Goal: Task Accomplishment & Management: Manage account settings

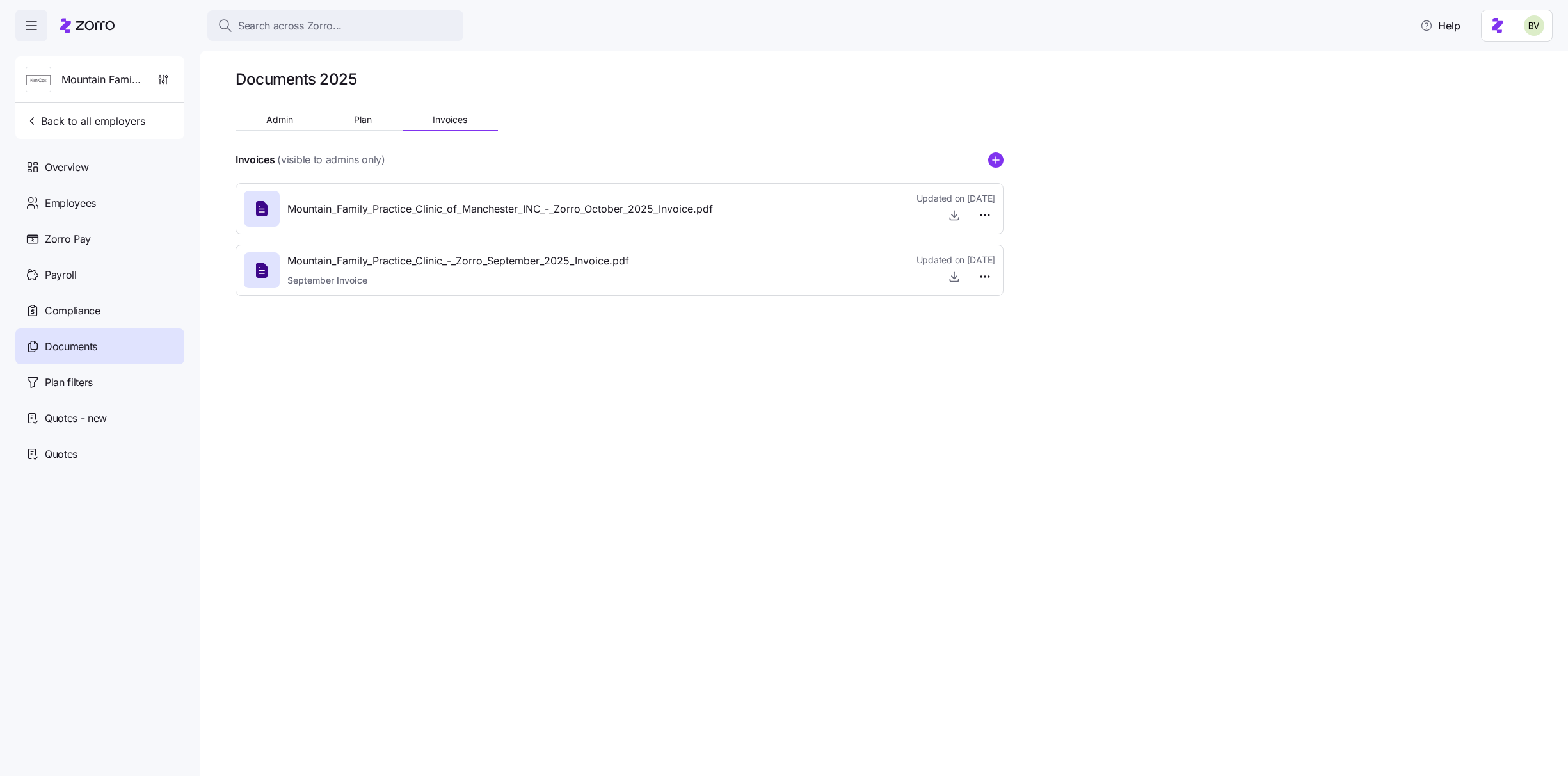
click at [277, 28] on span "Search across Zorro..." at bounding box center [290, 26] width 104 height 16
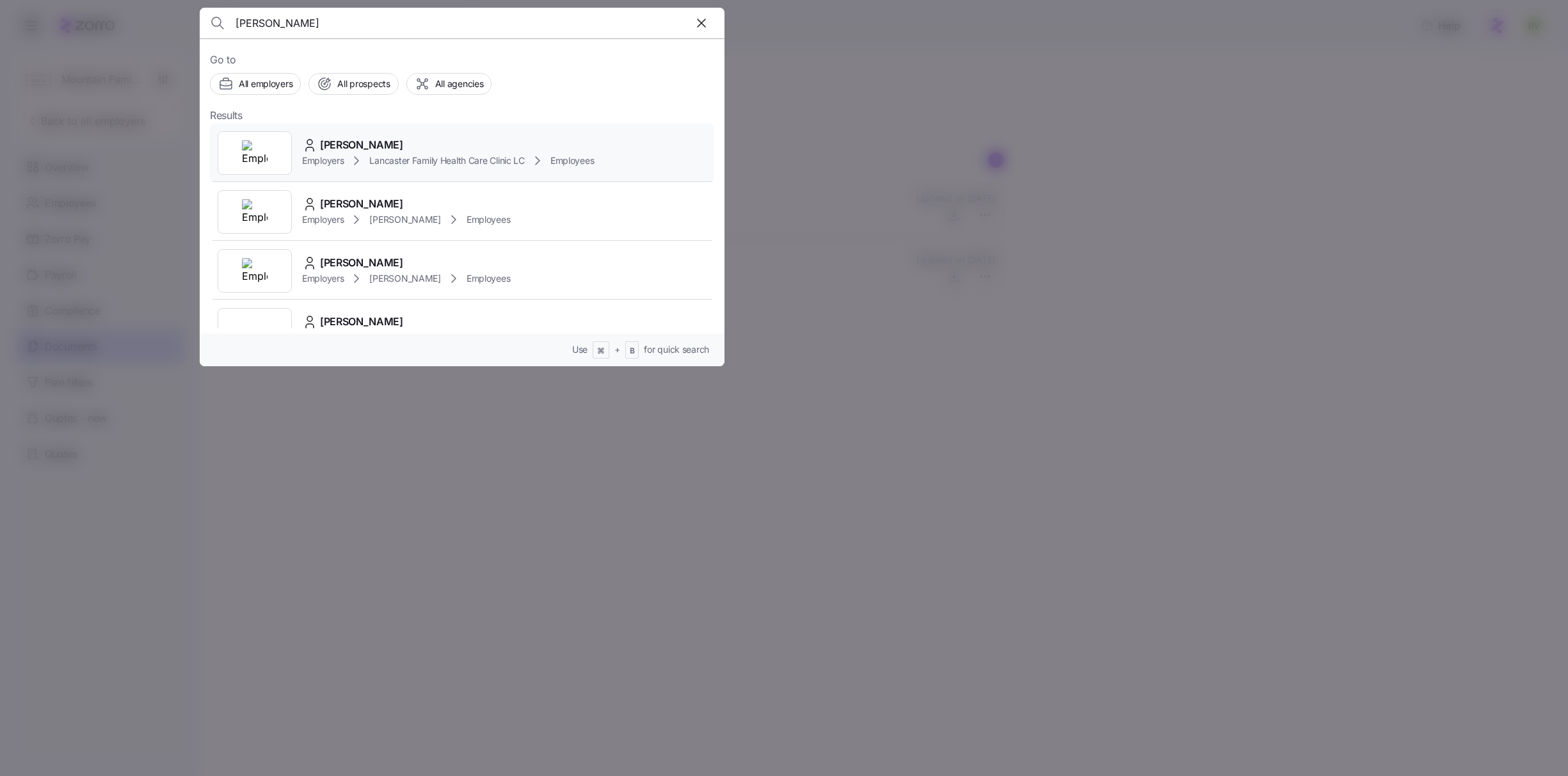
type input "Madison McIntoch"
click at [258, 158] on img at bounding box center [255, 153] width 26 height 26
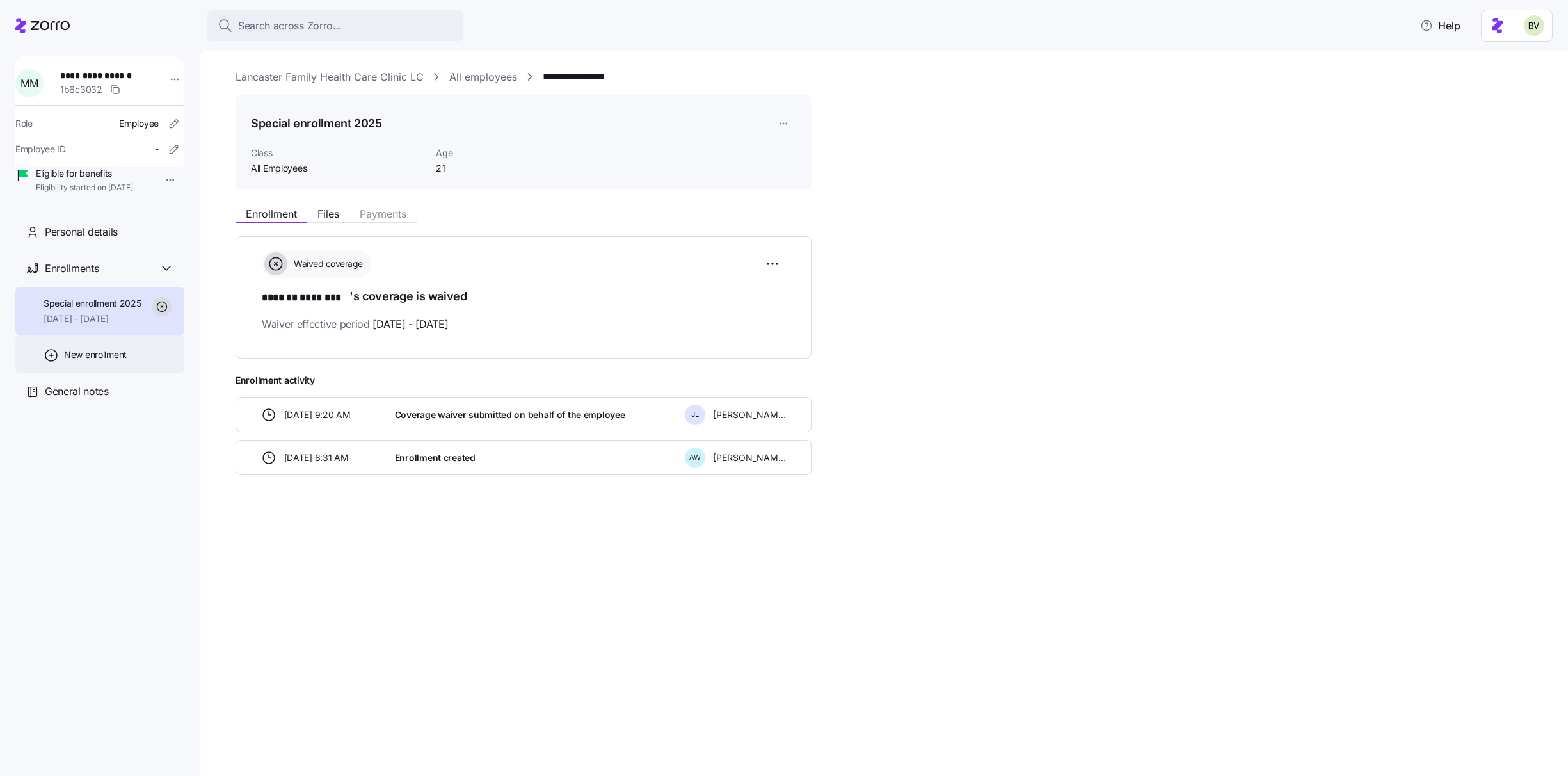
click at [116, 361] on span "New enrollment" at bounding box center [95, 355] width 62 height 13
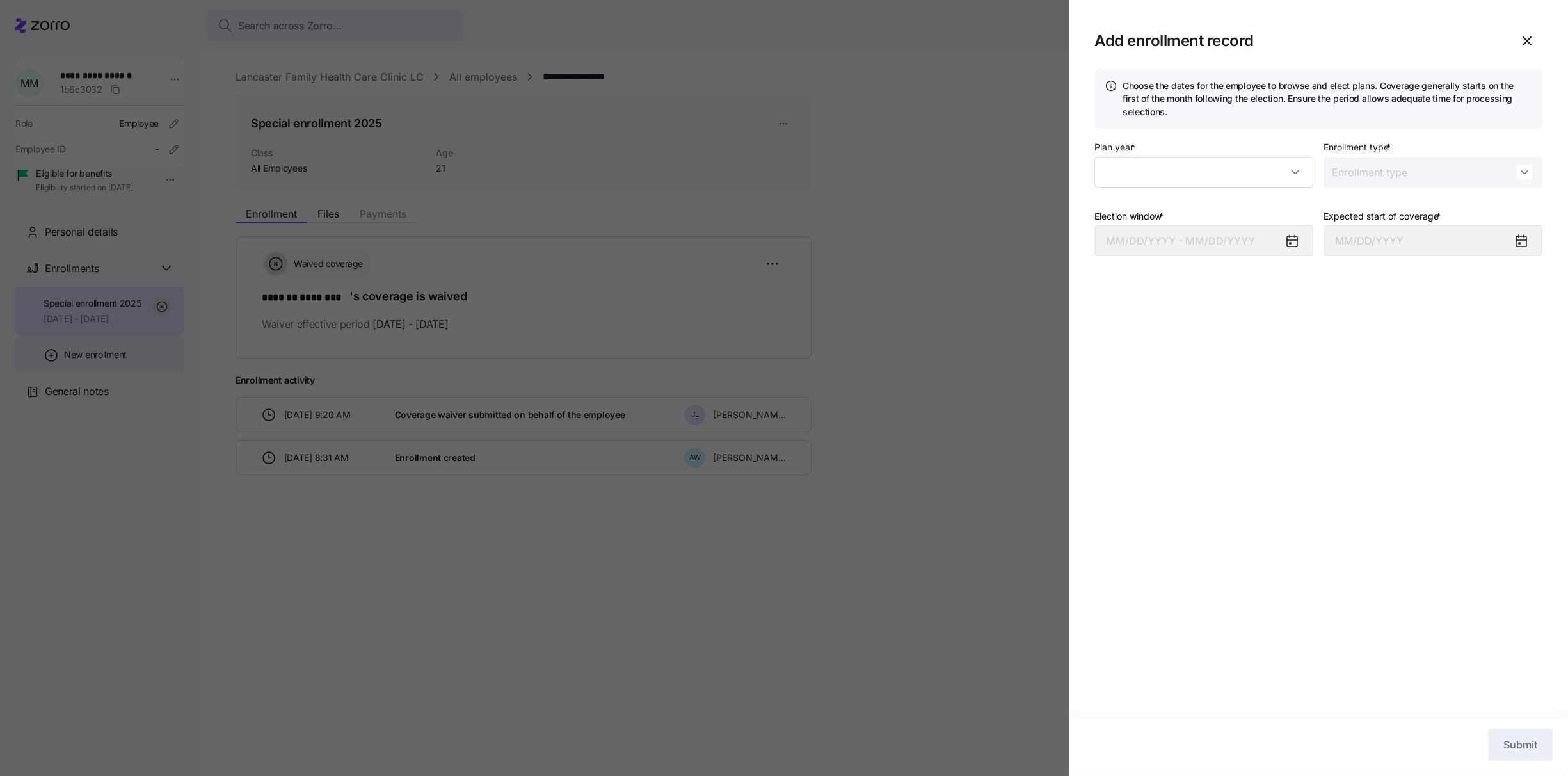
type input "2025"
type input "Special"
type input "[DATE]"
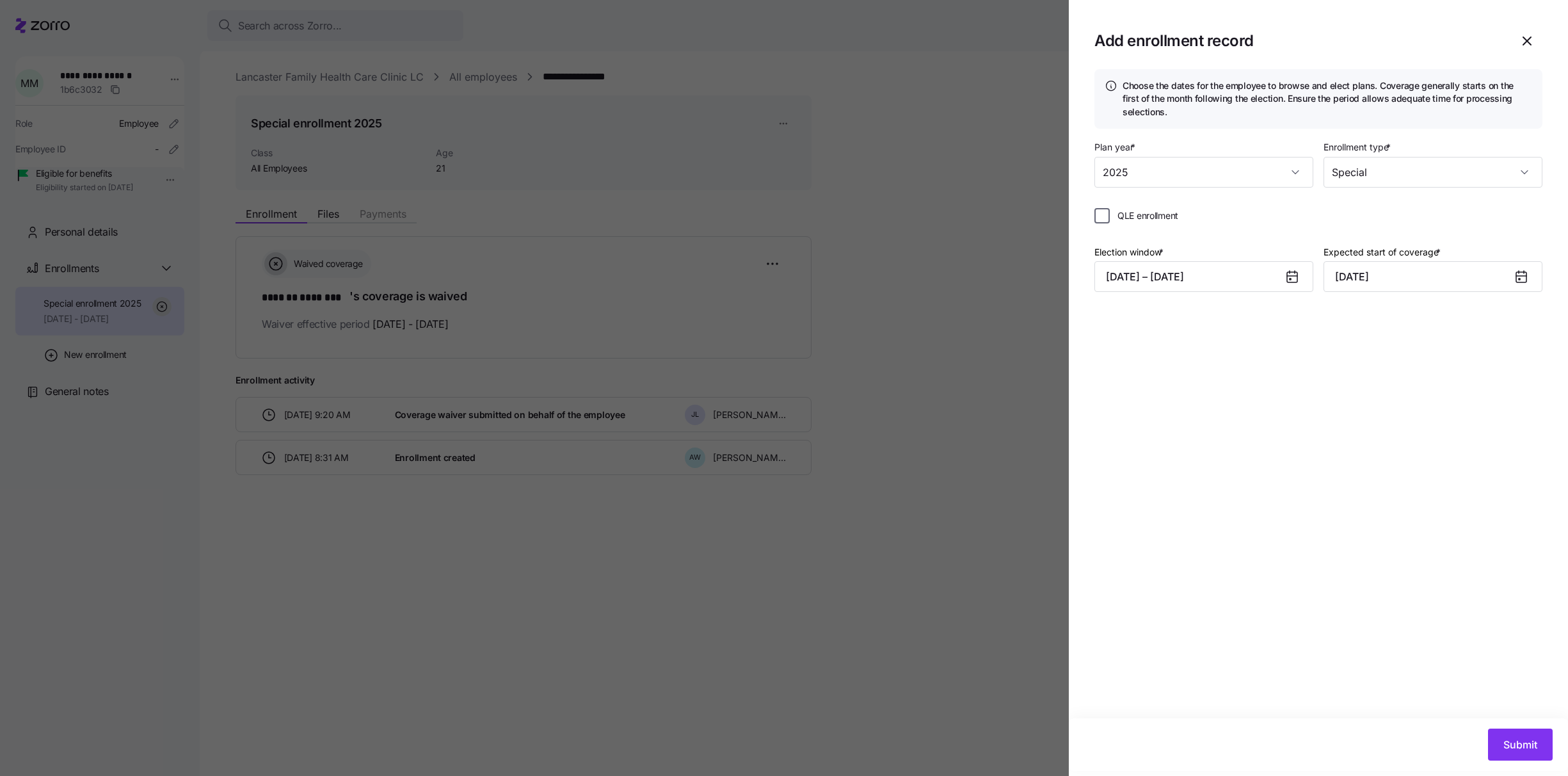
click at [1099, 217] on input "QLE enrollment" at bounding box center [1102, 216] width 16 height 16
checkbox input "true"
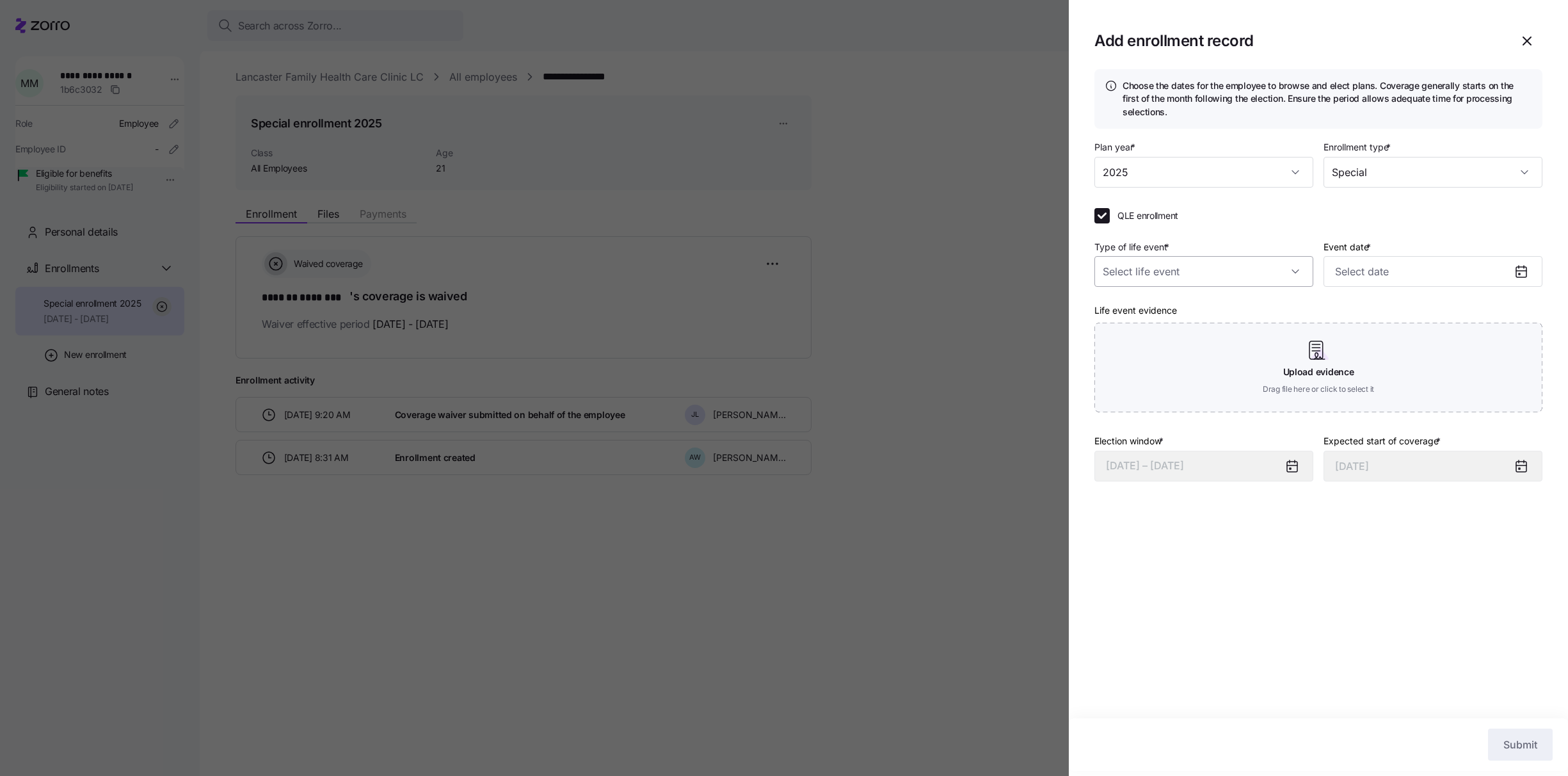
click at [1208, 266] on input "Type of life event *" at bounding box center [1204, 272] width 219 height 31
click at [1169, 417] on div "Other reason" at bounding box center [1204, 424] width 209 height 27
type input "Other reason"
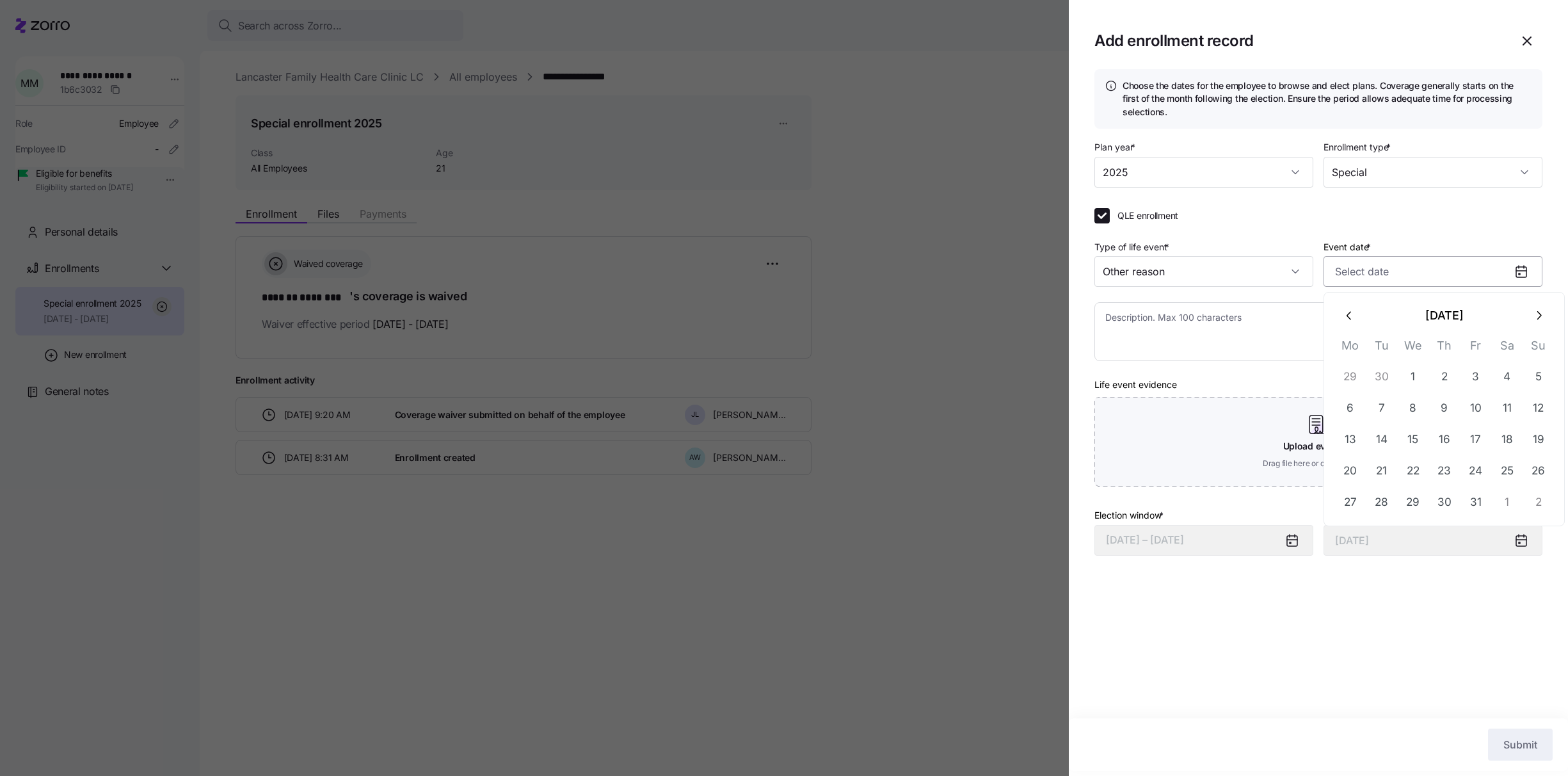
click at [1378, 262] on input "Event date *" at bounding box center [1433, 272] width 219 height 31
click at [1462, 500] on button "31" at bounding box center [1476, 503] width 31 height 31
type input "October 31, 2025"
click at [1165, 326] on textarea at bounding box center [1319, 331] width 448 height 59
type textarea "x"
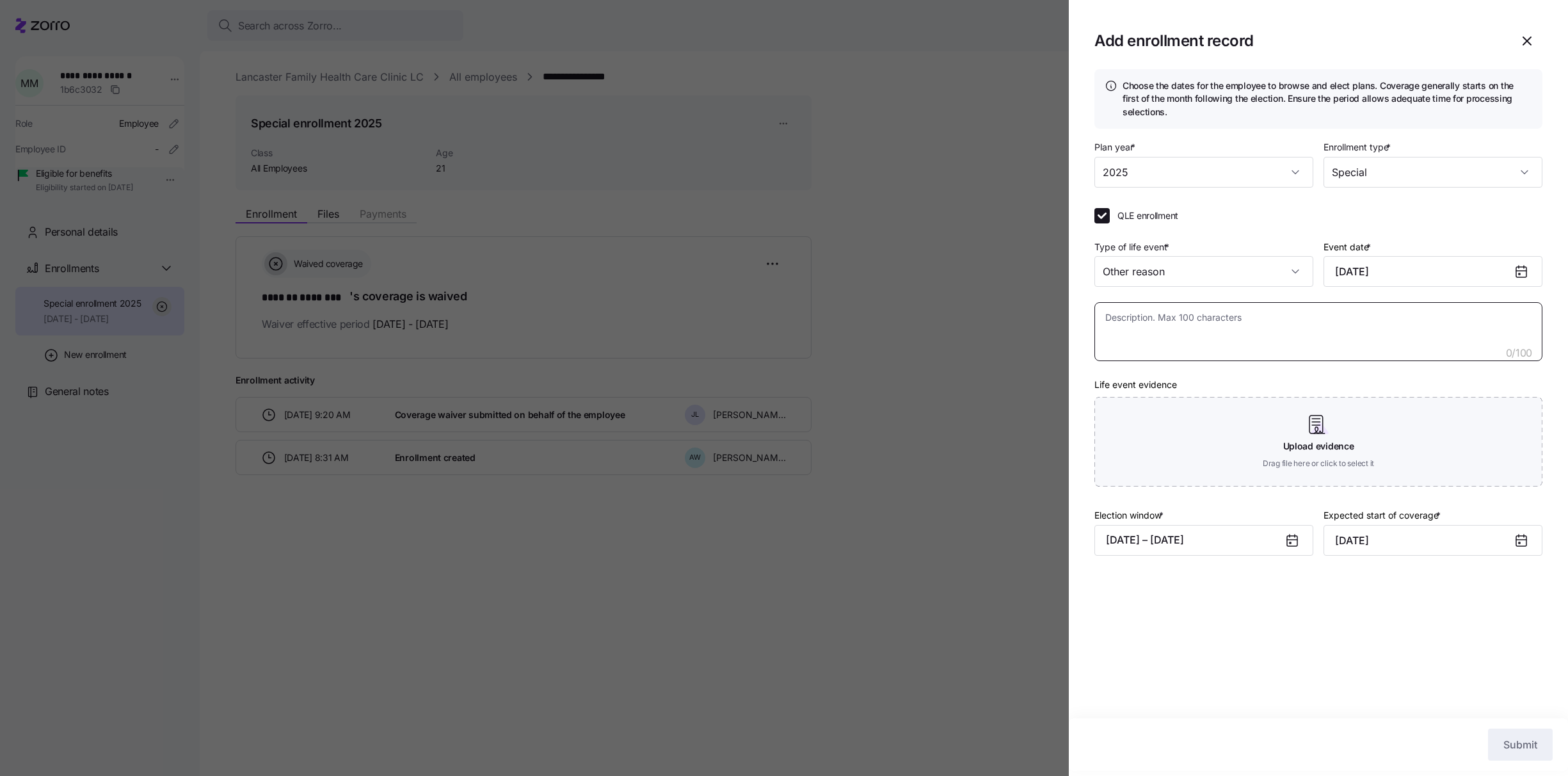
type textarea "B"
type textarea "x"
type textarea "Be"
type textarea "x"
type textarea "Bei"
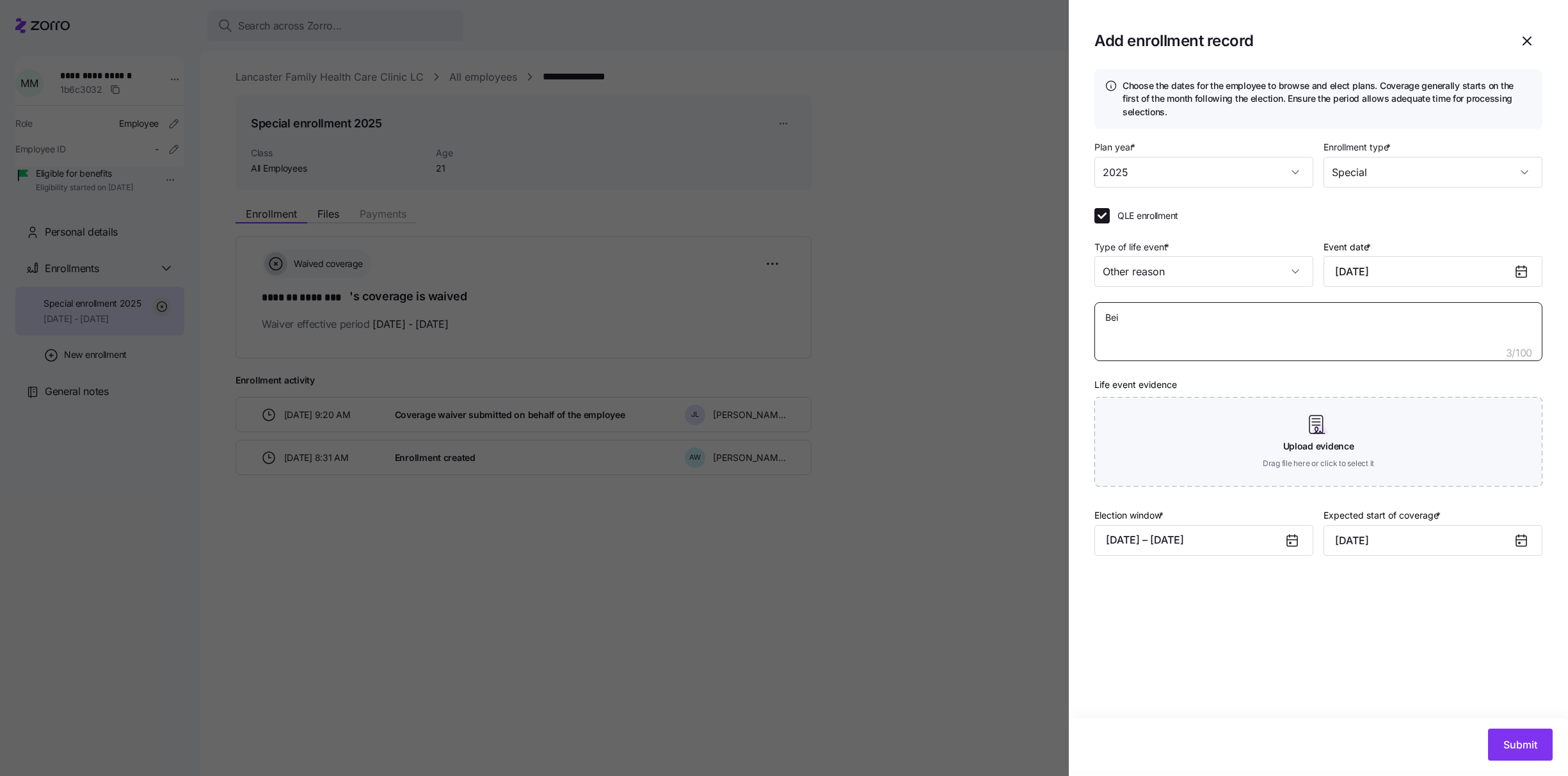
type textarea "x"
type textarea "Bein"
type textarea "x"
type textarea "Being"
type textarea "x"
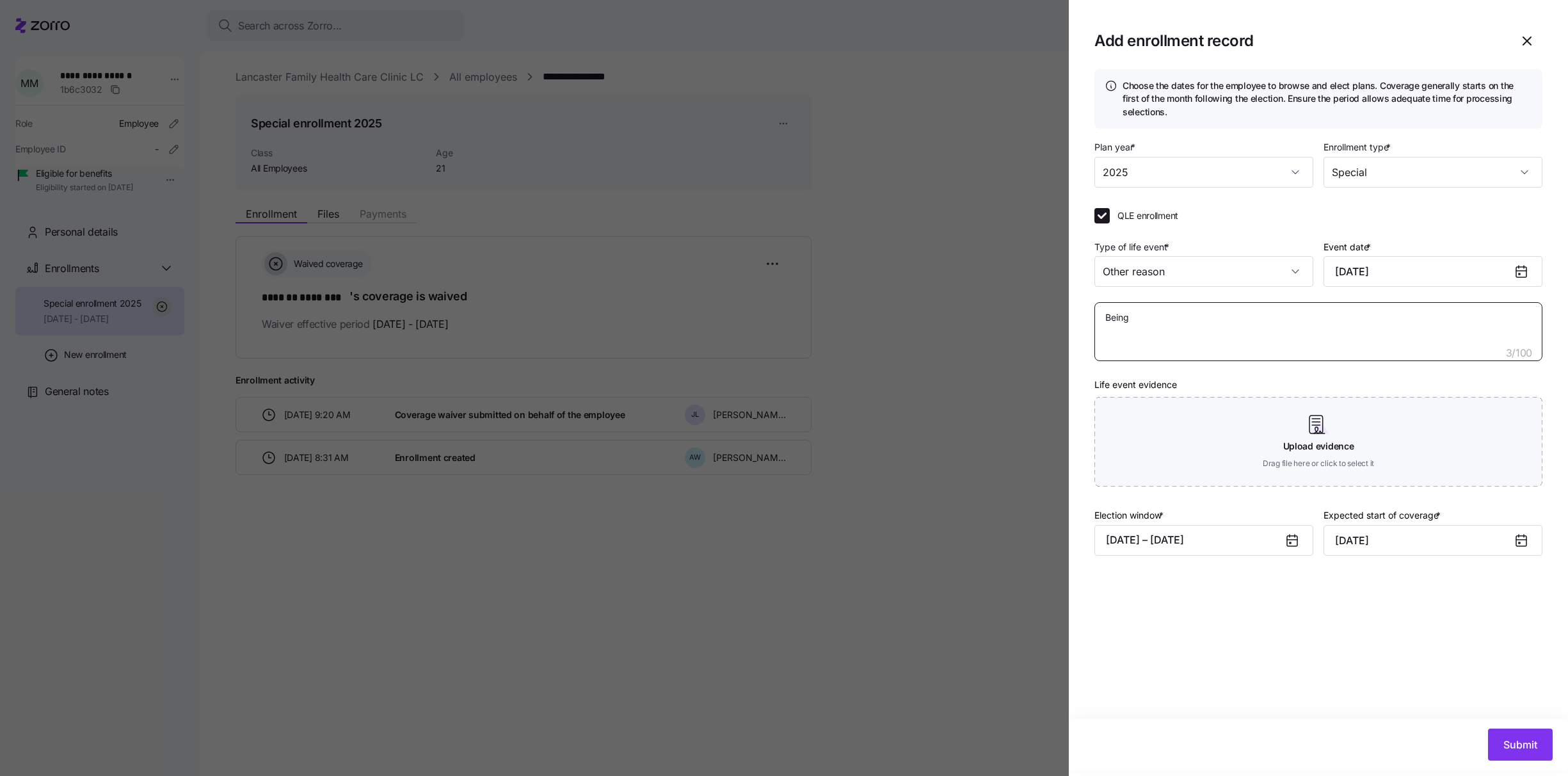
type textarea "Being"
type textarea "x"
type textarea "Being d"
type textarea "x"
type textarea "Being dr"
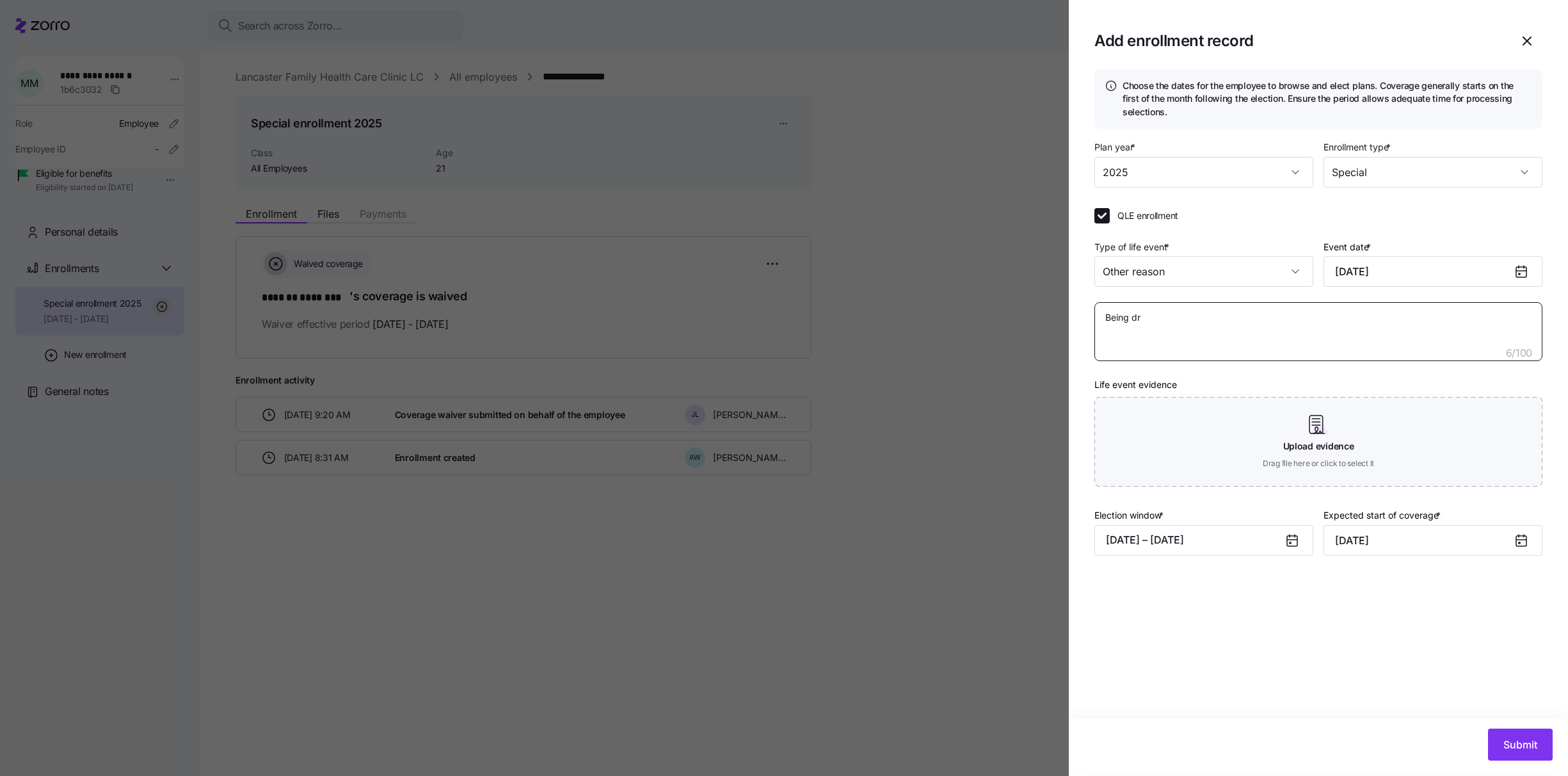
type textarea "x"
type textarea "Being dro"
type textarea "x"
type textarea "Being drop"
type textarea "x"
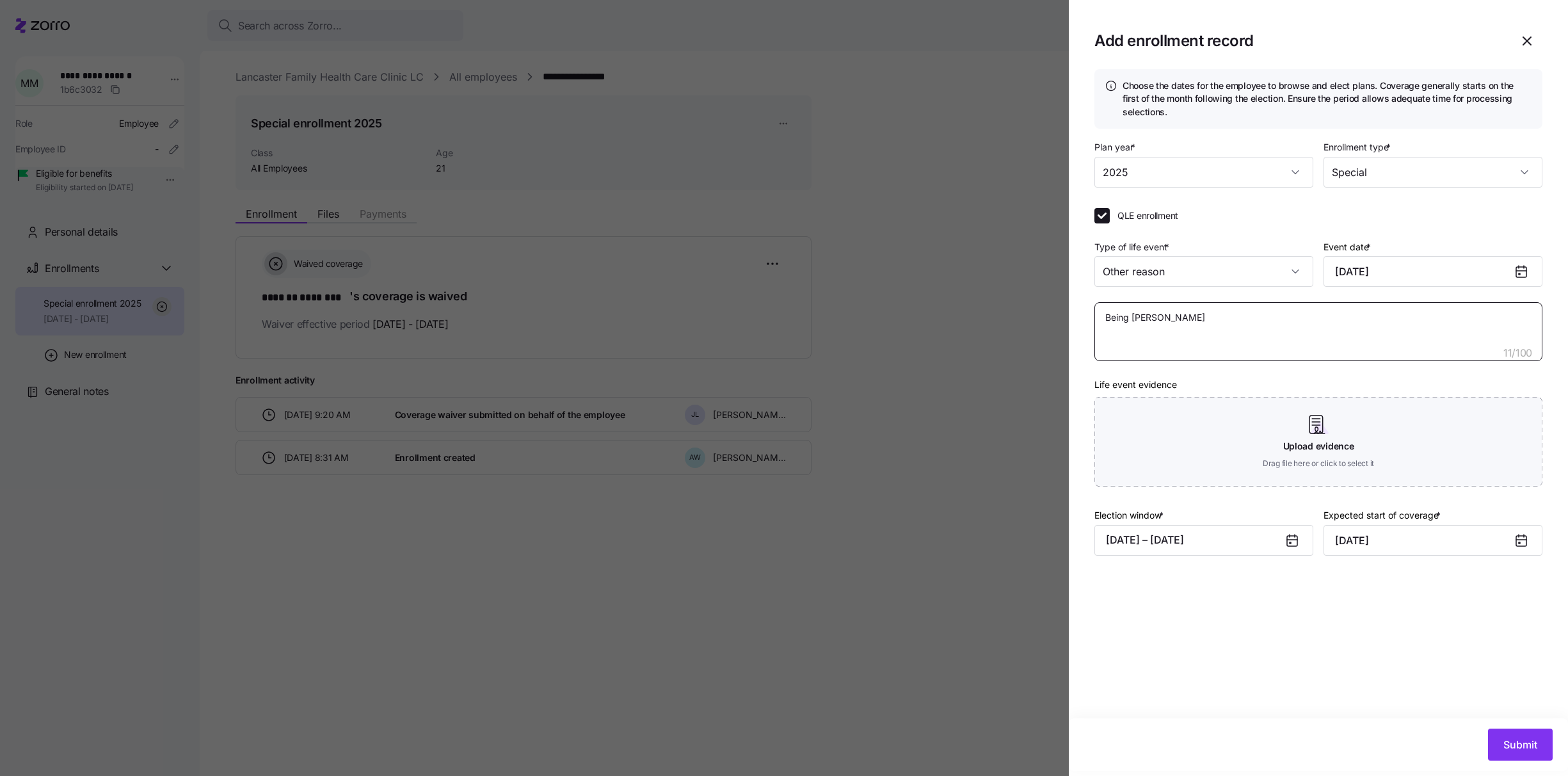
type textarea "Being droppe"
type textarea "x"
type textarea "Being dropped"
type textarea "x"
type textarea "Being dropped"
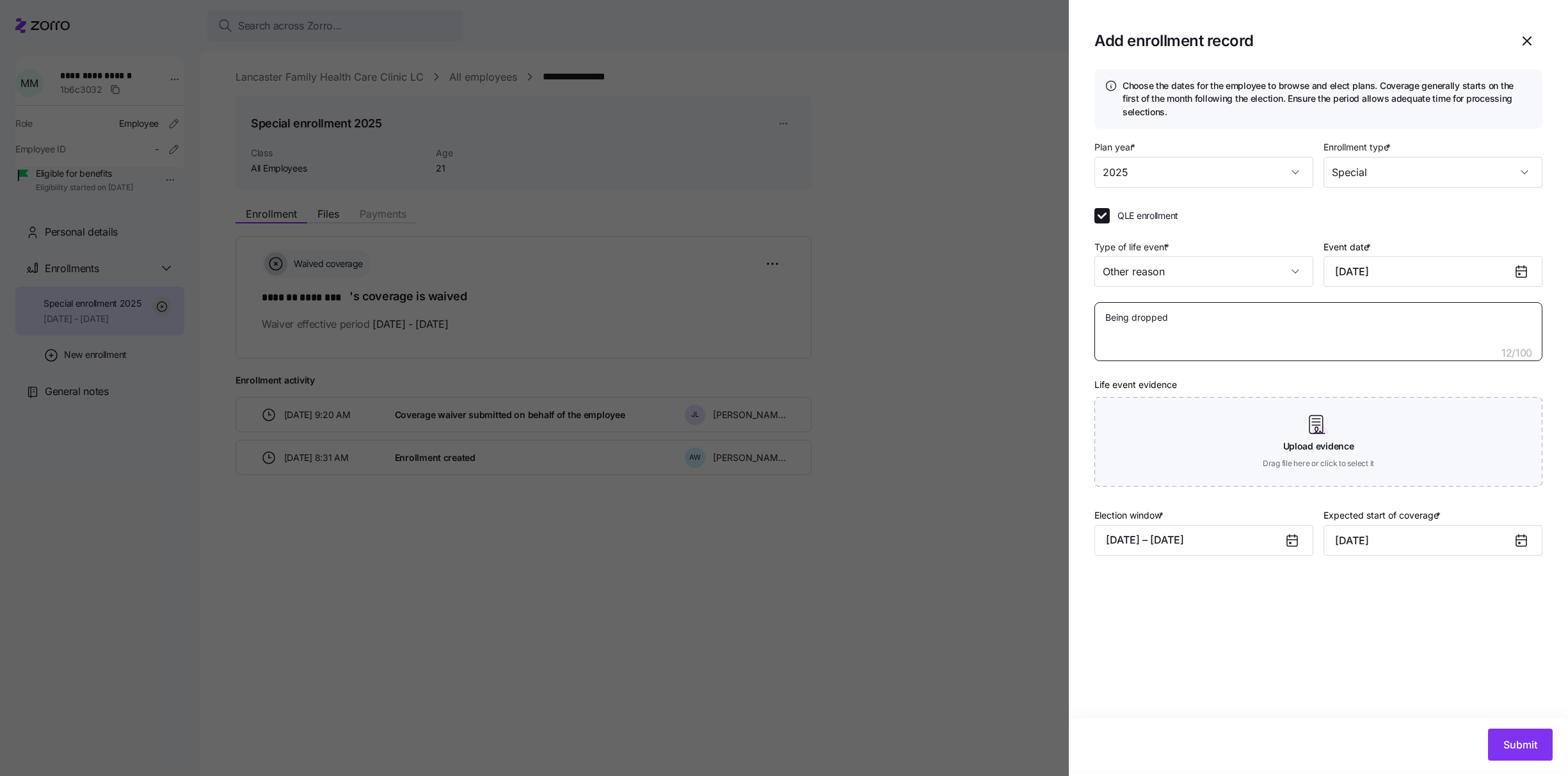
type textarea "x"
type textarea "Being dropped f"
type textarea "x"
type textarea "Being dropped fro"
type textarea "x"
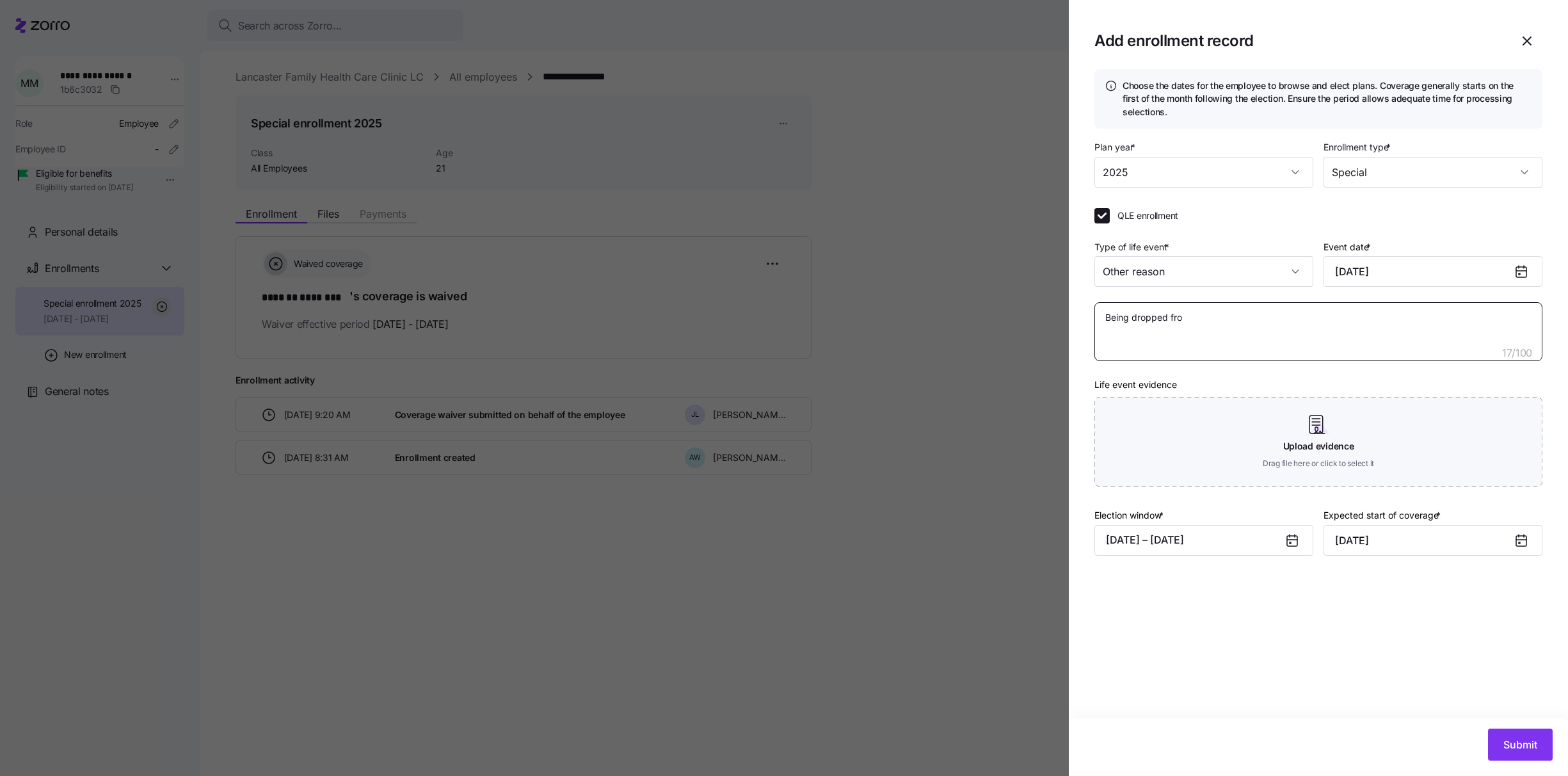
type textarea "Being dropped from"
type textarea "x"
type textarea "Being dropped from"
type textarea "x"
type textarea "Being dropped from M"
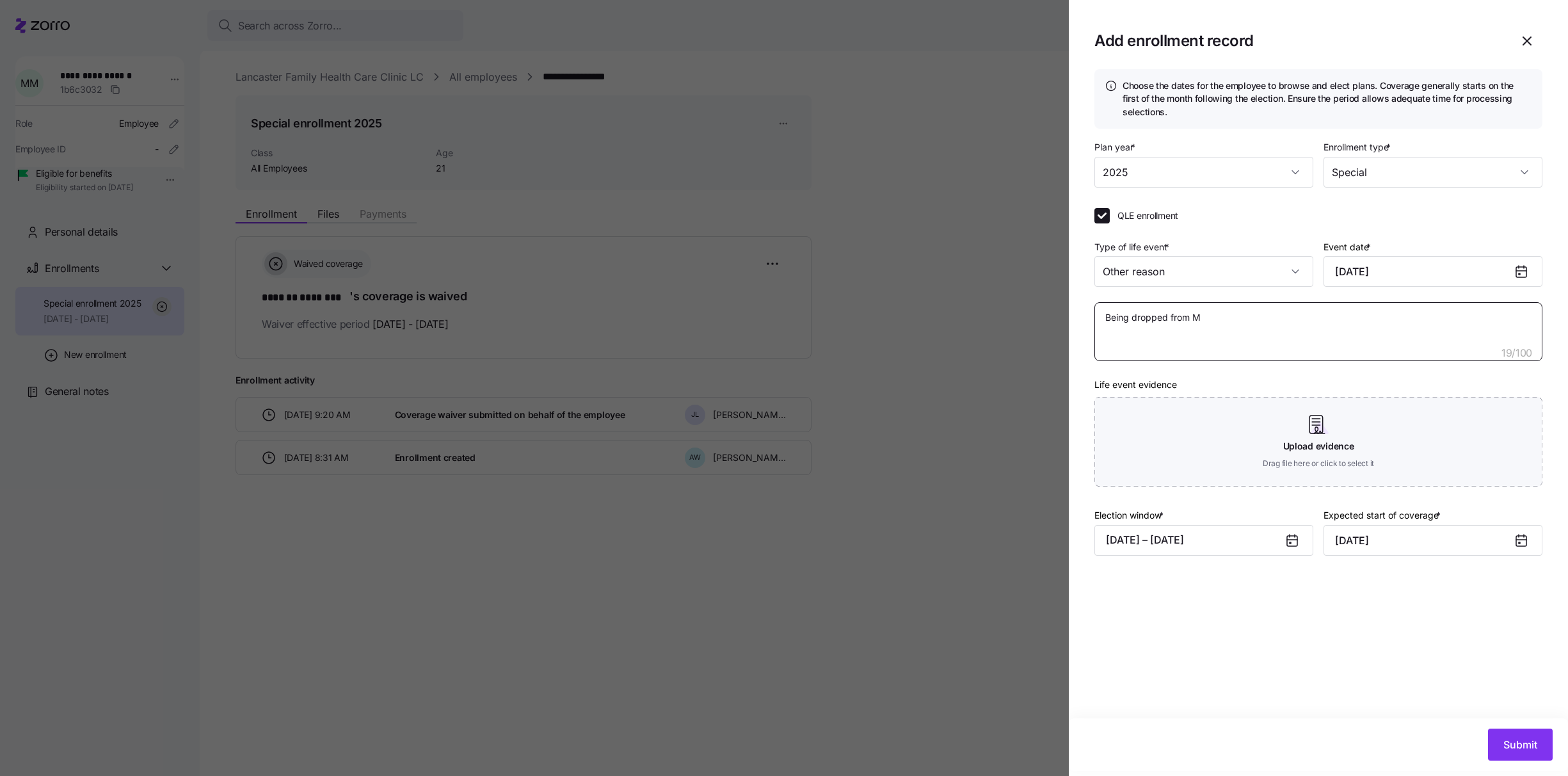
type textarea "x"
type textarea "Being dropped from Me"
type textarea "x"
type textarea "Being dropped from Med"
type textarea "x"
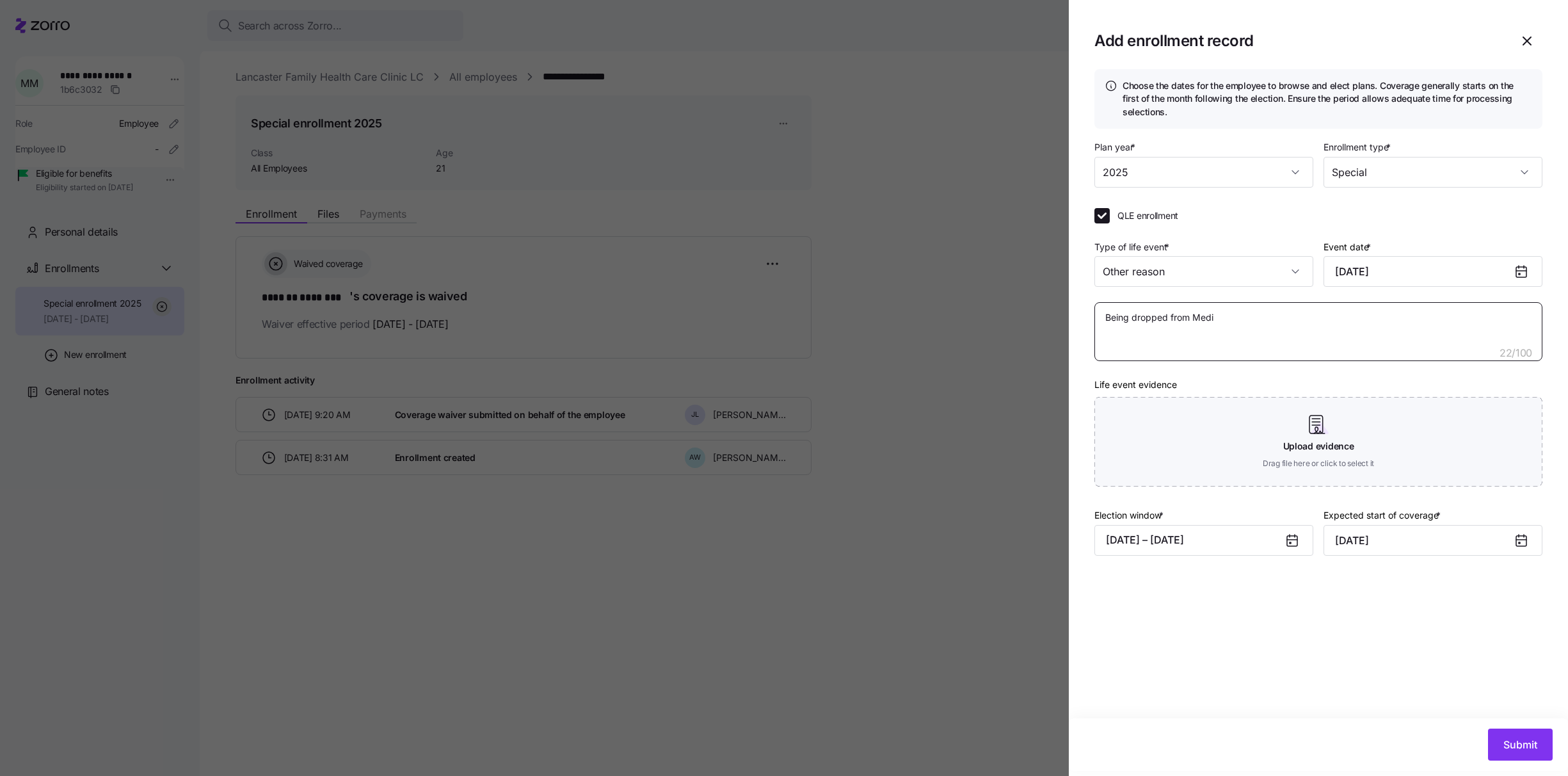
type textarea "Being dropped from Medic"
type textarea "x"
type textarea "Being dropped from Medica"
type textarea "x"
type textarea "Being dropped from Medicare"
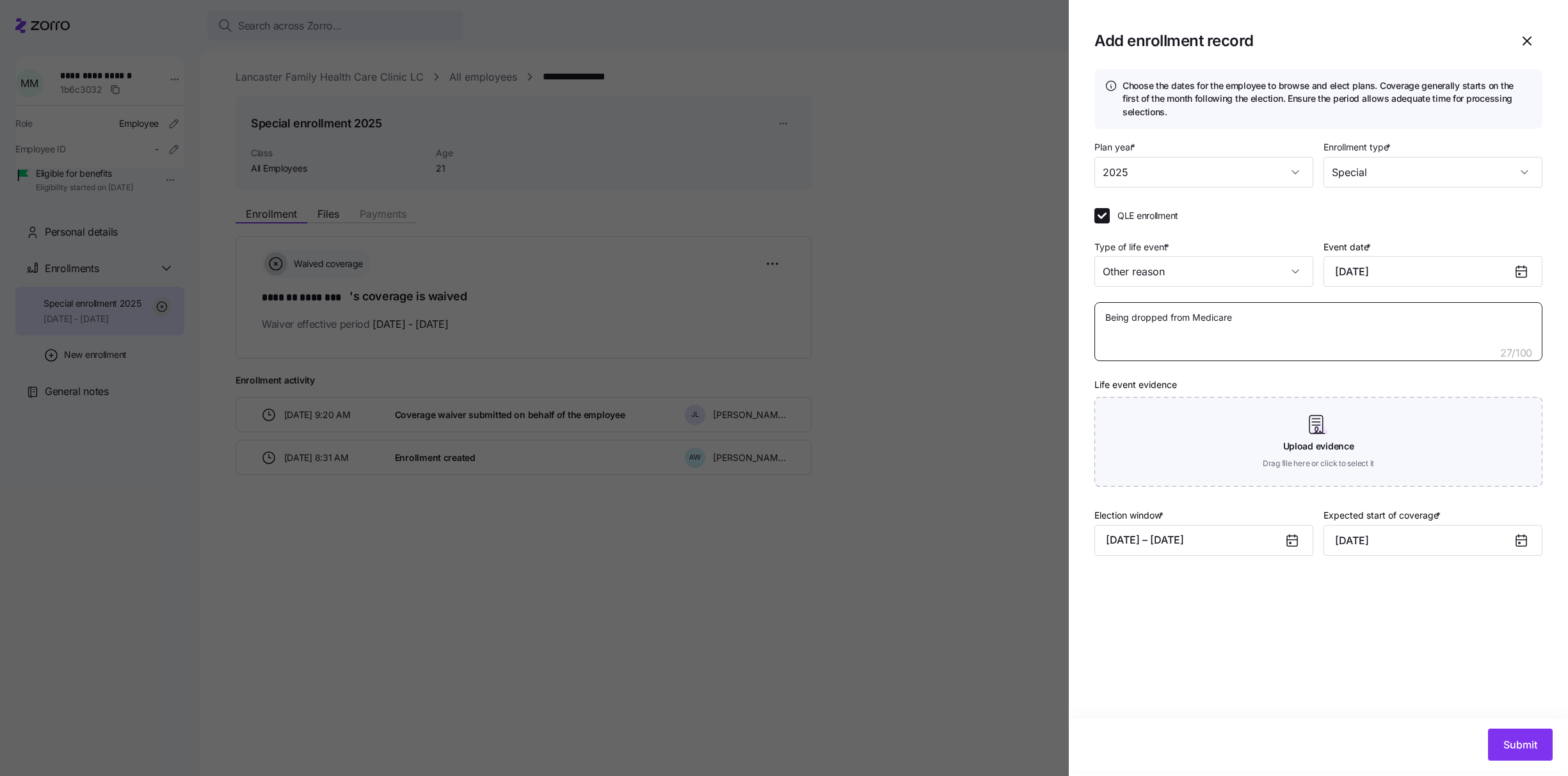
type textarea "x"
type textarea "Being dropped from Medicar"
type textarea "x"
type textarea "Being dropped from Medica"
type textarea "x"
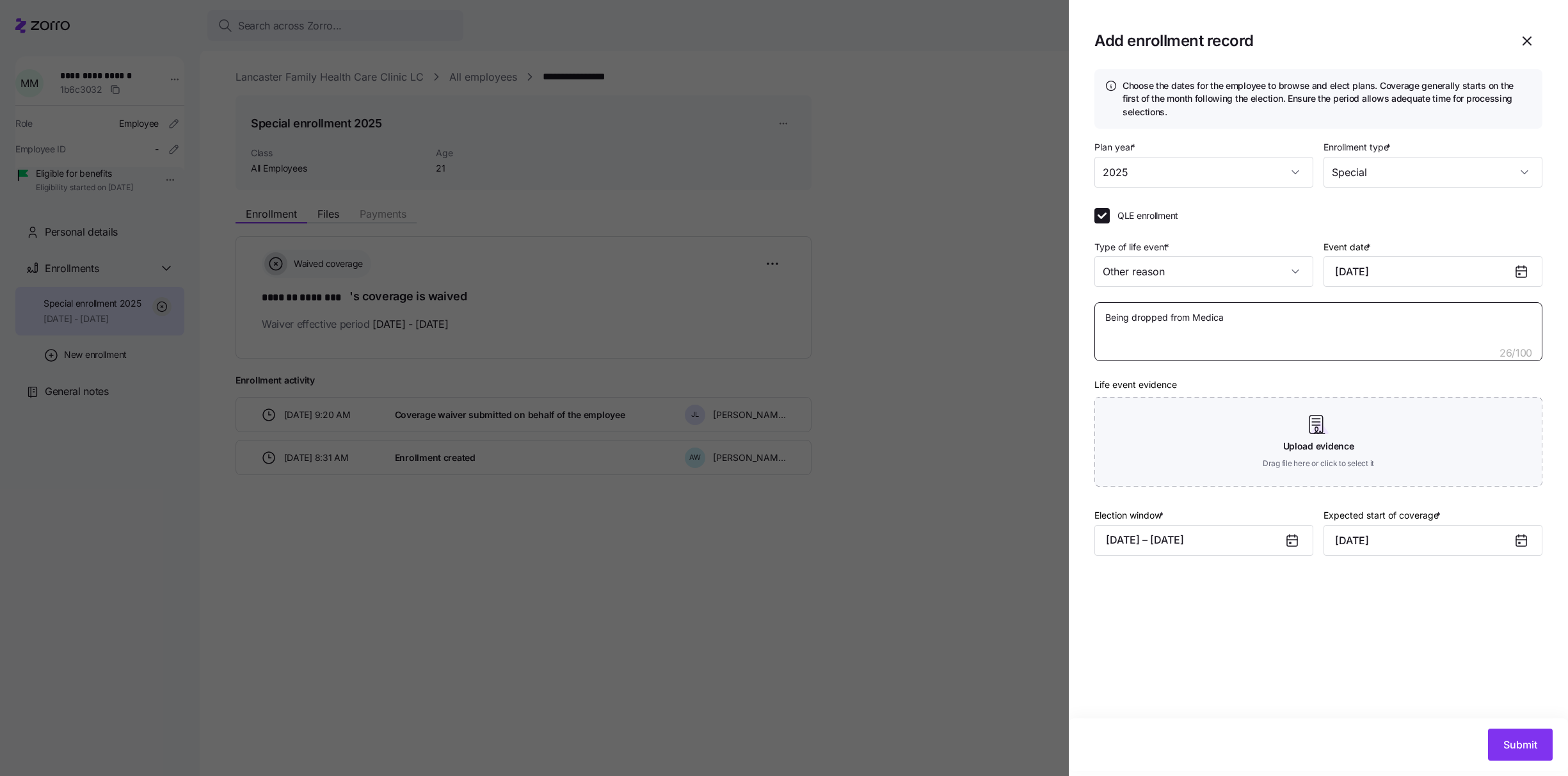
type textarea "Being dropped from Medicad"
type textarea "x"
type textarea "Being dropped from Medicade"
click at [1275, 540] on button "10/13/2025 – 11/25/2025" at bounding box center [1204, 540] width 219 height 31
click at [1234, 541] on button "10/13/2025 – 11/25/2025" at bounding box center [1204, 540] width 219 height 31
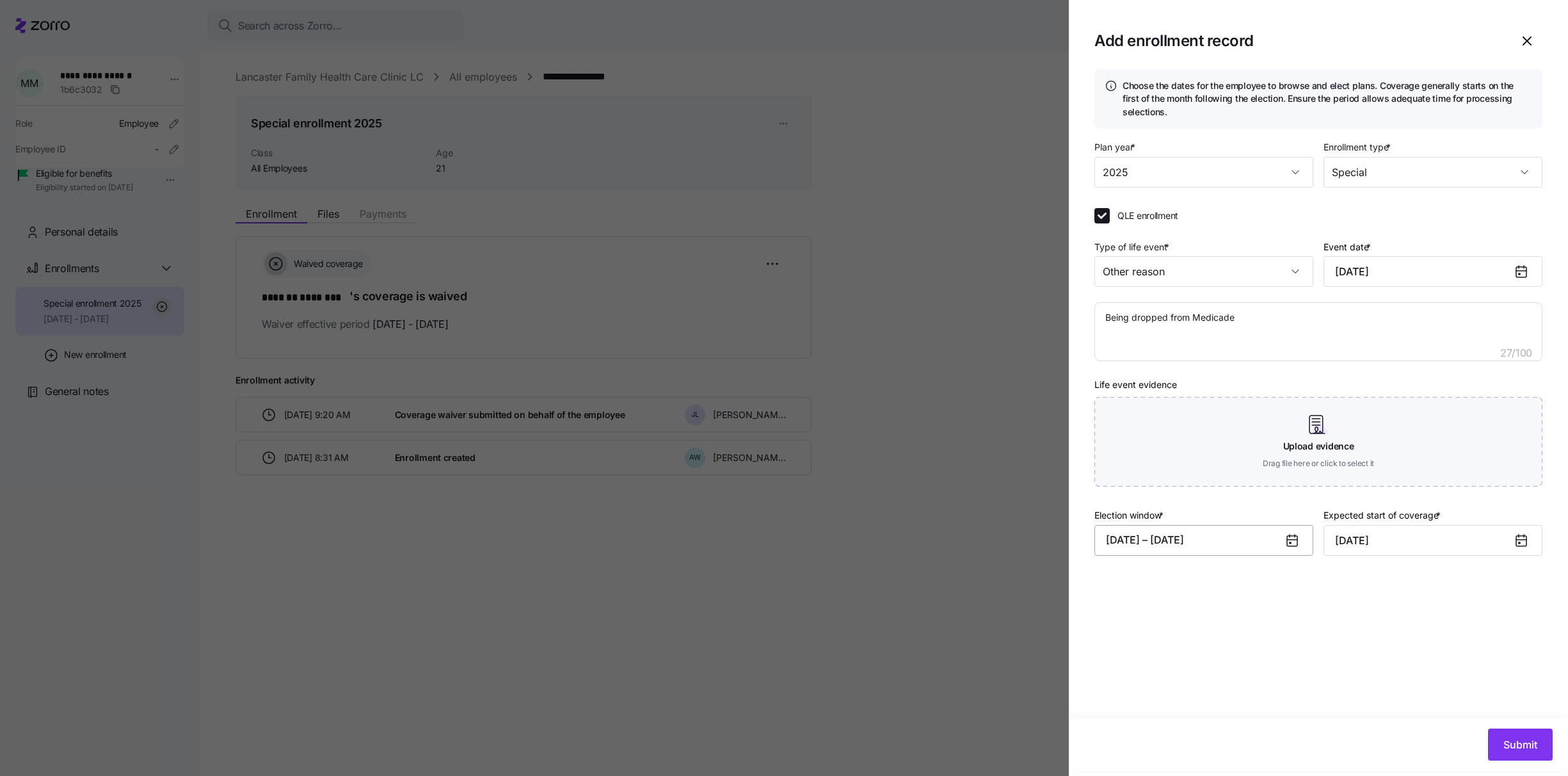
click at [1234, 541] on button "10/13/2025 – 11/25/2025" at bounding box center [1204, 540] width 219 height 31
click at [1121, 434] on button "13" at bounding box center [1121, 433] width 31 height 31
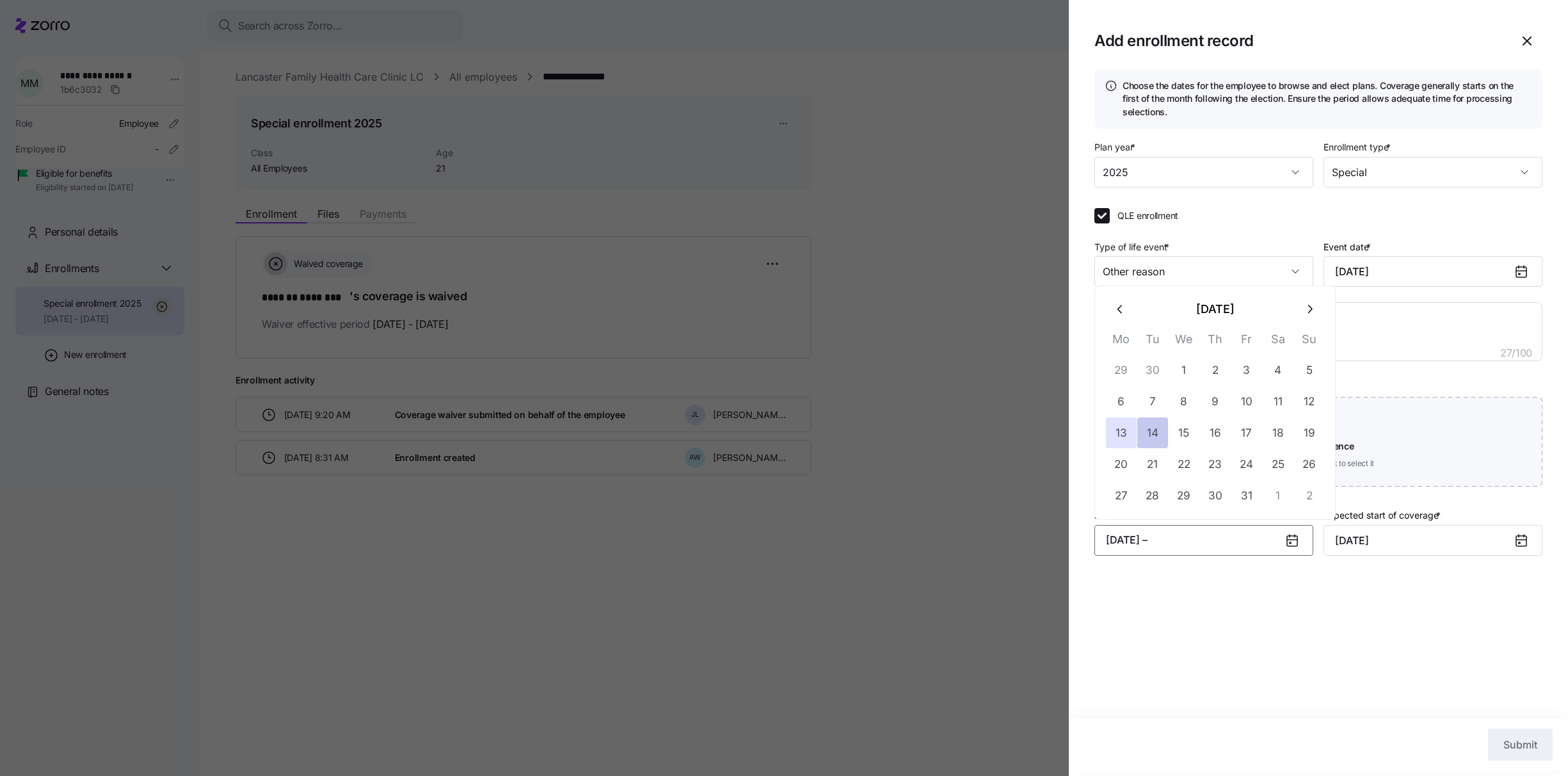
click at [1156, 434] on button "14" at bounding box center [1153, 433] width 31 height 31
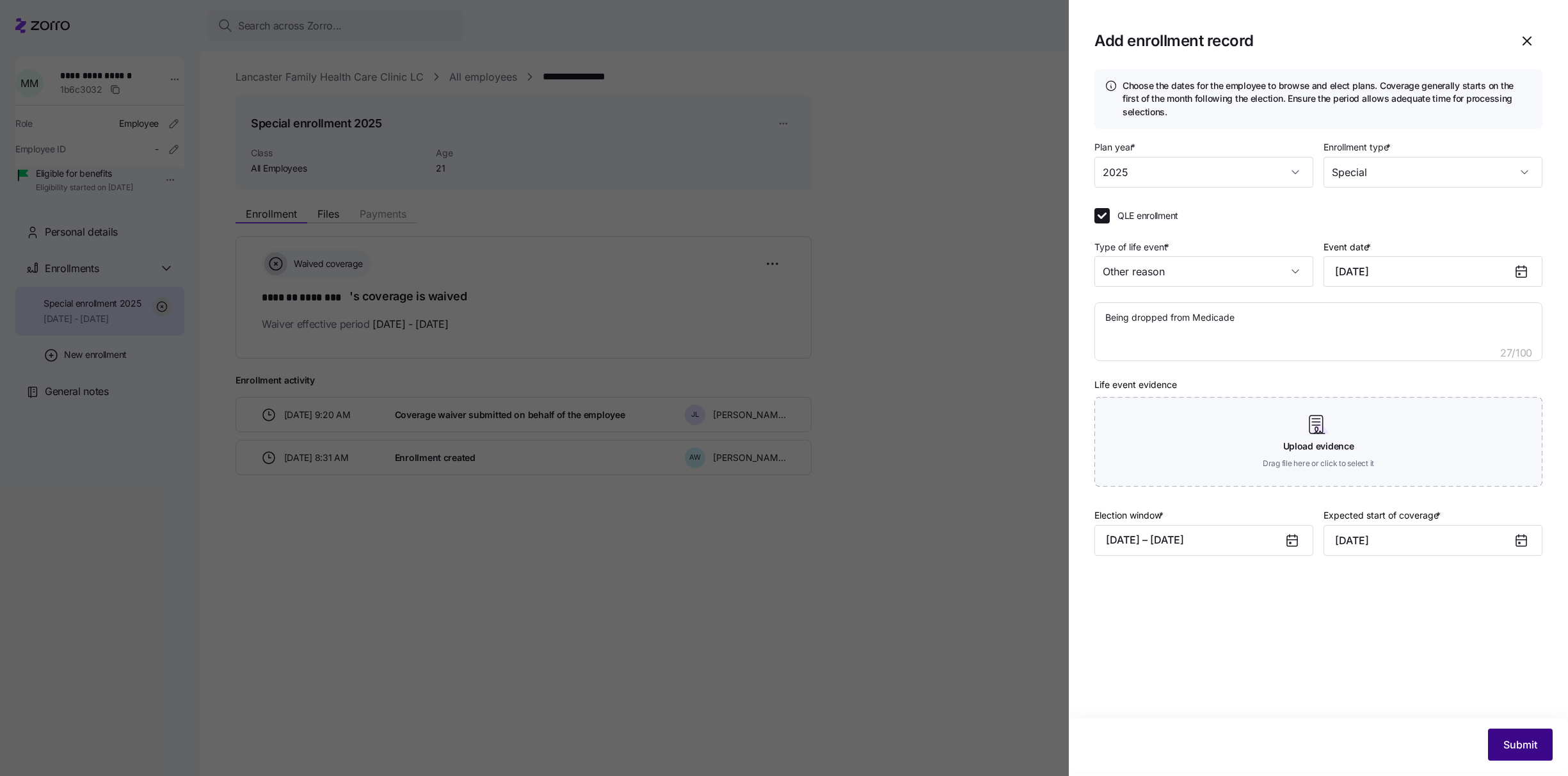
click at [1504, 748] on span "Submit" at bounding box center [1520, 744] width 34 height 16
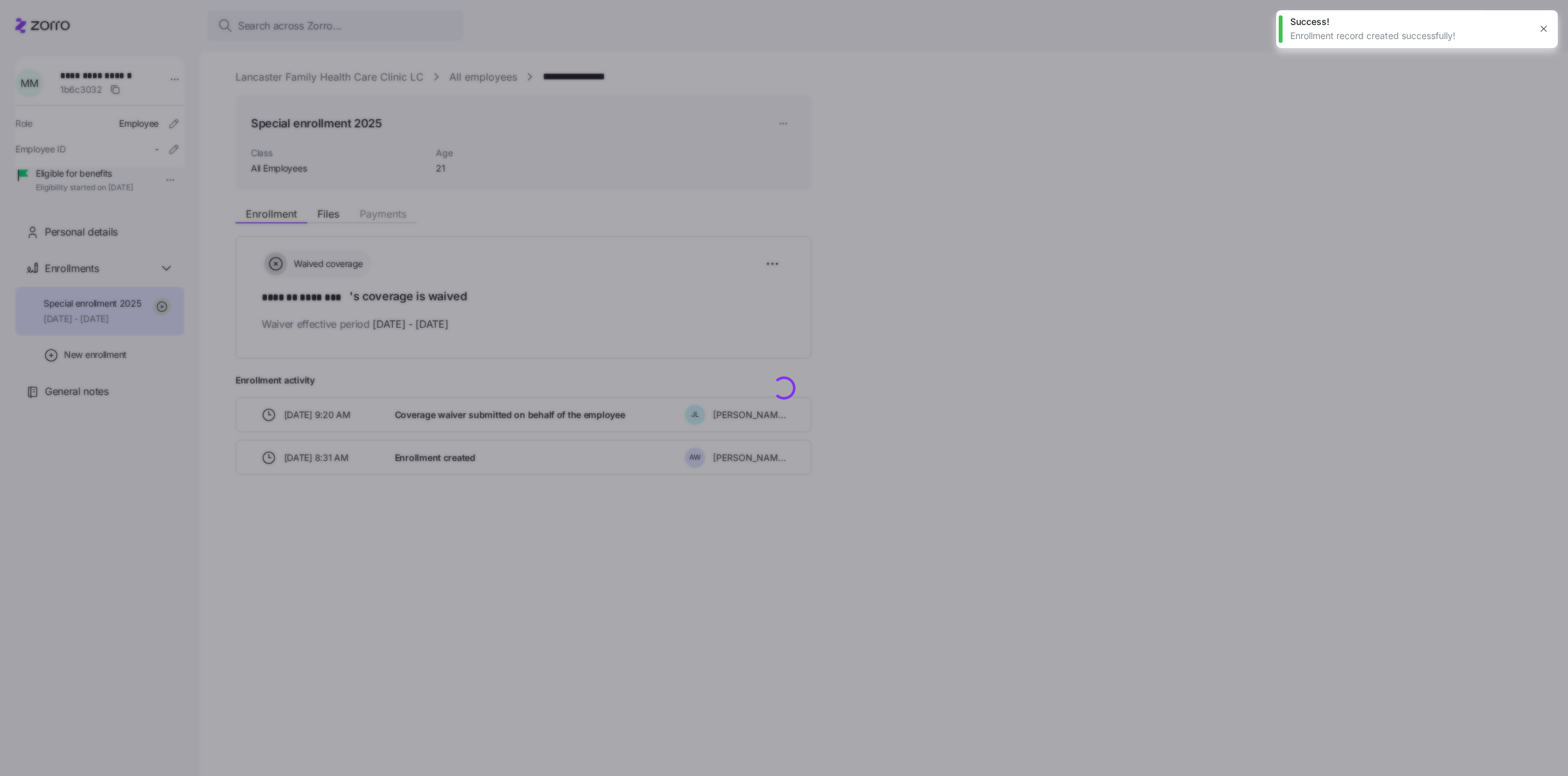
type textarea "x"
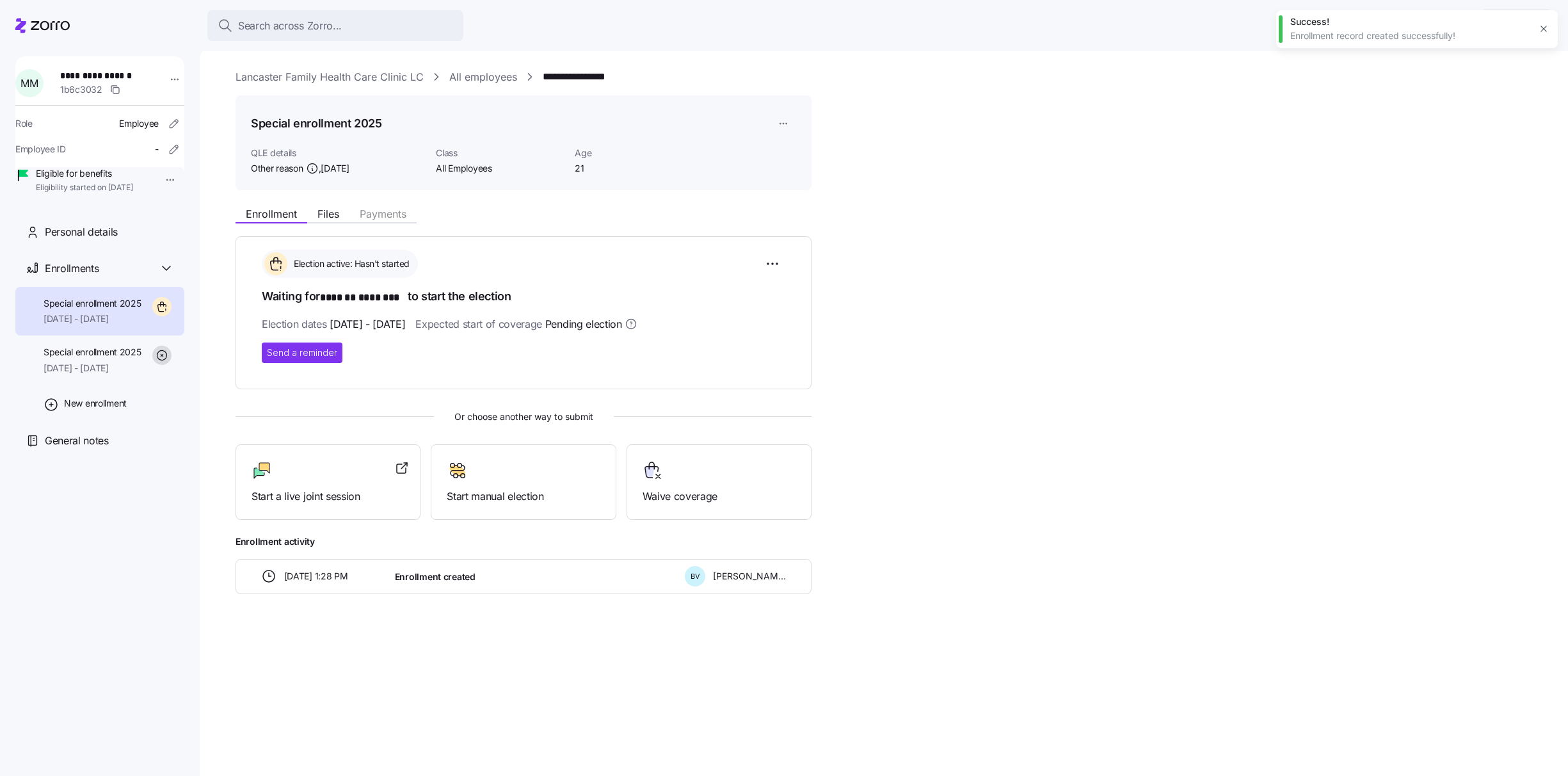
click at [406, 77] on link "Lancaster Family Health Care Clinic LC" at bounding box center [329, 76] width 188 height 16
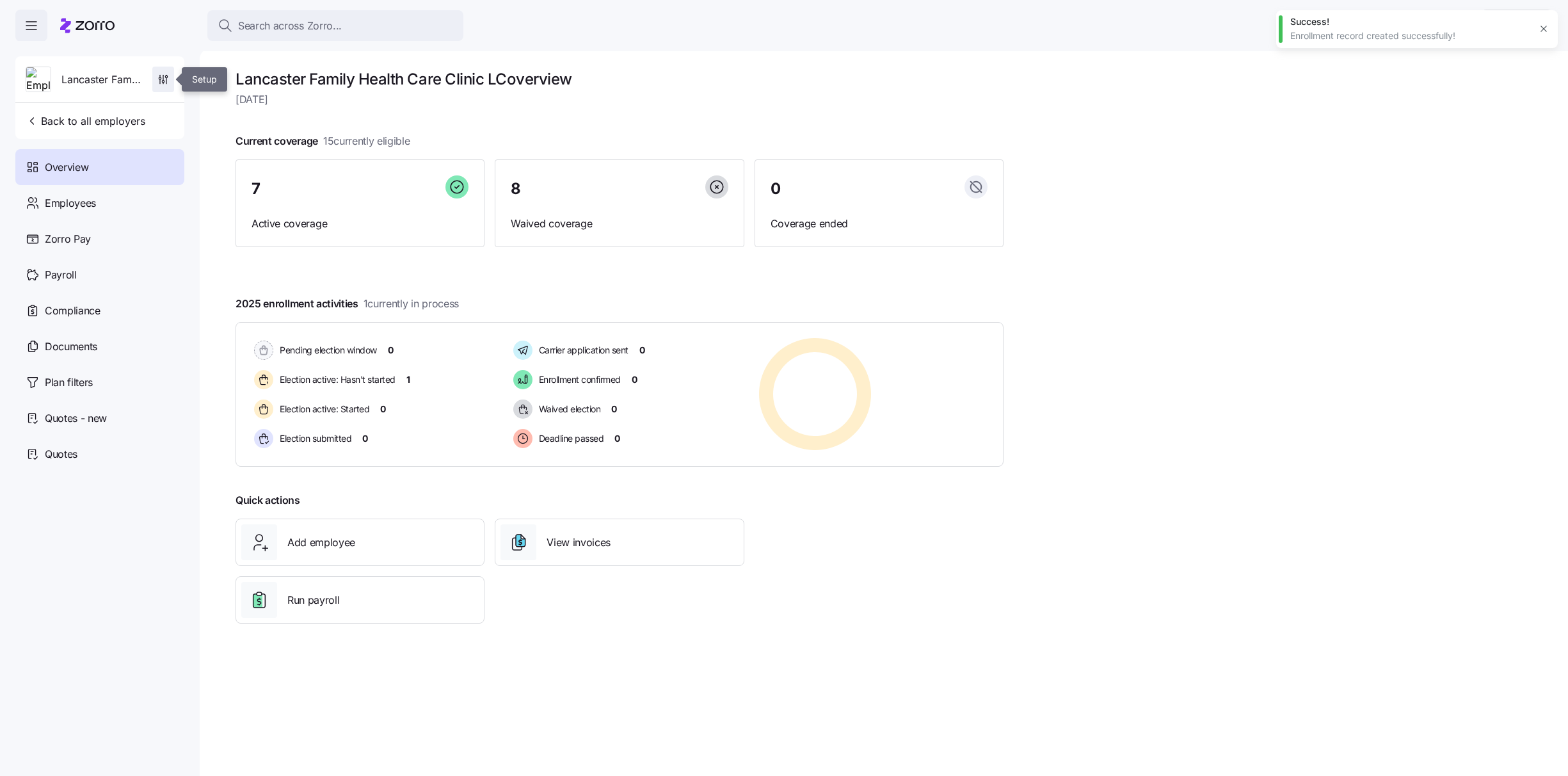
click at [157, 83] on icon "button" at bounding box center [163, 80] width 13 height 13
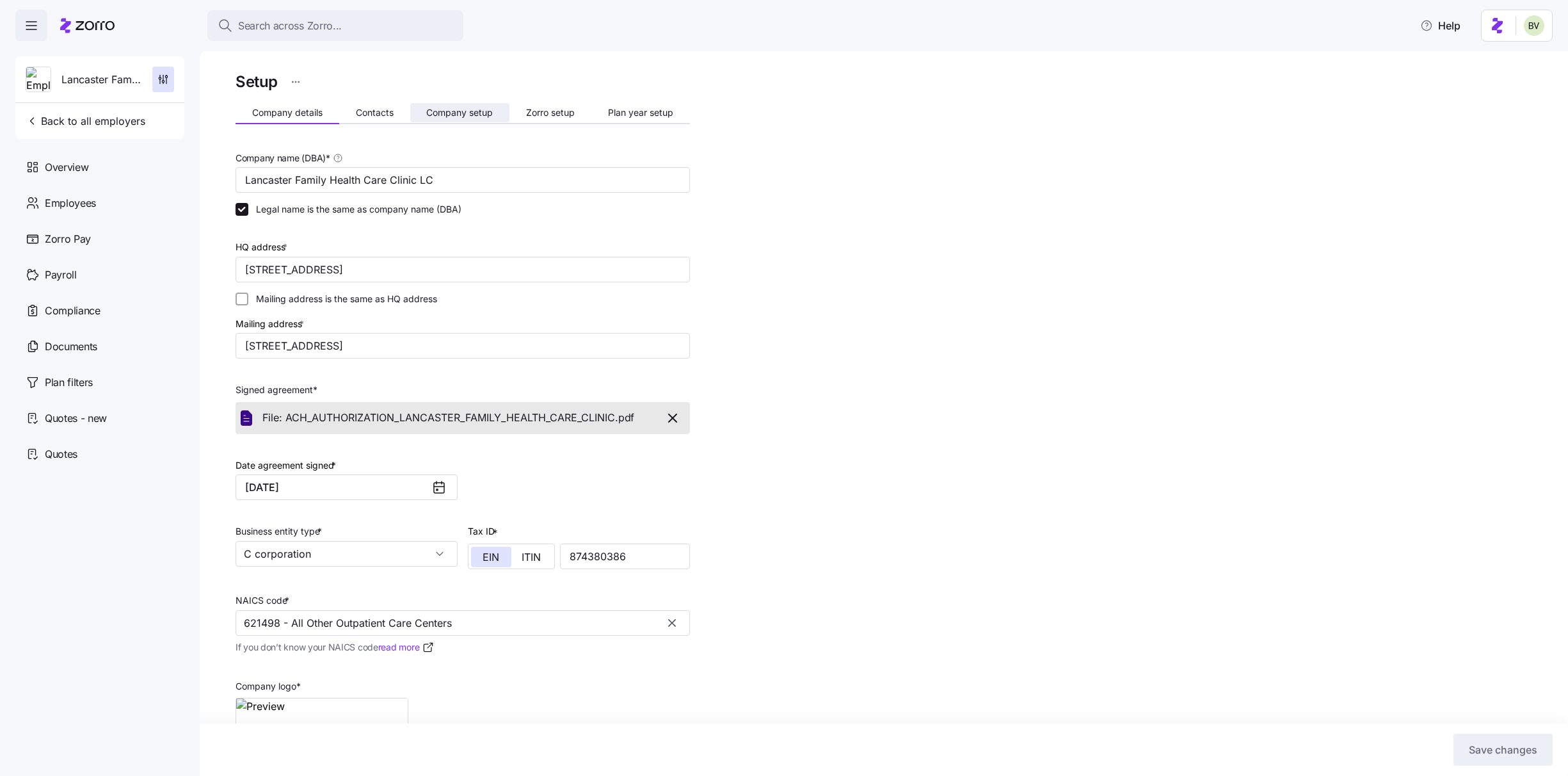
click at [474, 108] on span "Company setup" at bounding box center [459, 113] width 67 height 9
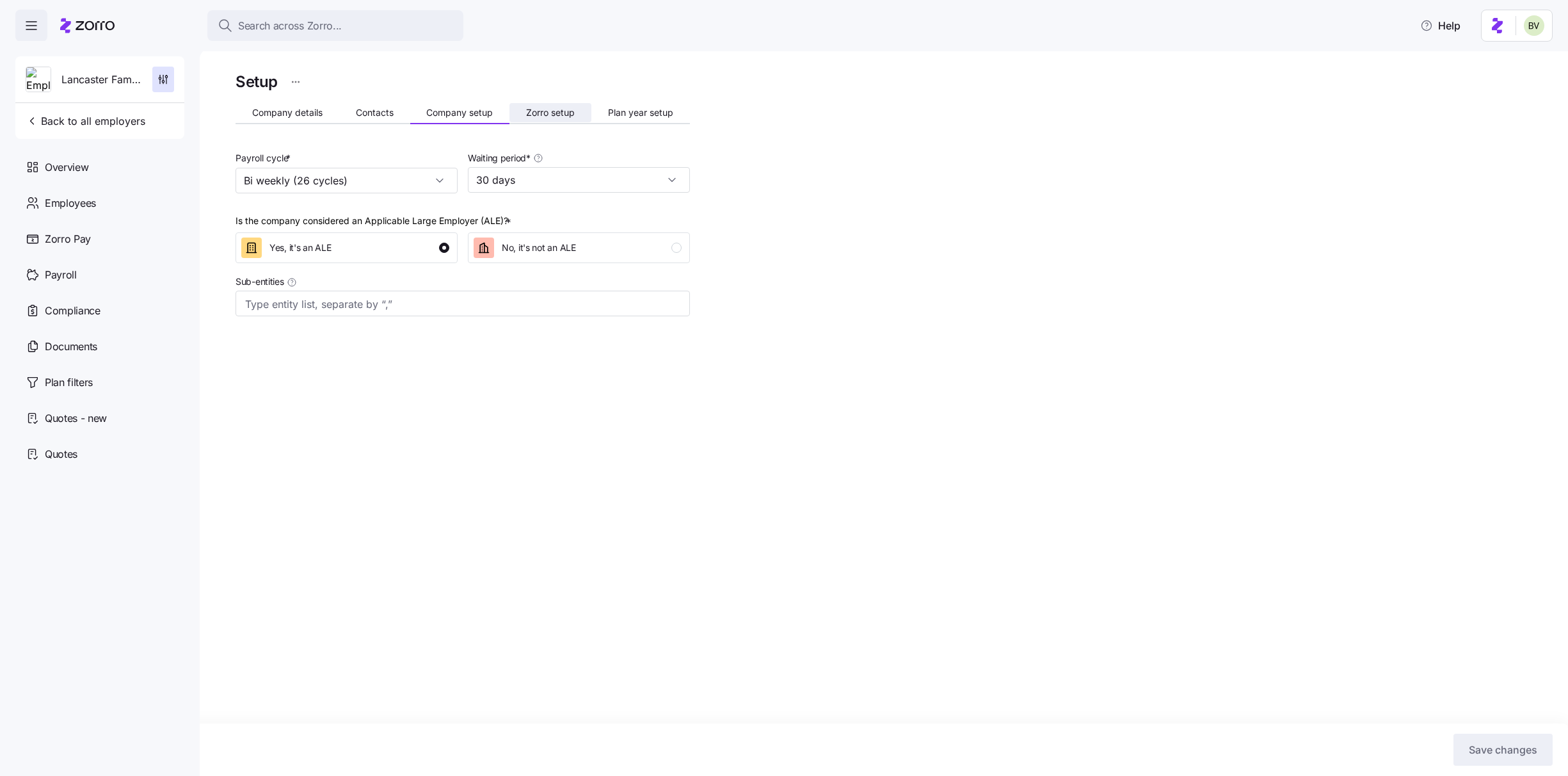
click at [527, 111] on span "Zorro setup" at bounding box center [550, 113] width 49 height 9
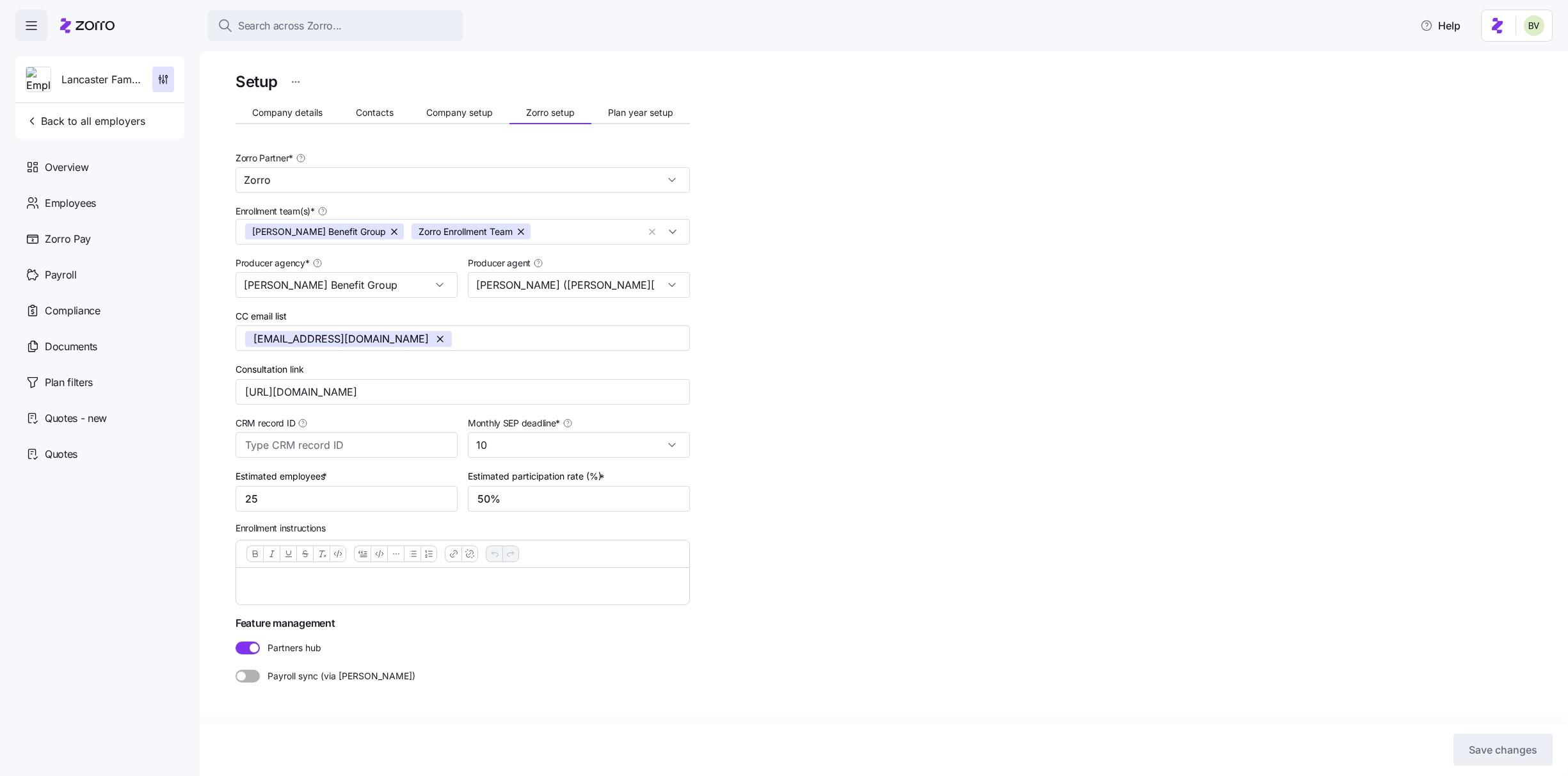
type input "Eva Binzer (eva@pfs-2.com)"
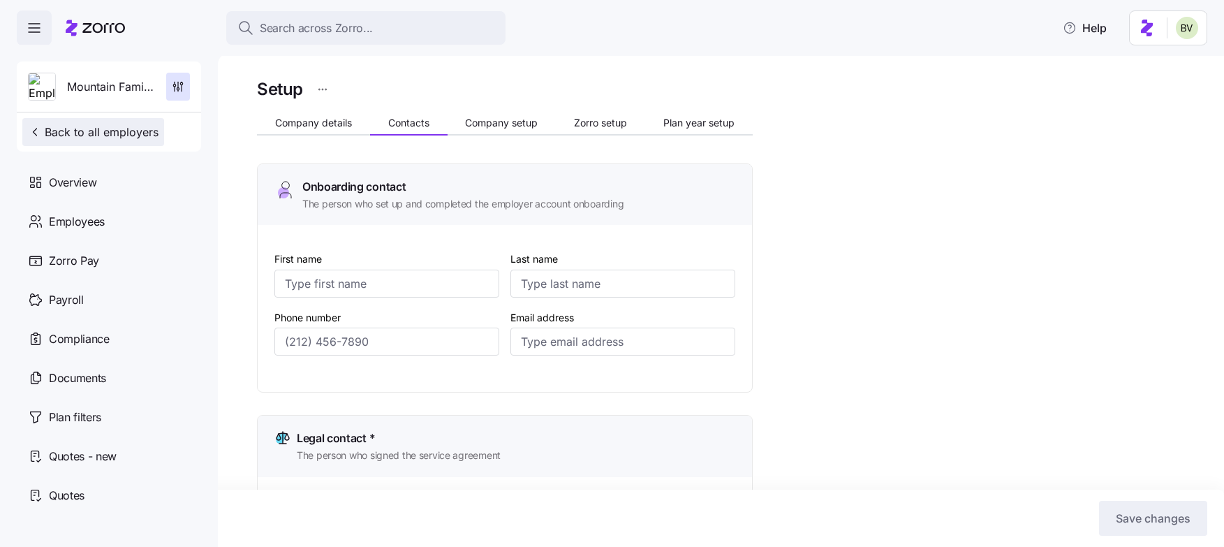
click at [101, 138] on span "Back to all employers" at bounding box center [93, 132] width 131 height 17
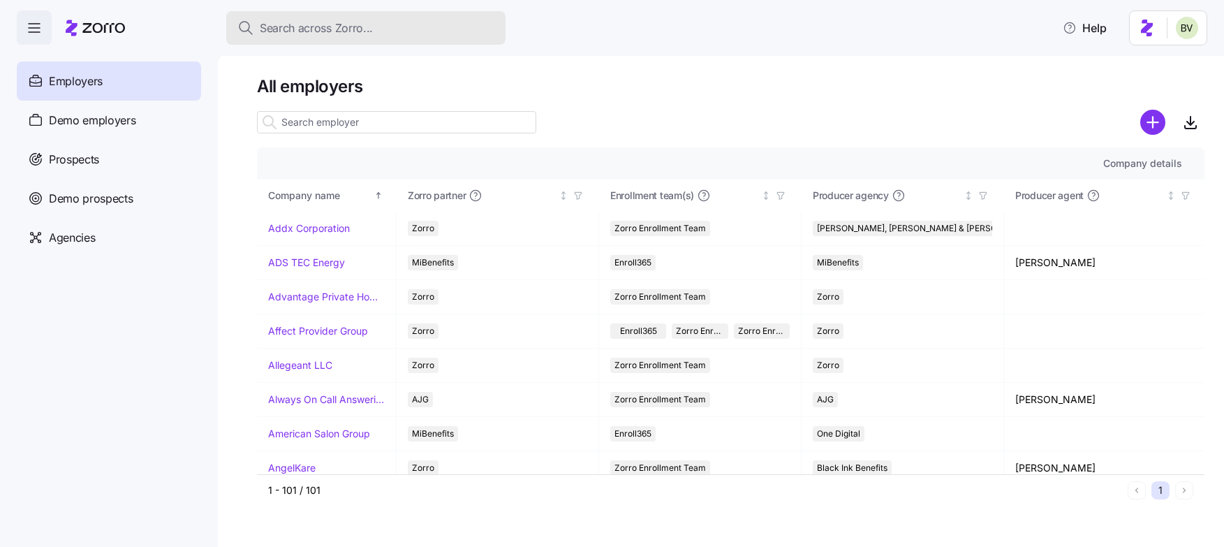
click at [302, 30] on span "Search across Zorro..." at bounding box center [316, 28] width 113 height 17
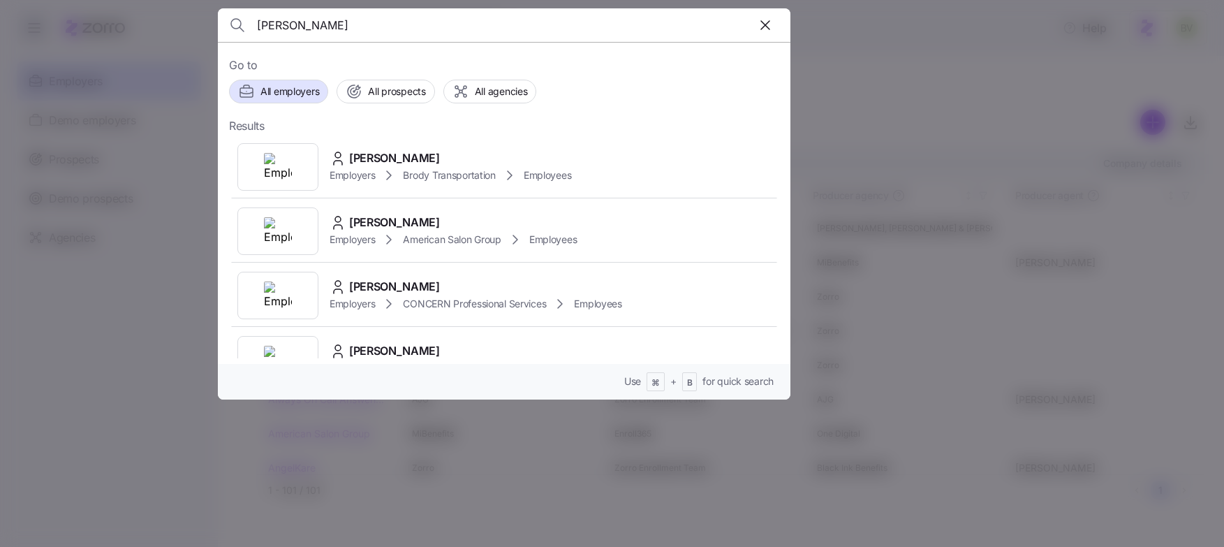
click at [352, 23] on input "[PERSON_NAME]" at bounding box center [435, 25] width 357 height 34
paste input "Meznzia"
type input "[PERSON_NAME]"
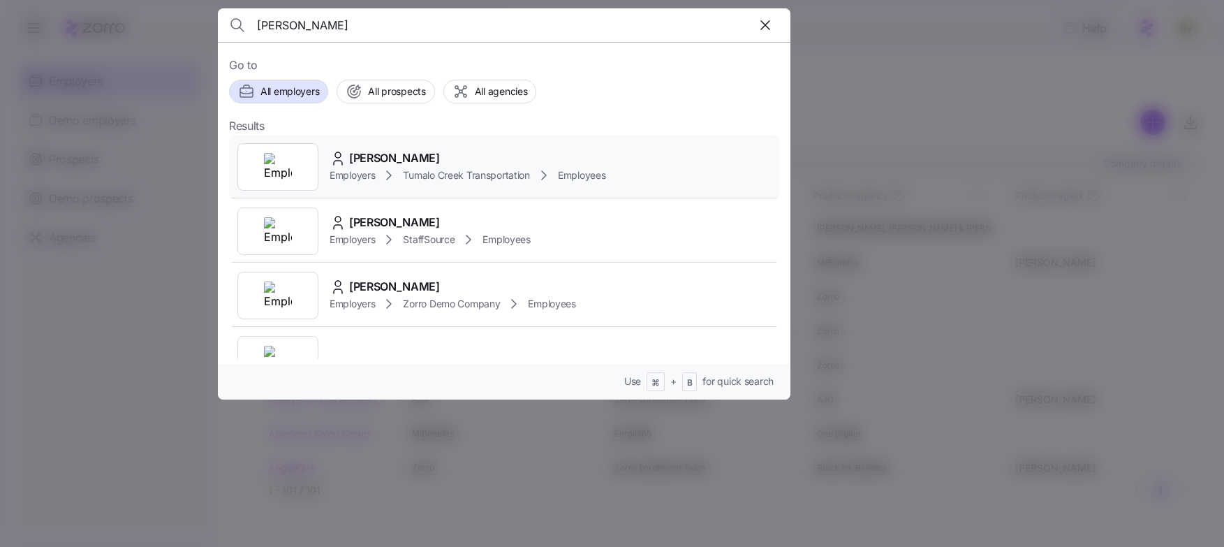
click at [288, 161] on img at bounding box center [278, 167] width 28 height 28
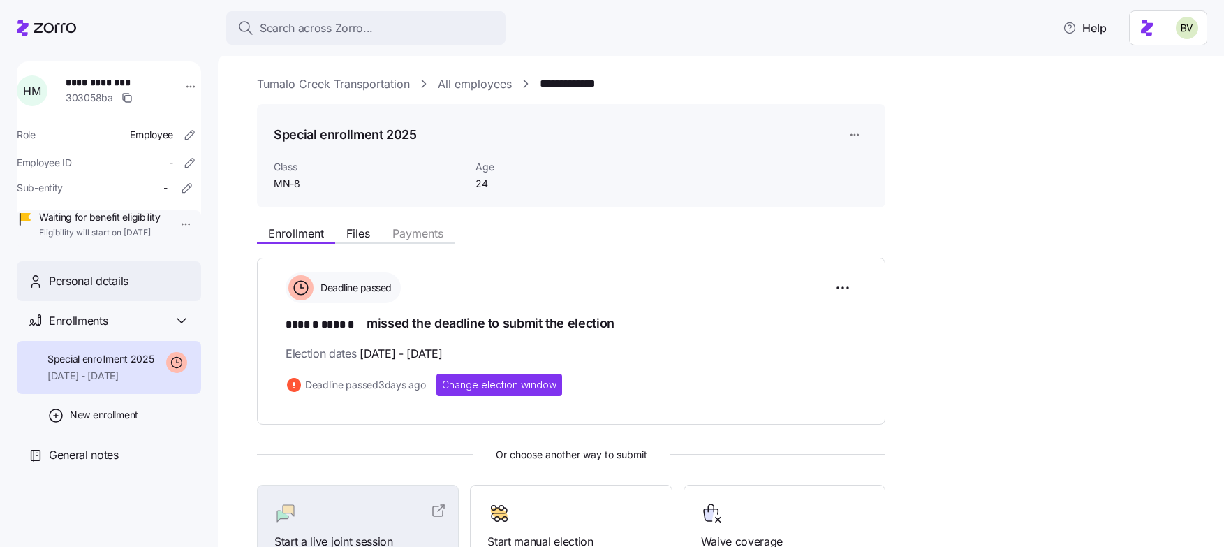
click at [67, 286] on div "Personal details" at bounding box center [109, 281] width 184 height 40
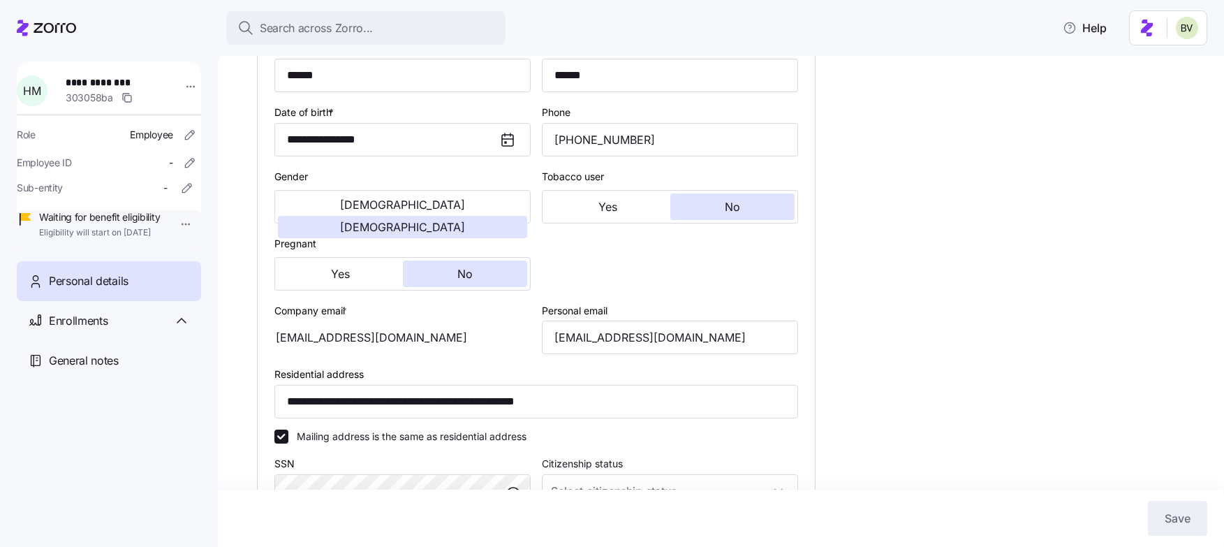
scroll to position [201, 0]
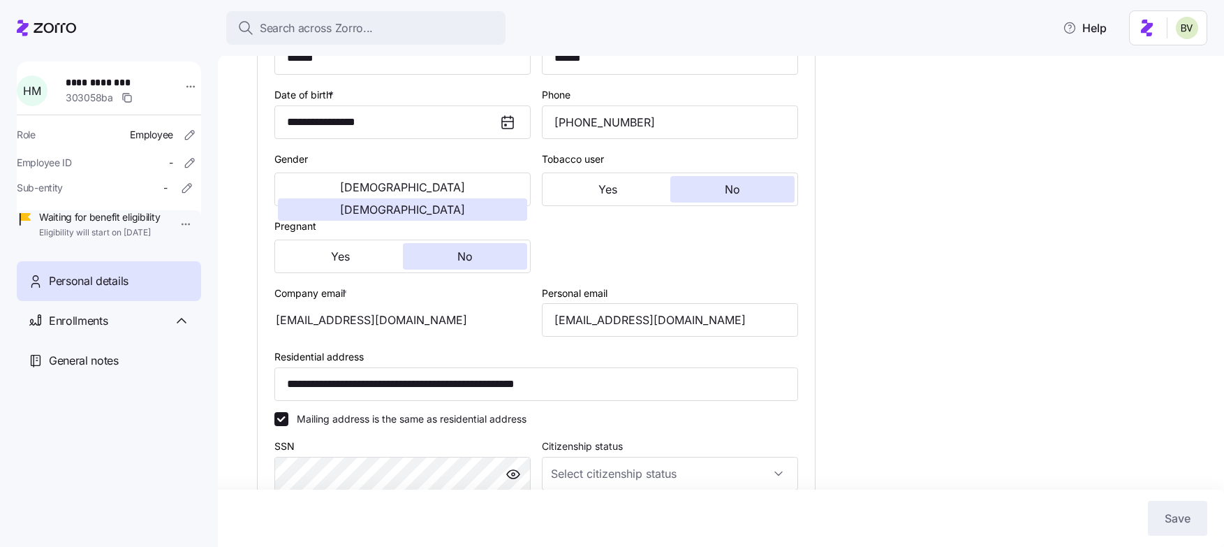
drag, startPoint x: 415, startPoint y: 320, endPoint x: 305, endPoint y: 320, distance: 110.3
click at [305, 320] on div "[EMAIL_ADDRESS][DOMAIN_NAME]" at bounding box center [402, 320] width 256 height 34
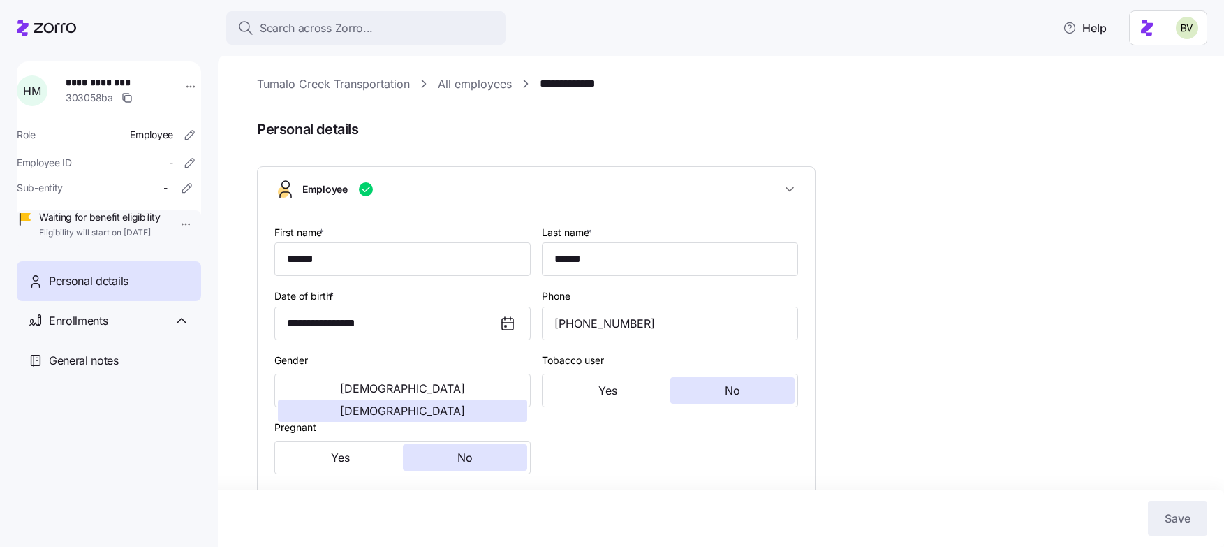
click at [480, 85] on link "All employees" at bounding box center [475, 83] width 74 height 17
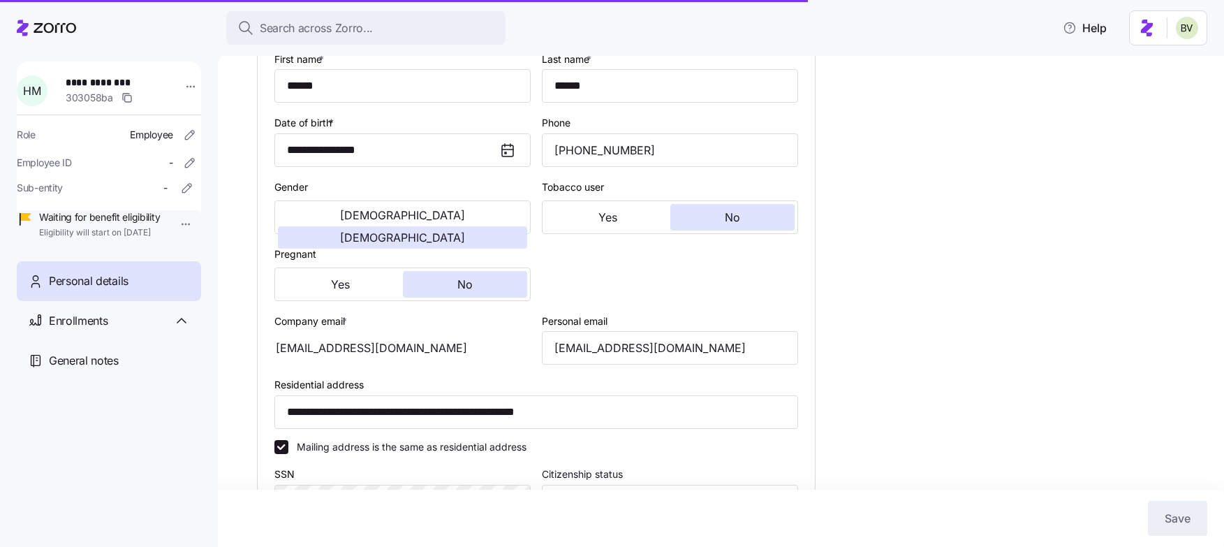
scroll to position [325, 0]
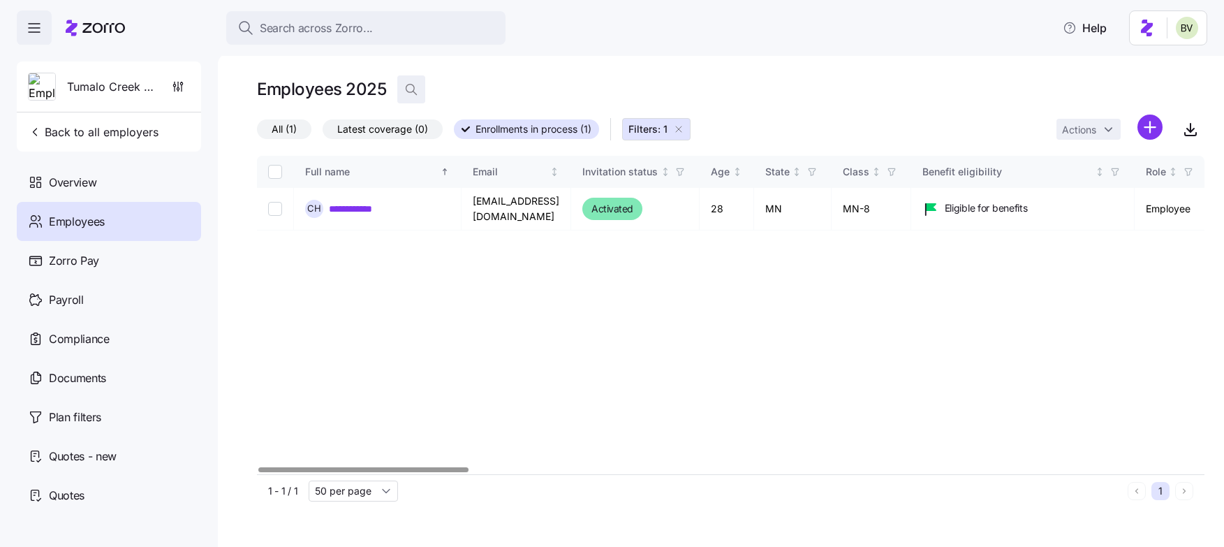
click at [416, 91] on icon "button" at bounding box center [411, 89] width 14 height 14
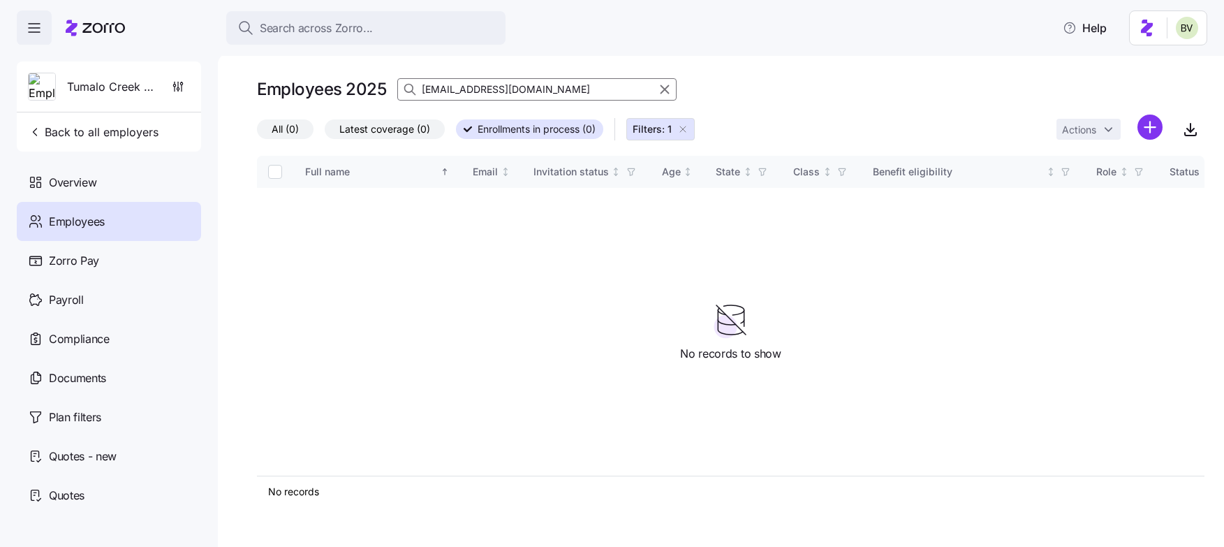
type input "[EMAIL_ADDRESS][DOMAIN_NAME]"
click at [683, 128] on icon "button" at bounding box center [682, 129] width 11 height 11
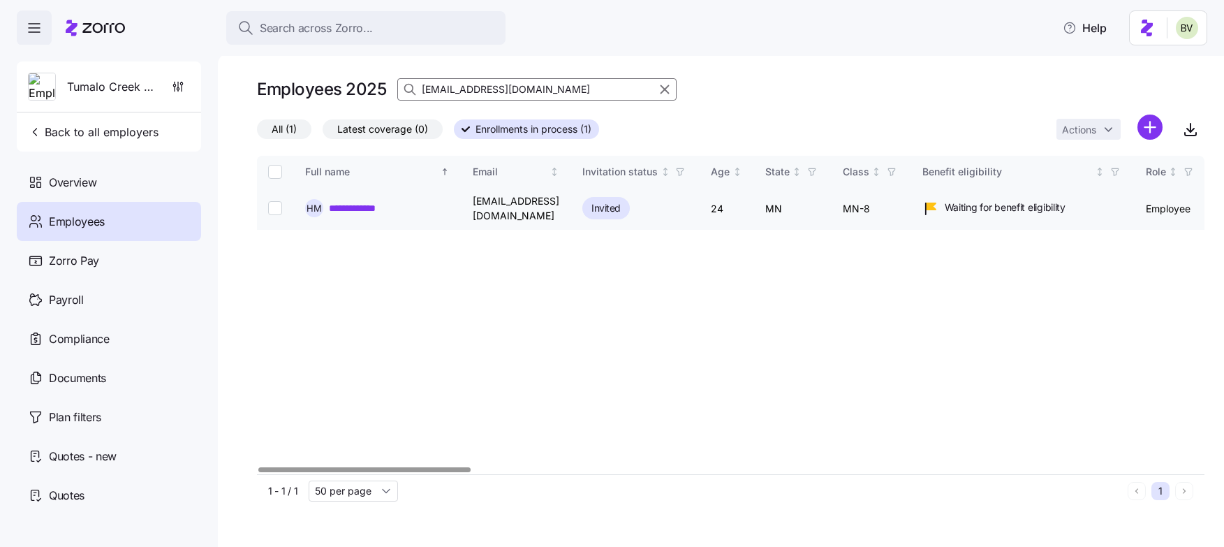
click at [371, 202] on link "**********" at bounding box center [365, 208] width 72 height 14
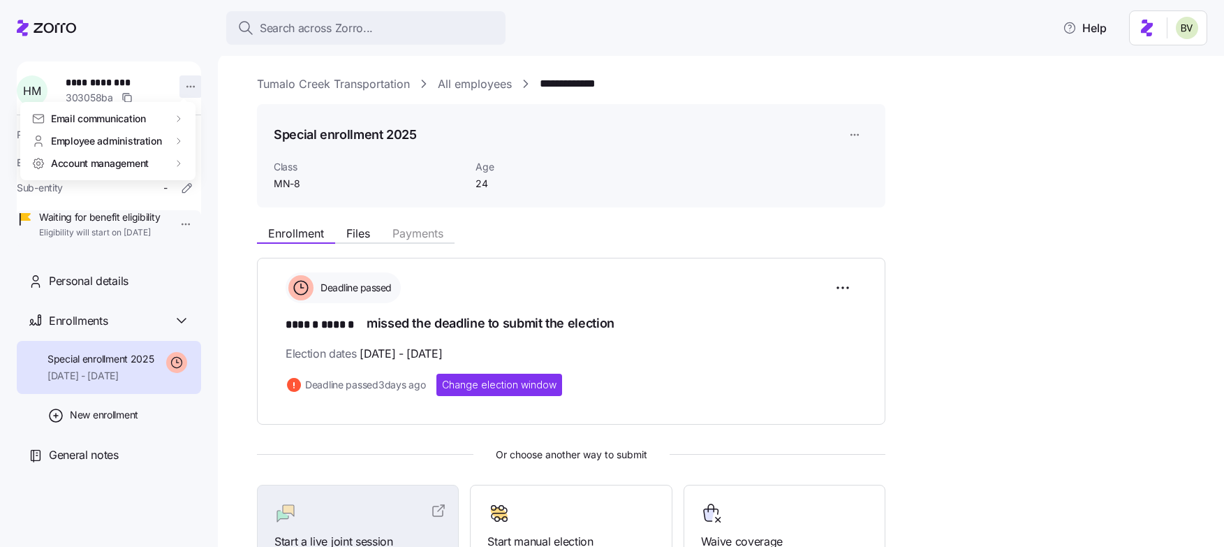
click at [182, 81] on html "**********" at bounding box center [612, 269] width 1224 height 538
click at [207, 124] on div "Account invitation" at bounding box center [241, 119] width 82 height 15
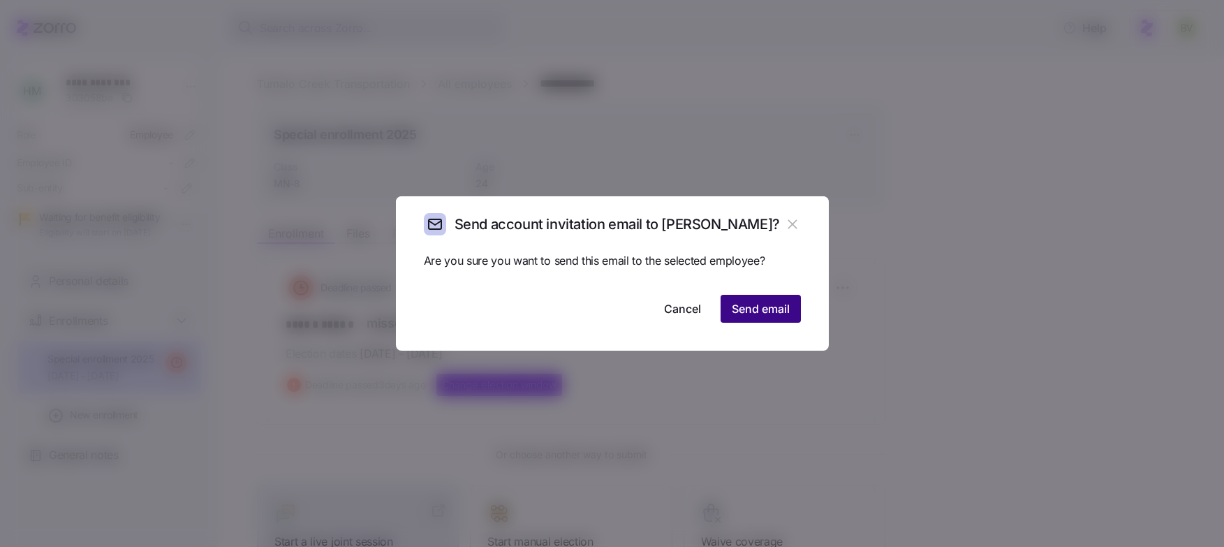
click at [755, 313] on span "Send email" at bounding box center [761, 308] width 58 height 17
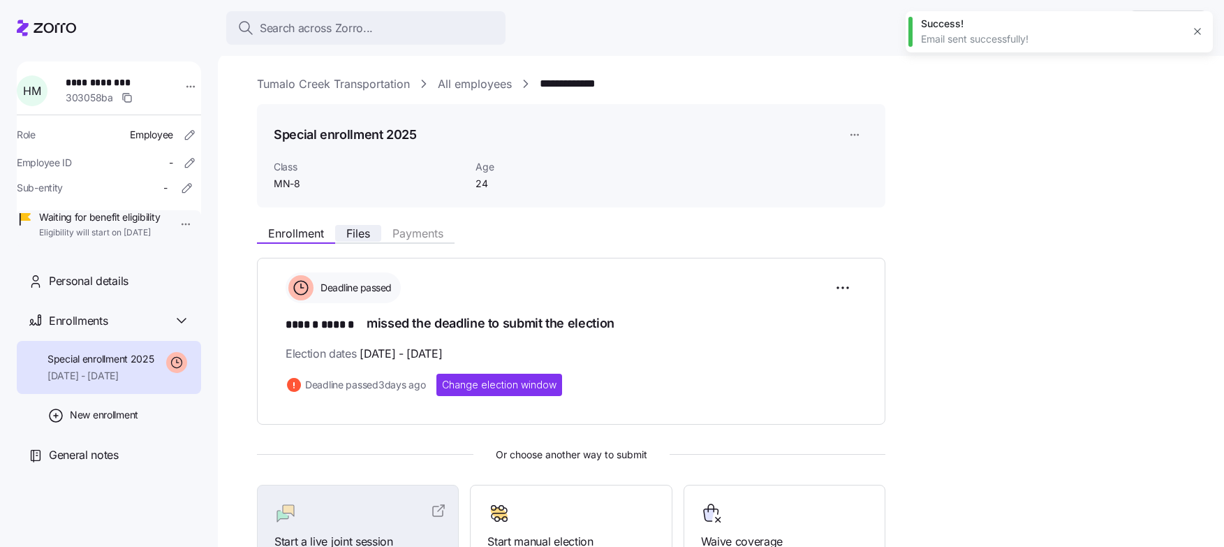
click at [361, 232] on span "Files" at bounding box center [358, 233] width 24 height 11
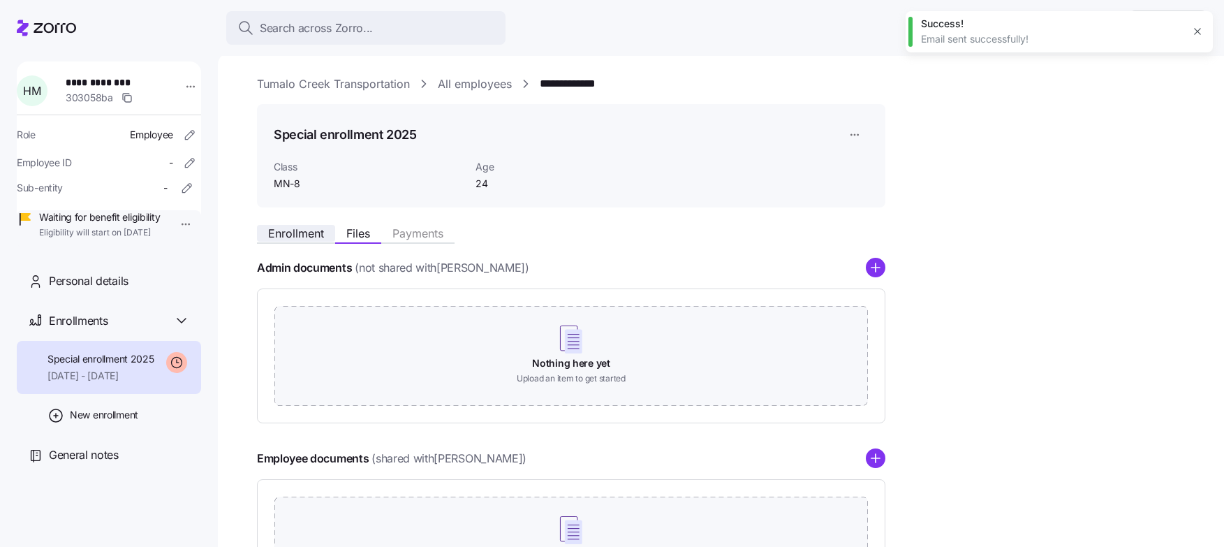
click at [299, 239] on span "Enrollment" at bounding box center [296, 233] width 56 height 11
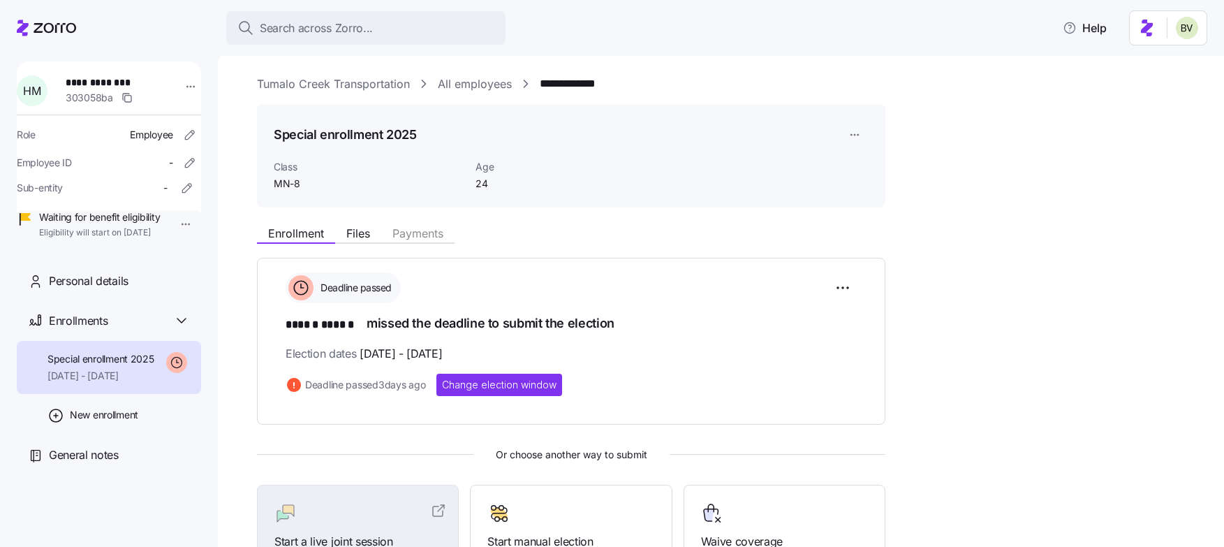
click at [190, 84] on div "**********" at bounding box center [109, 154] width 184 height 186
click at [184, 87] on html "**********" at bounding box center [612, 269] width 1224 height 538
click at [530, 387] on html "**********" at bounding box center [612, 269] width 1224 height 538
click at [530, 387] on span "Change election window" at bounding box center [499, 385] width 114 height 14
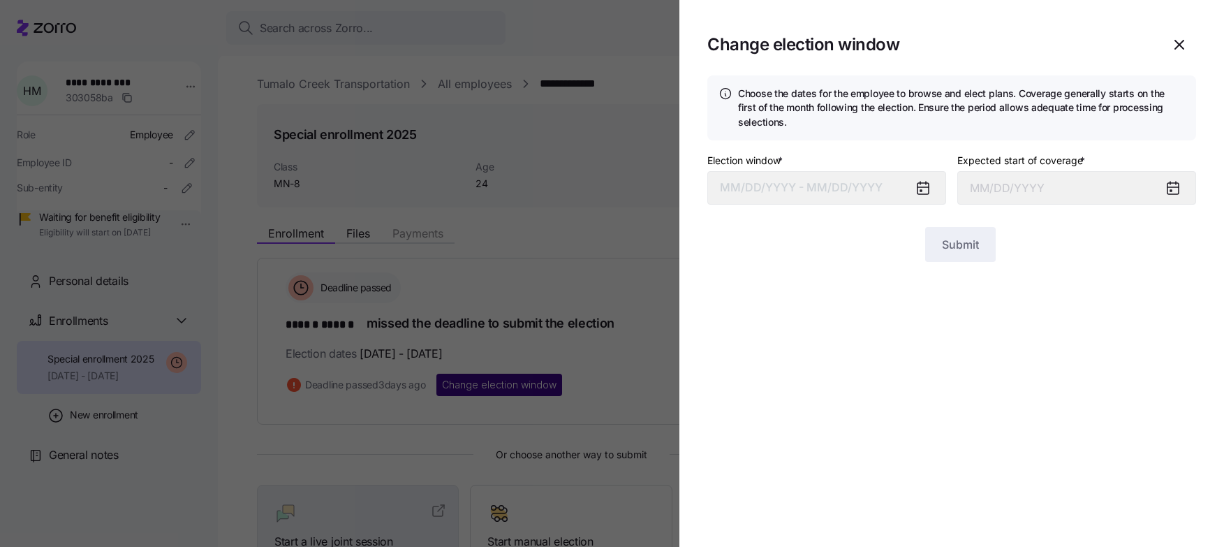
type input "[DATE]"
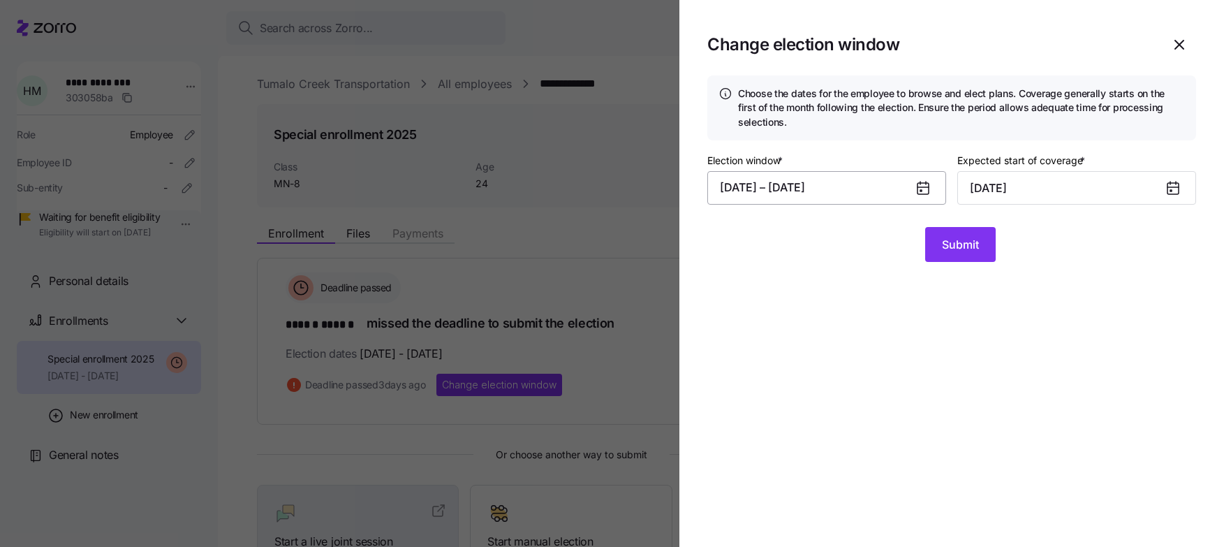
click at [807, 186] on button "[DATE] – [DATE]" at bounding box center [826, 188] width 239 height 34
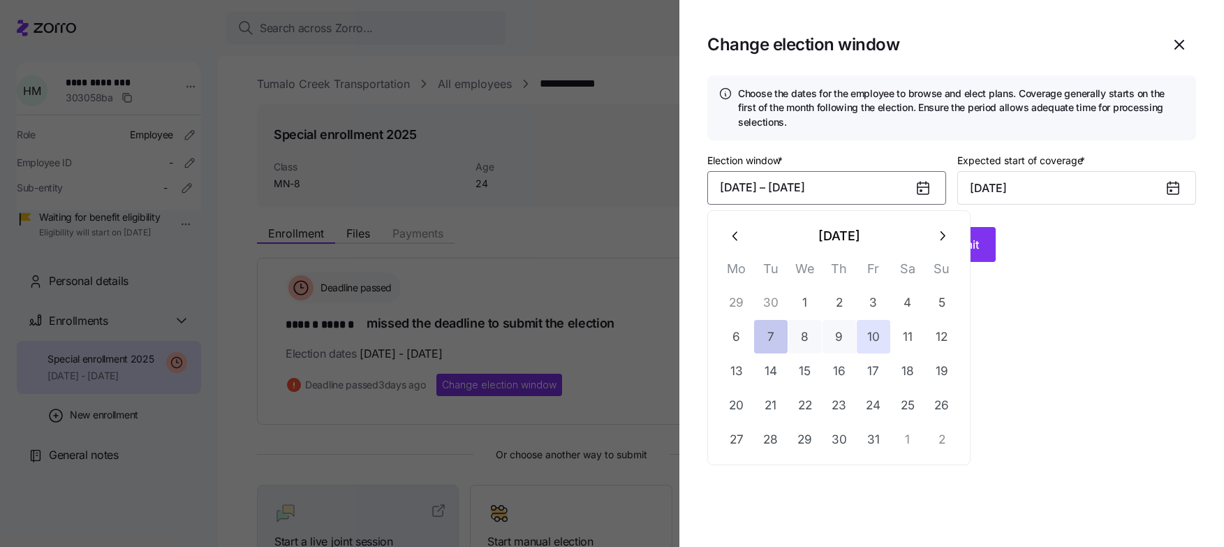
click at [776, 341] on button "7" at bounding box center [771, 337] width 34 height 34
click at [769, 376] on button "14" at bounding box center [771, 371] width 34 height 34
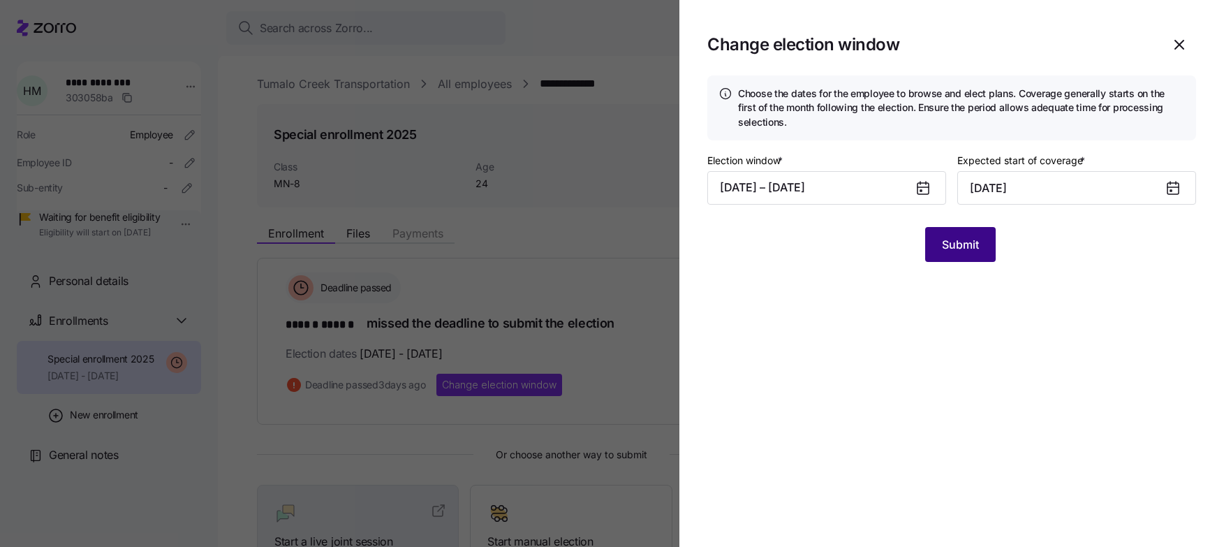
click at [944, 248] on span "Submit" at bounding box center [960, 244] width 37 height 17
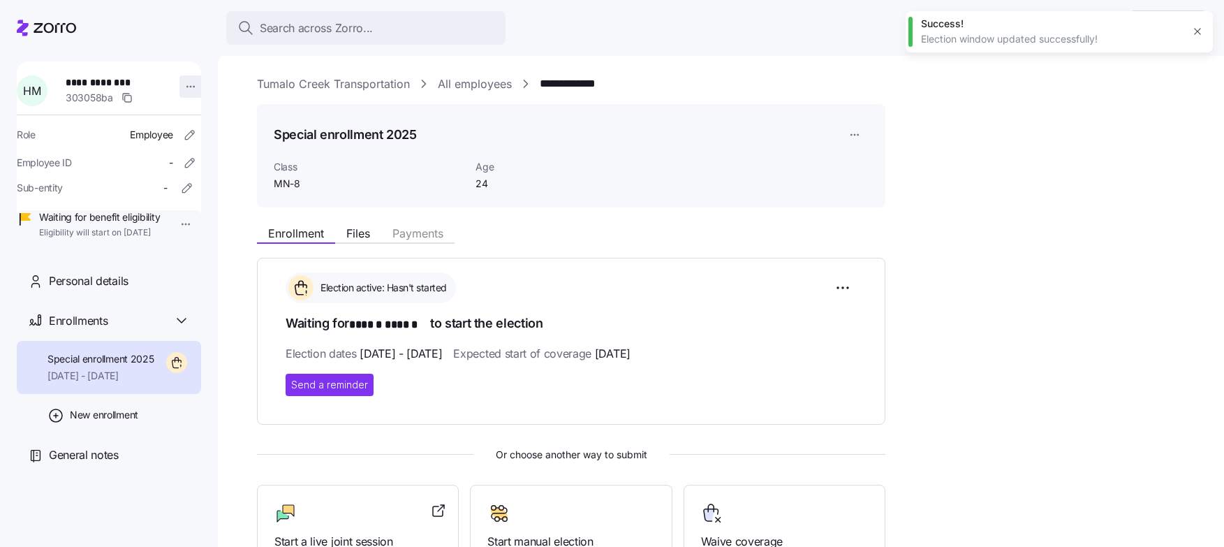
click at [186, 86] on html "**********" at bounding box center [612, 269] width 1224 height 538
click at [840, 283] on html "**********" at bounding box center [612, 269] width 1224 height 538
click at [840, 294] on html "**********" at bounding box center [612, 269] width 1224 height 538
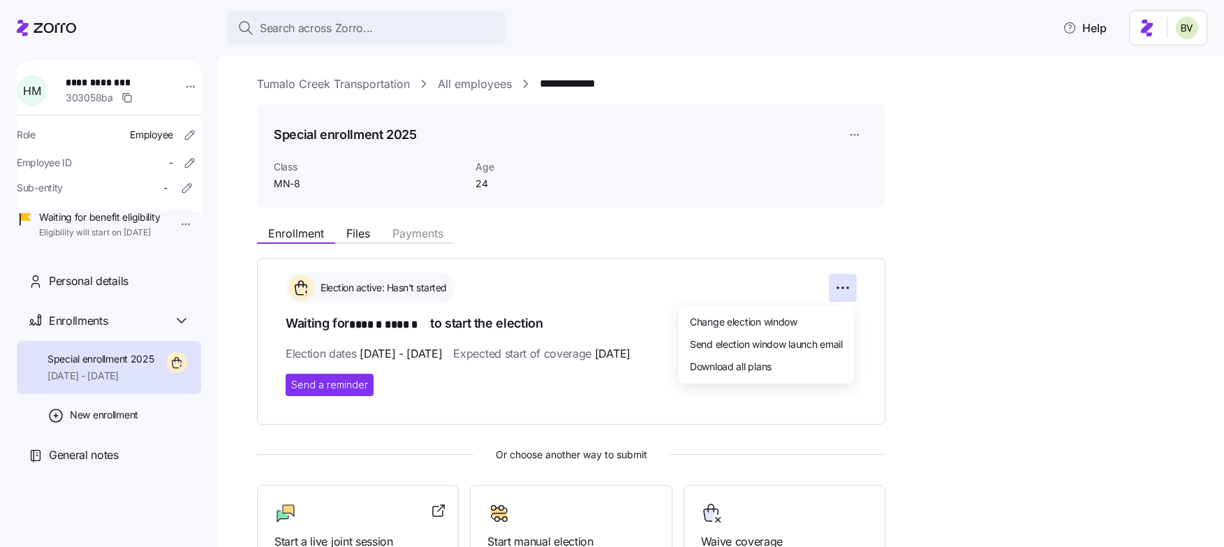
click at [744, 221] on html "**********" at bounding box center [612, 269] width 1224 height 538
click at [852, 140] on html "**********" at bounding box center [612, 269] width 1224 height 538
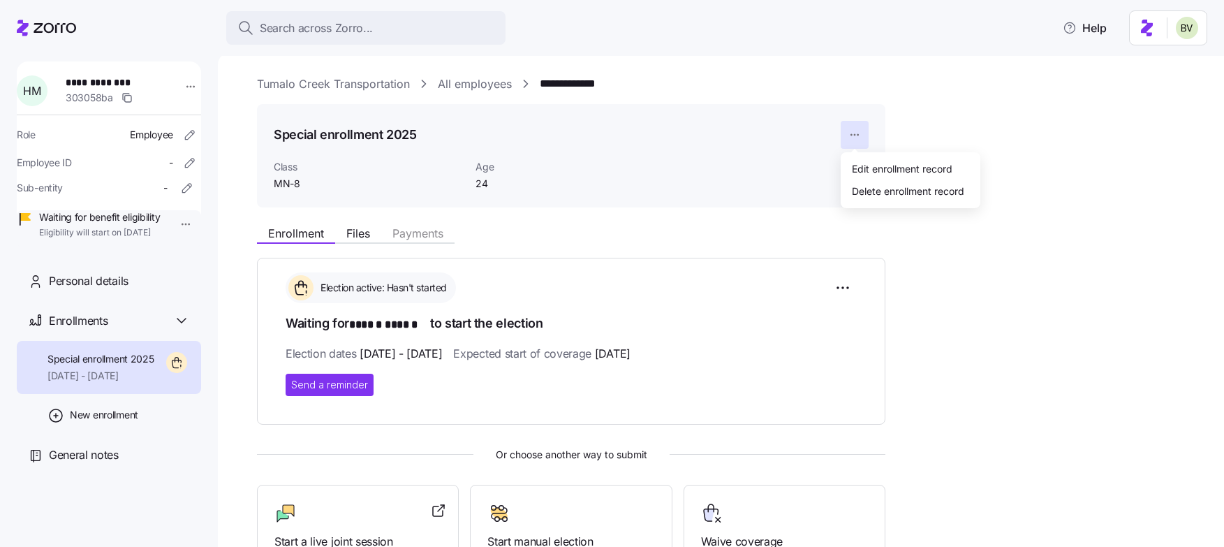
click at [753, 227] on html "**********" at bounding box center [612, 269] width 1224 height 538
click at [182, 84] on html "**********" at bounding box center [612, 269] width 1224 height 538
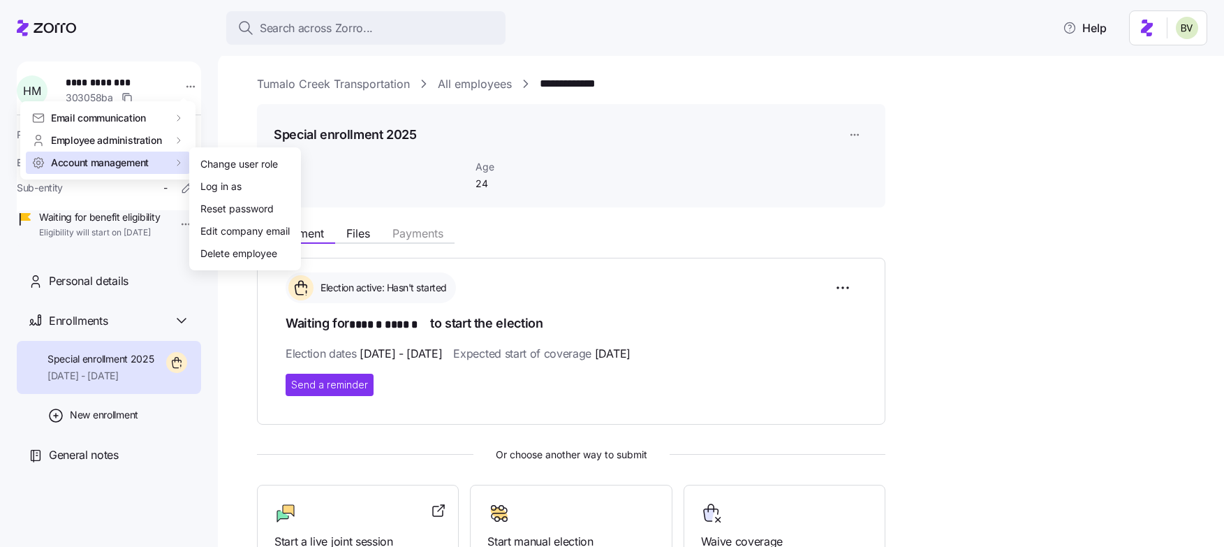
click at [720, 258] on html "**********" at bounding box center [612, 269] width 1224 height 538
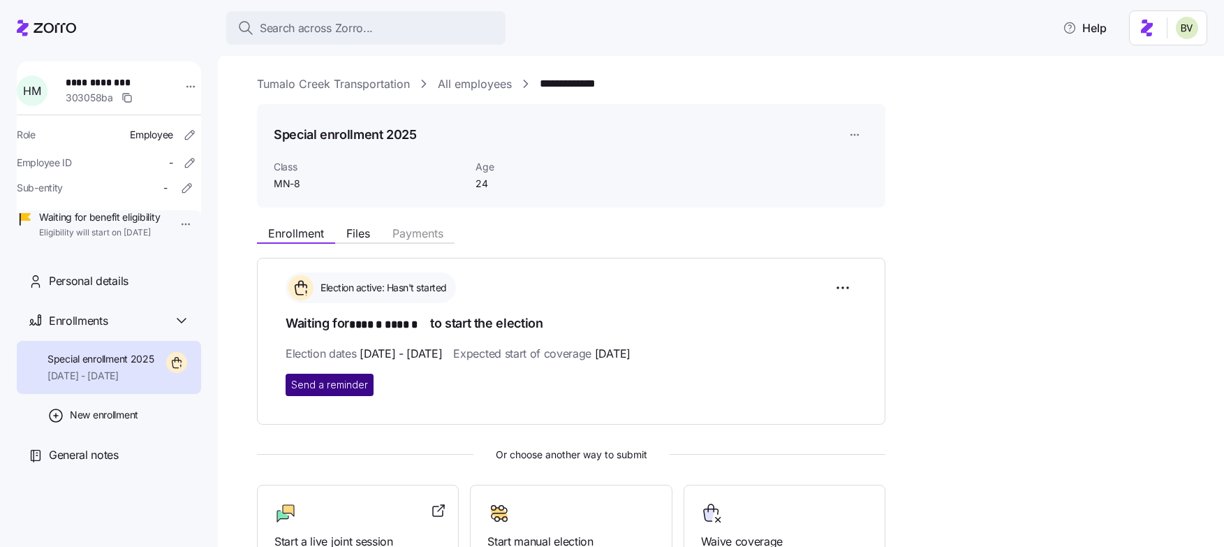
click at [334, 383] on span "Send a reminder" at bounding box center [329, 385] width 77 height 14
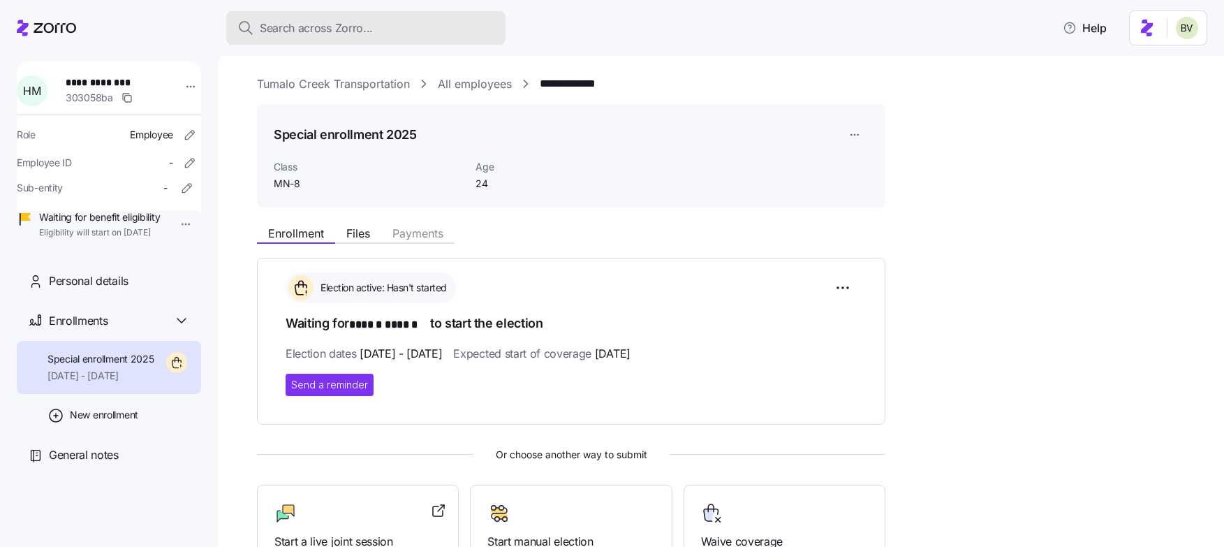
click at [302, 35] on span "Search across Zorro..." at bounding box center [316, 28] width 113 height 17
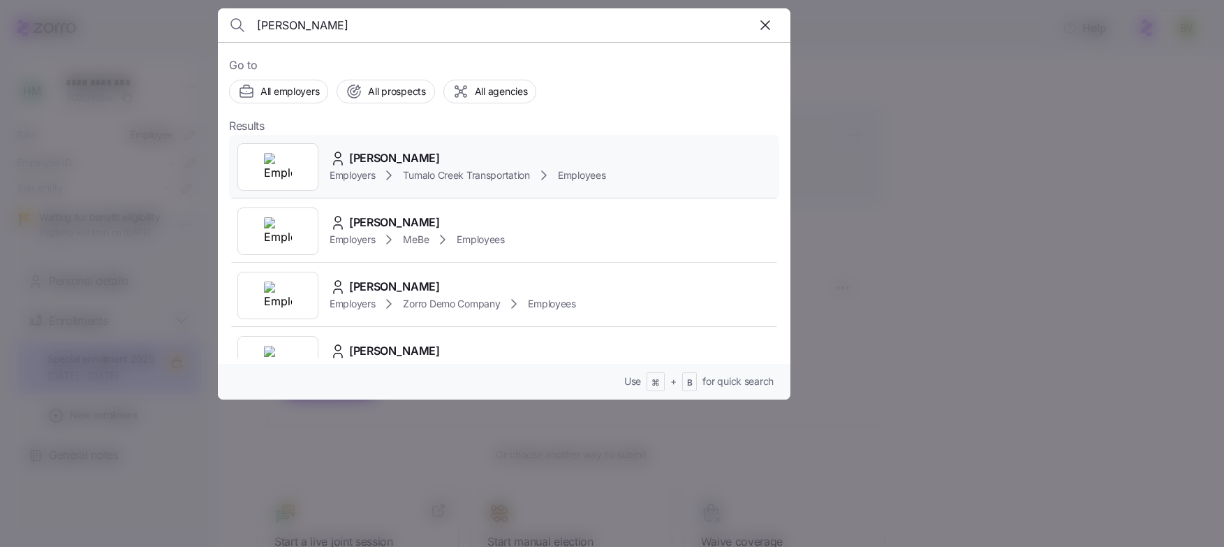
type input "[PERSON_NAME]"
click at [288, 160] on img at bounding box center [278, 167] width 28 height 28
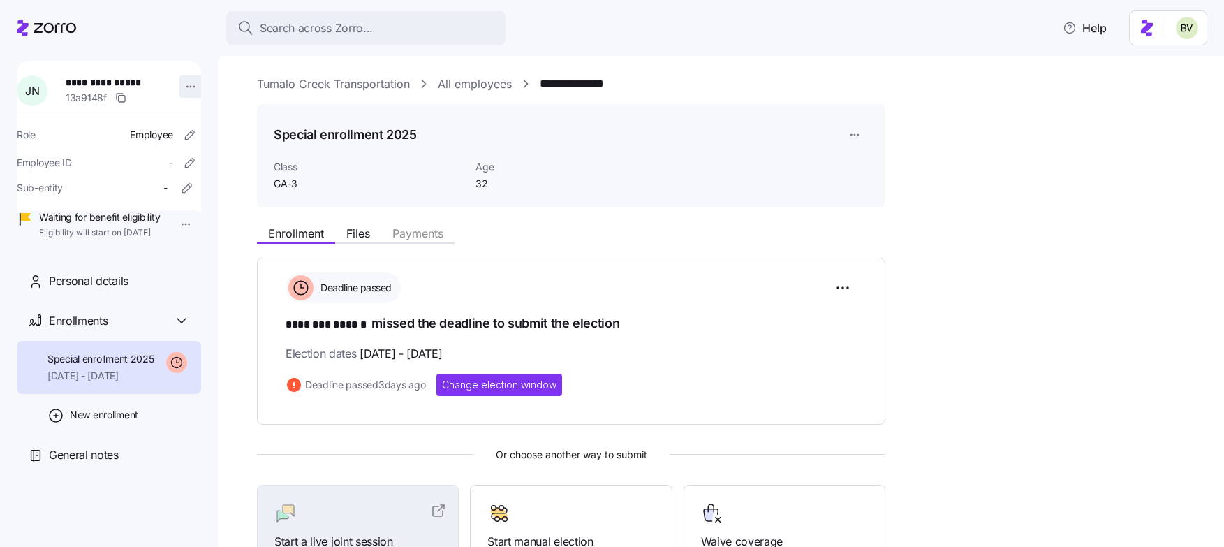
click at [179, 90] on html "**********" at bounding box center [612, 269] width 1224 height 538
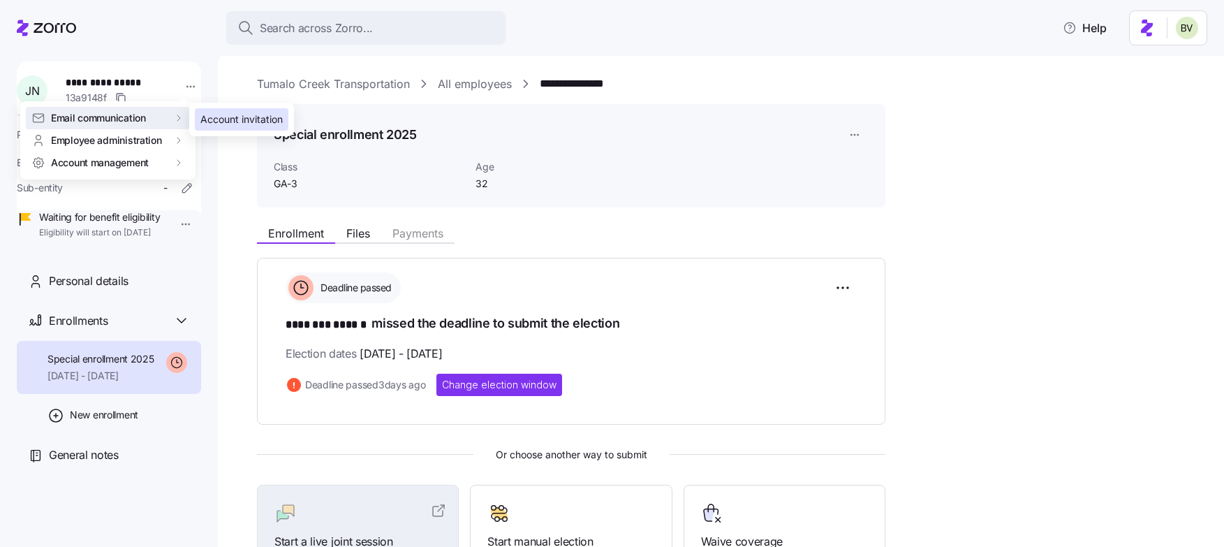
click at [195, 119] on div "Account invitation" at bounding box center [242, 119] width 94 height 22
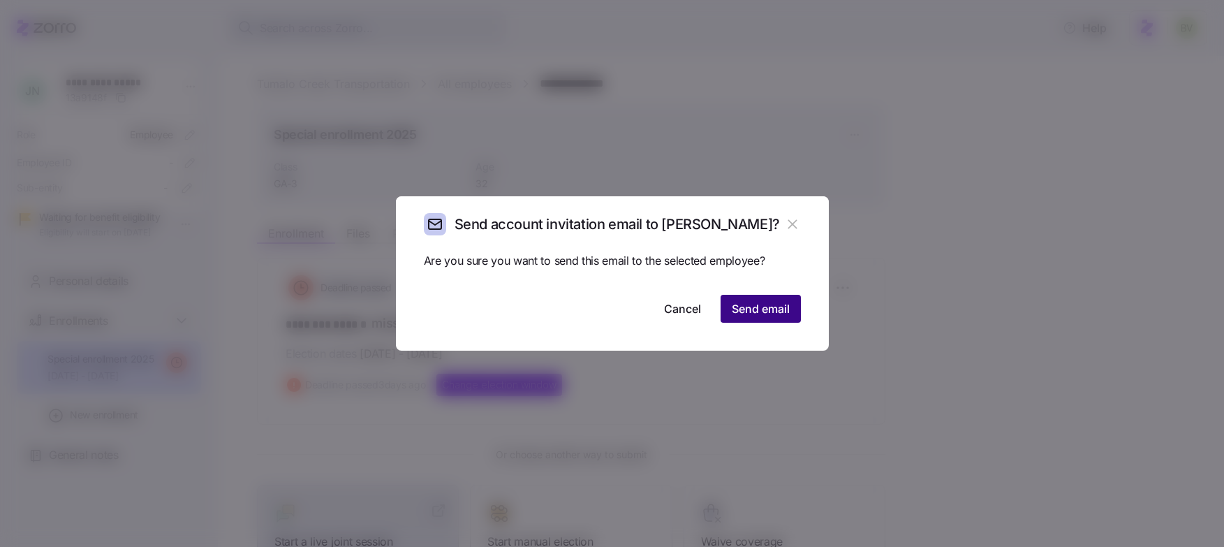
click at [750, 300] on span "Send email" at bounding box center [761, 308] width 58 height 17
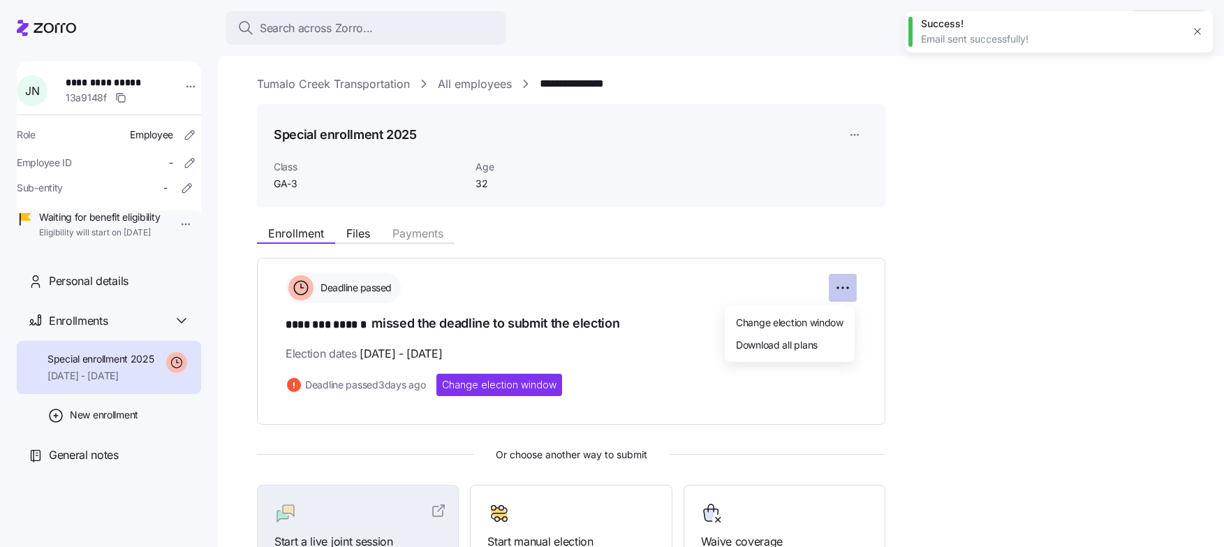
click at [848, 288] on html "**********" at bounding box center [612, 269] width 1224 height 538
click at [817, 325] on span "Change election window" at bounding box center [790, 322] width 108 height 14
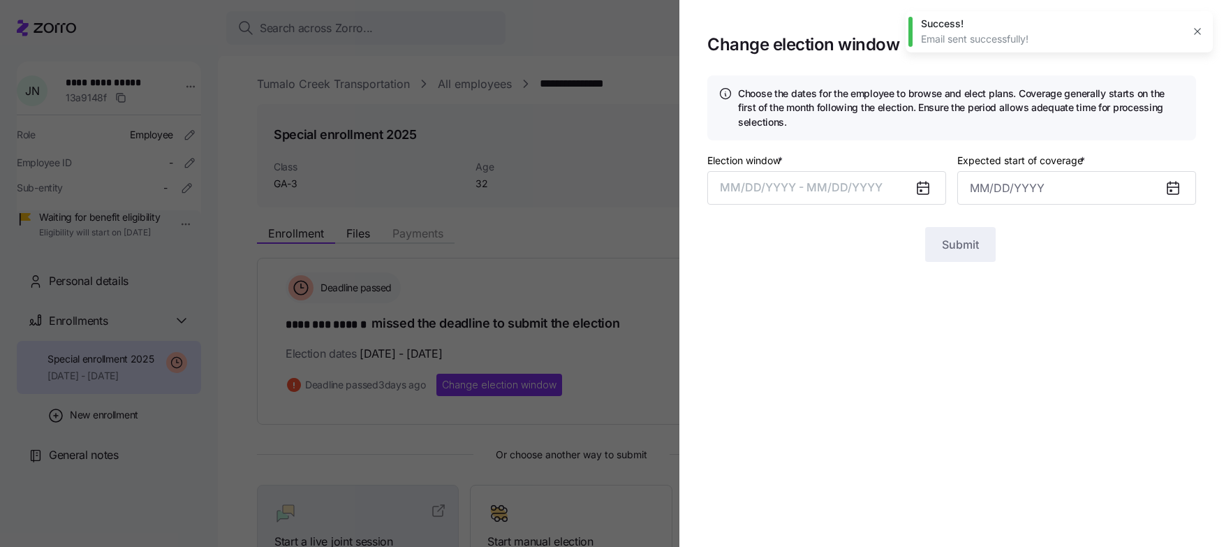
type input "[DATE]"
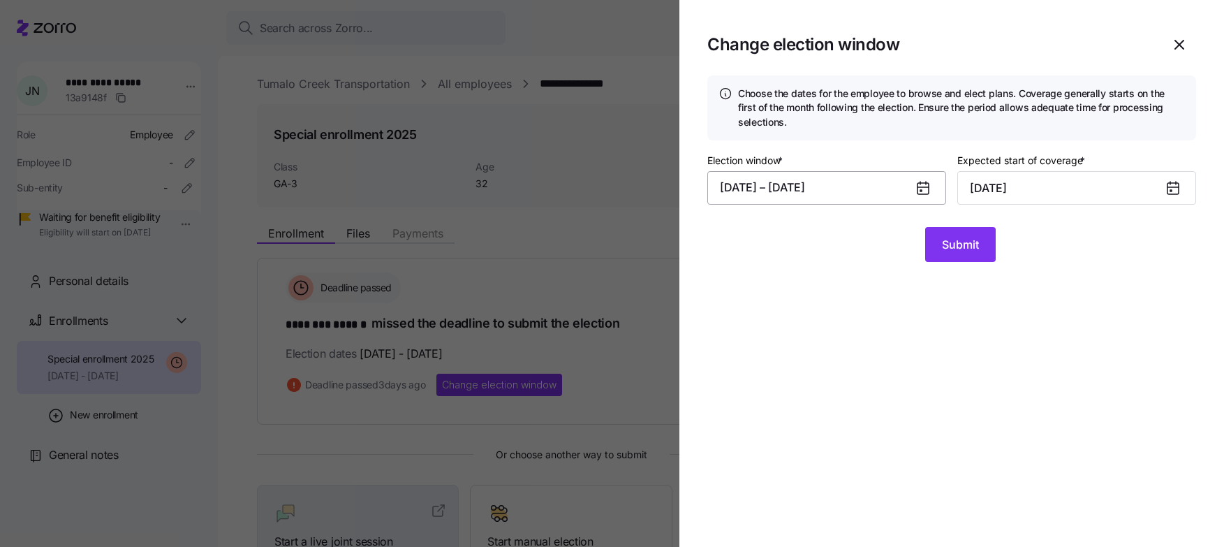
click at [871, 196] on button "[DATE] – [DATE]" at bounding box center [826, 188] width 239 height 34
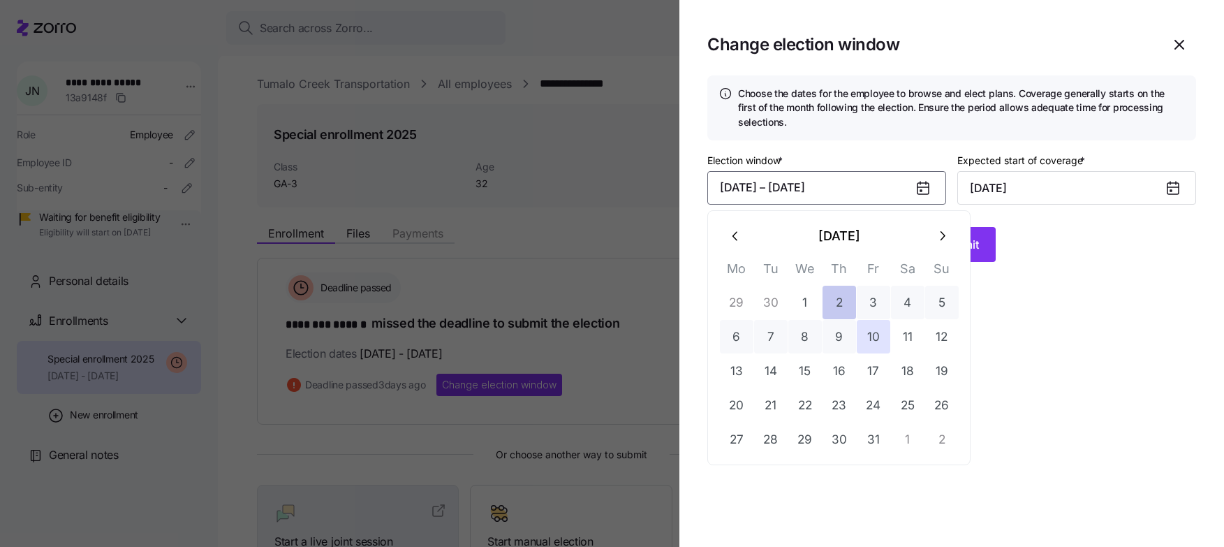
click at [840, 309] on button "2" at bounding box center [839, 303] width 34 height 34
click at [780, 367] on button "14" at bounding box center [771, 371] width 34 height 34
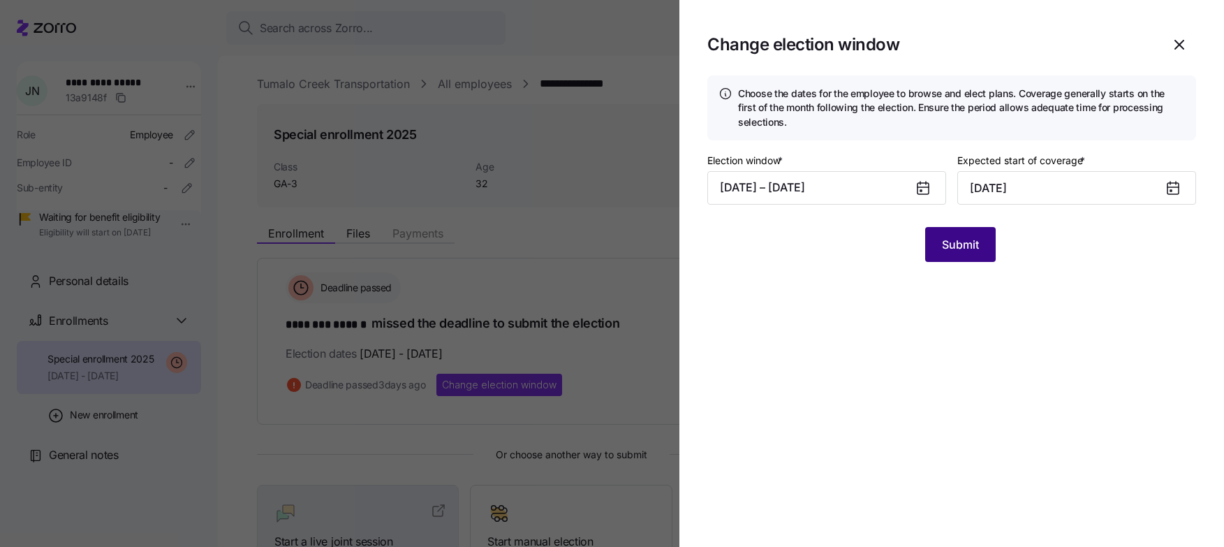
click at [938, 249] on button "Submit" at bounding box center [960, 244] width 71 height 35
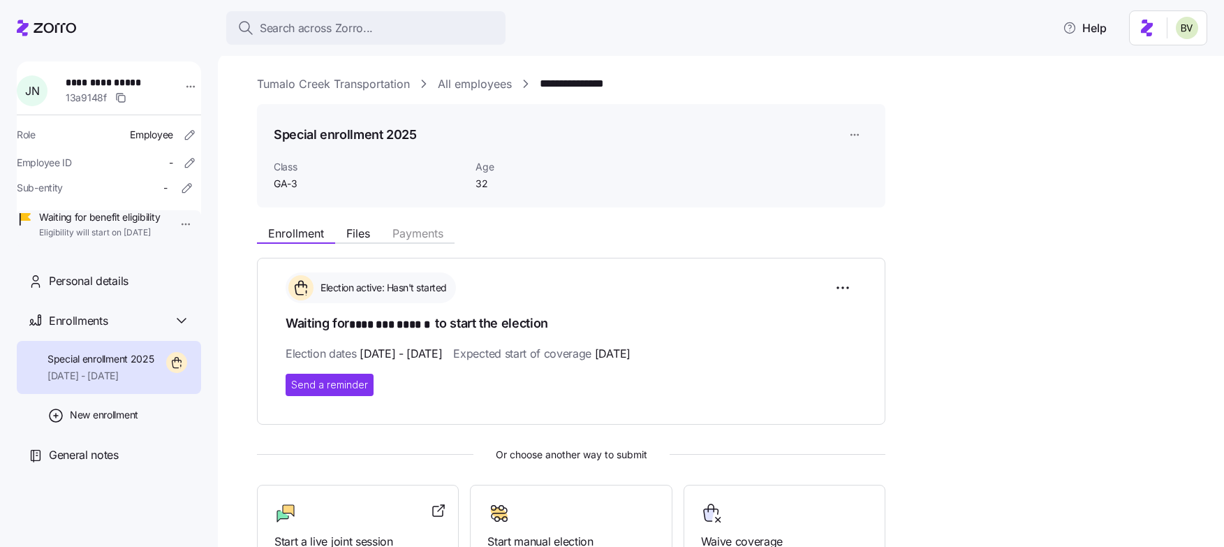
click at [461, 80] on link "All employees" at bounding box center [475, 83] width 74 height 17
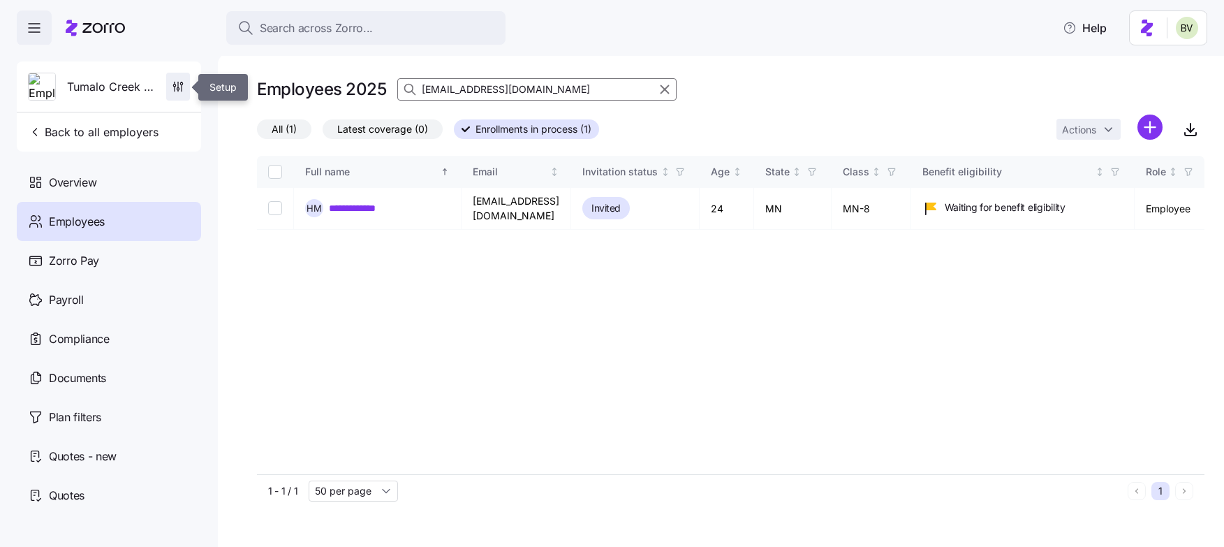
click at [179, 94] on span "button" at bounding box center [178, 86] width 22 height 27
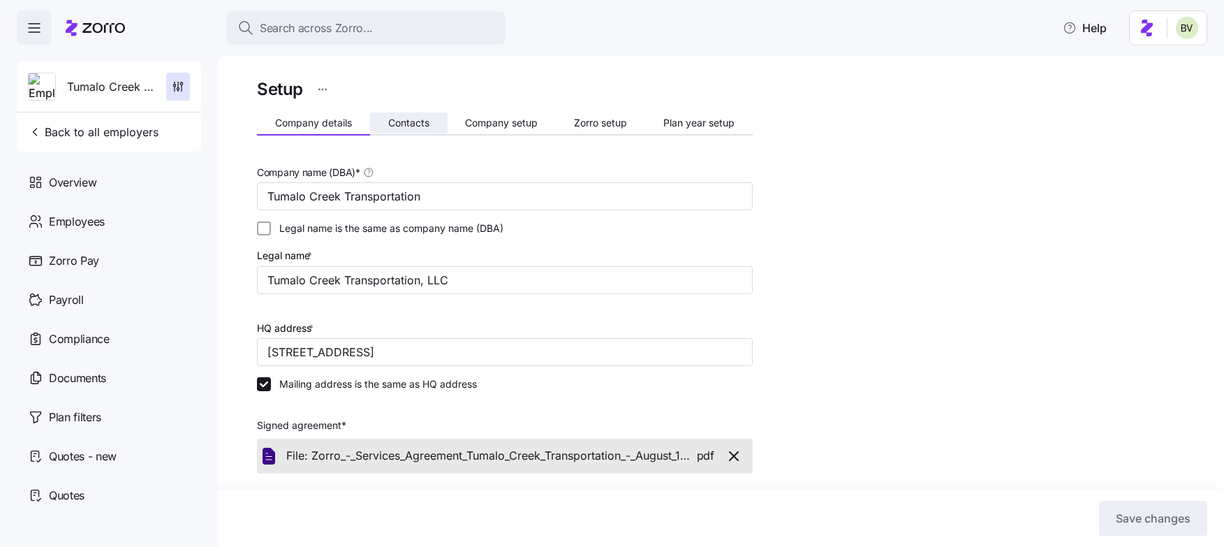
click at [421, 124] on span "Contacts" at bounding box center [408, 123] width 41 height 10
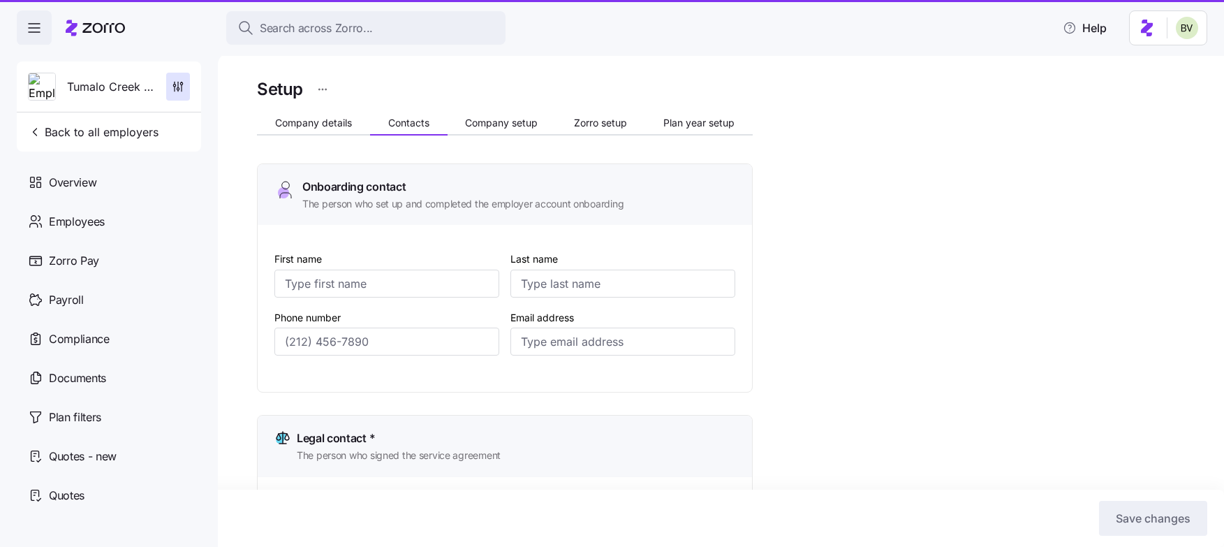
type input "[PERSON_NAME]"
type input "[EMAIL_ADDRESS][DOMAIN_NAME]"
type input "[PERSON_NAME]"
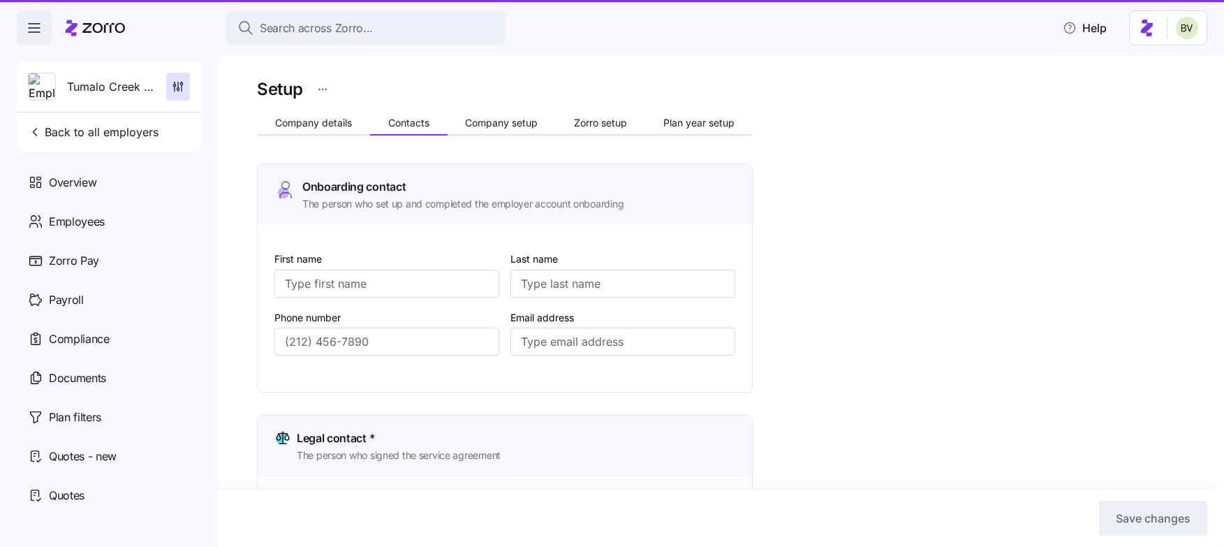
type input "[PERSON_NAME][EMAIL_ADDRESS][DOMAIN_NAME]"
type input "[PERSON_NAME]"
type input "[EMAIL_ADDRESS][DOMAIN_NAME]"
type input "[PERSON_NAME]"
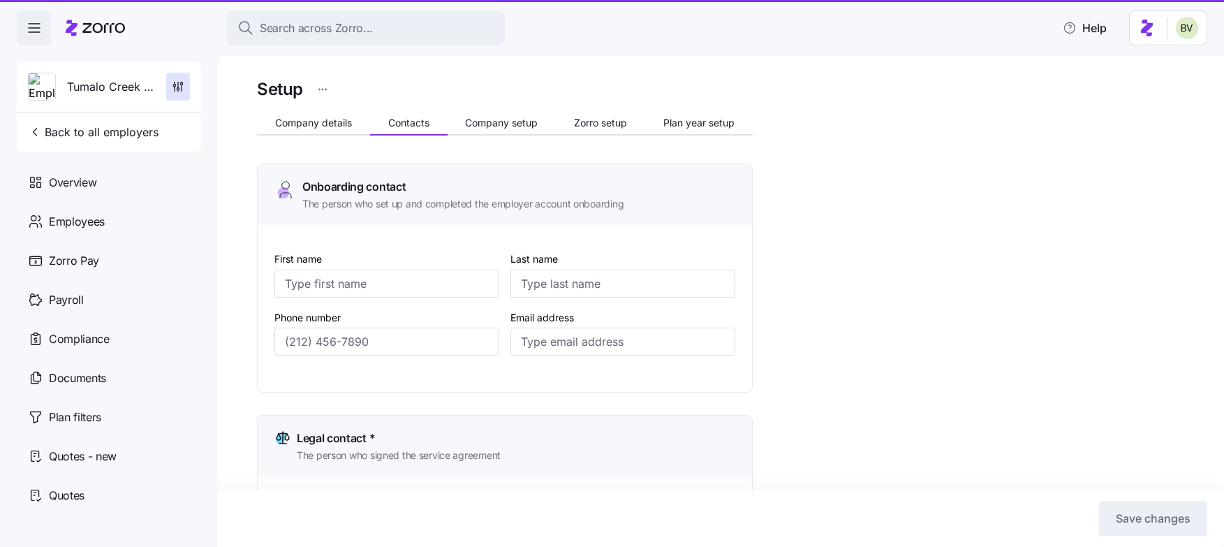
type input "[GEOGRAPHIC_DATA]"
type input "[EMAIL_ADDRESS][DOMAIN_NAME]"
type input "[PHONE_NUMBER]"
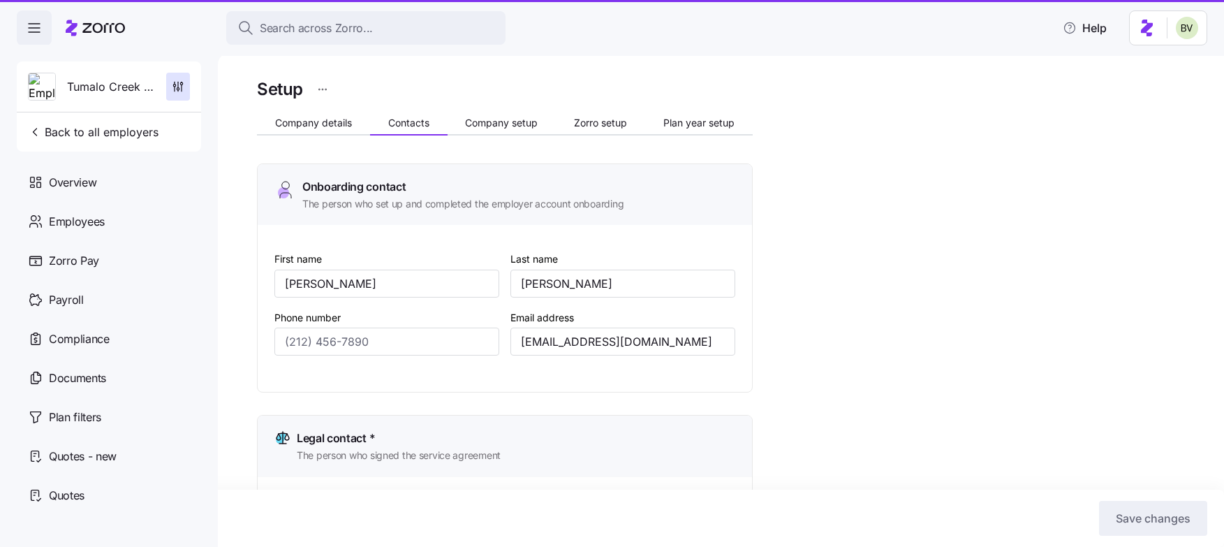
type input "[PHONE_NUMBER]"
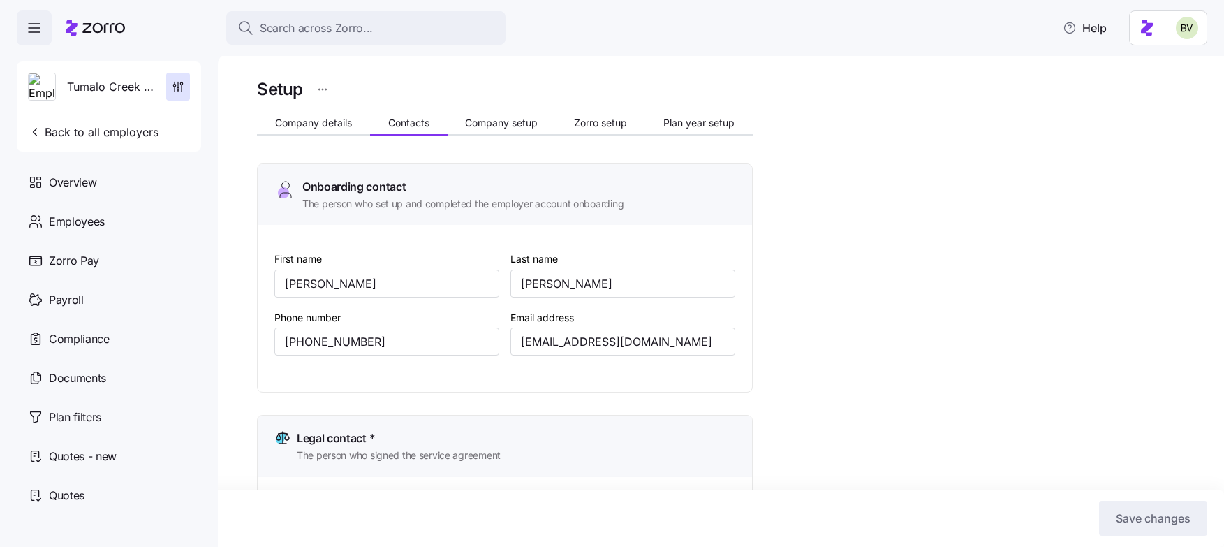
click at [514, 123] on span "Company setup" at bounding box center [501, 123] width 73 height 10
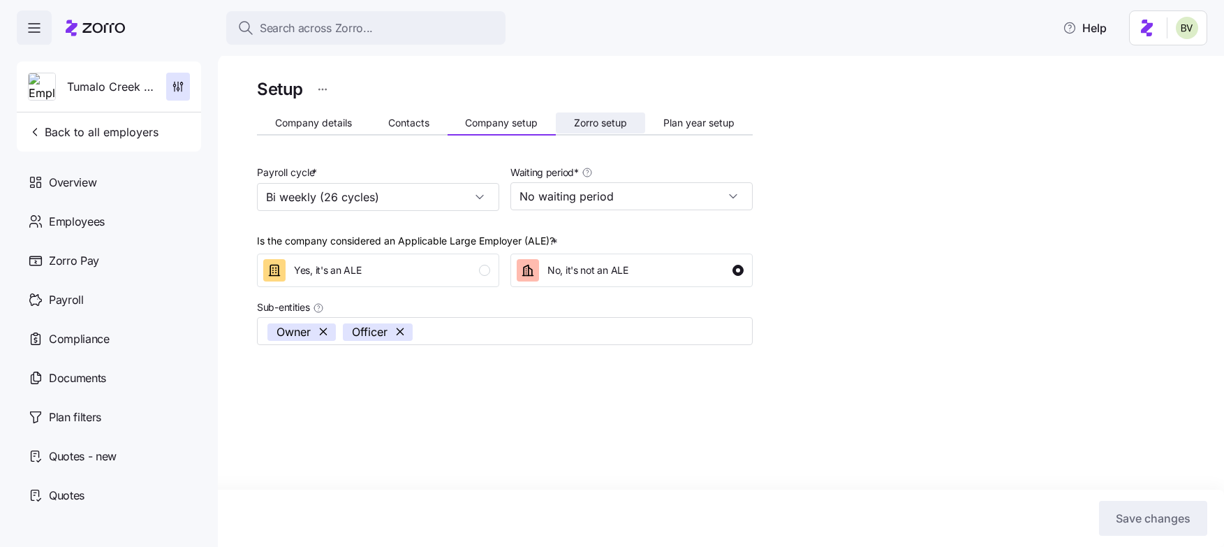
click at [592, 124] on span "Zorro setup" at bounding box center [600, 123] width 53 height 10
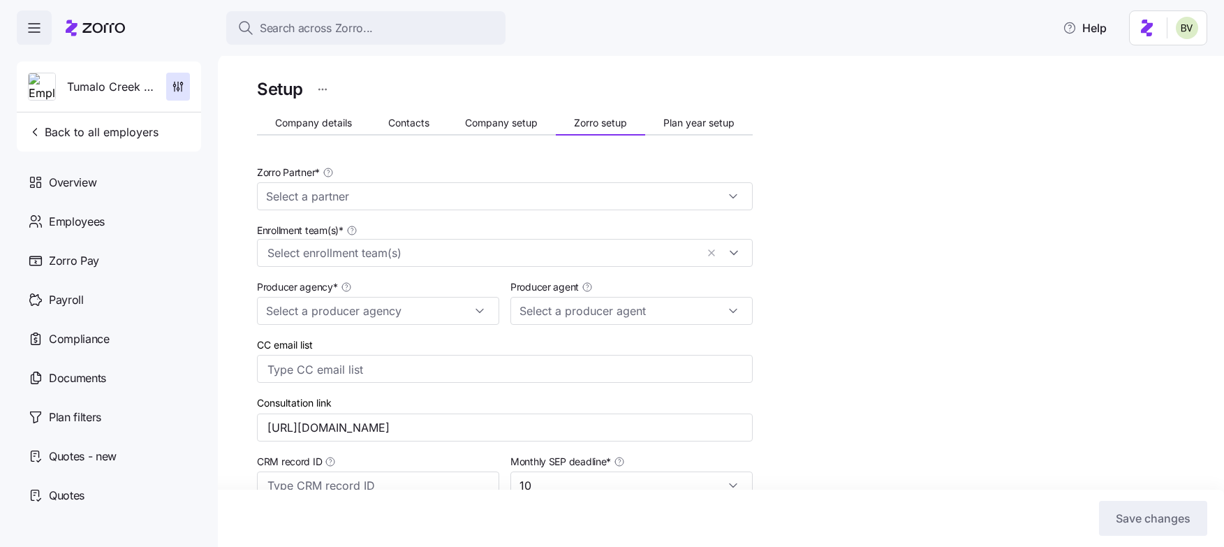
type input "Zorro"
type input "BSB Consultants"
type input "[PERSON_NAME] ([EMAIL_ADDRESS][DOMAIN_NAME])"
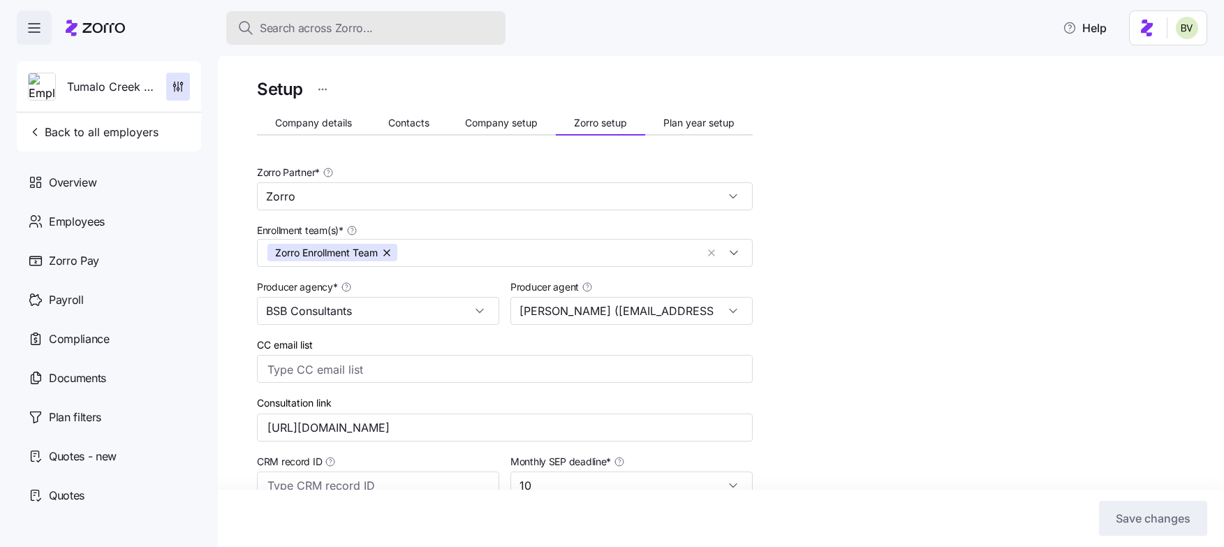
click at [371, 35] on div "Search across Zorro..." at bounding box center [365, 28] width 257 height 17
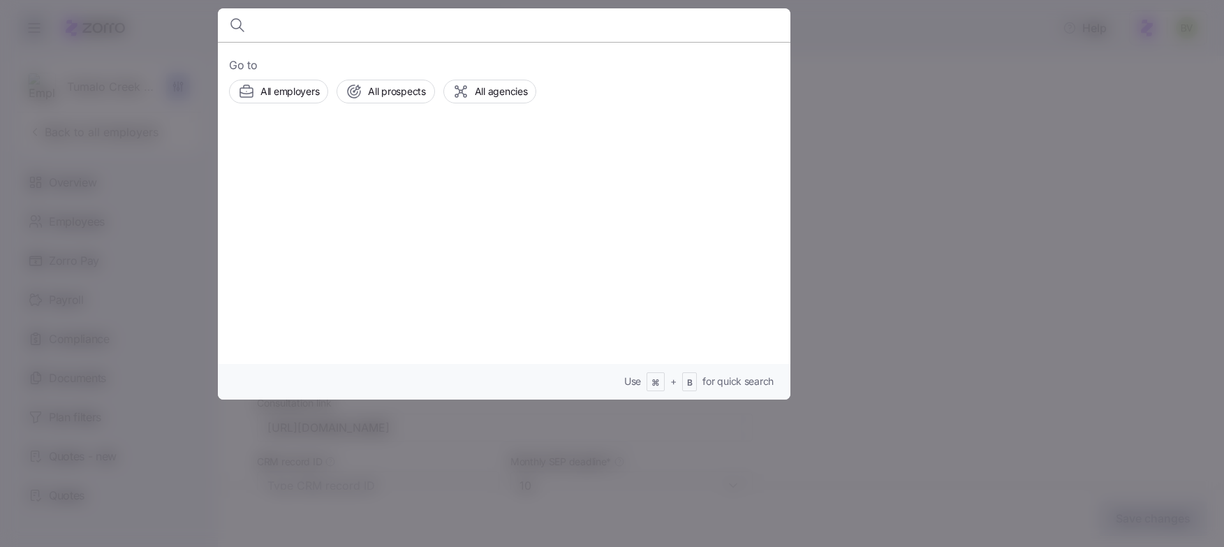
paste input "[PERSON_NAME]"
type input "[PERSON_NAME]"
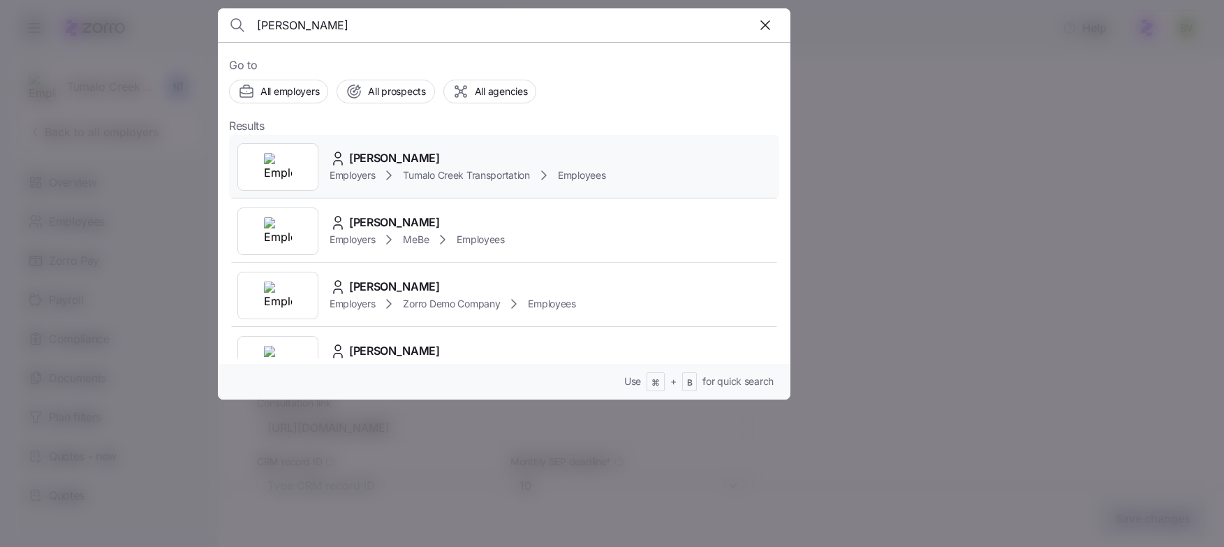
click at [271, 160] on img at bounding box center [278, 167] width 28 height 28
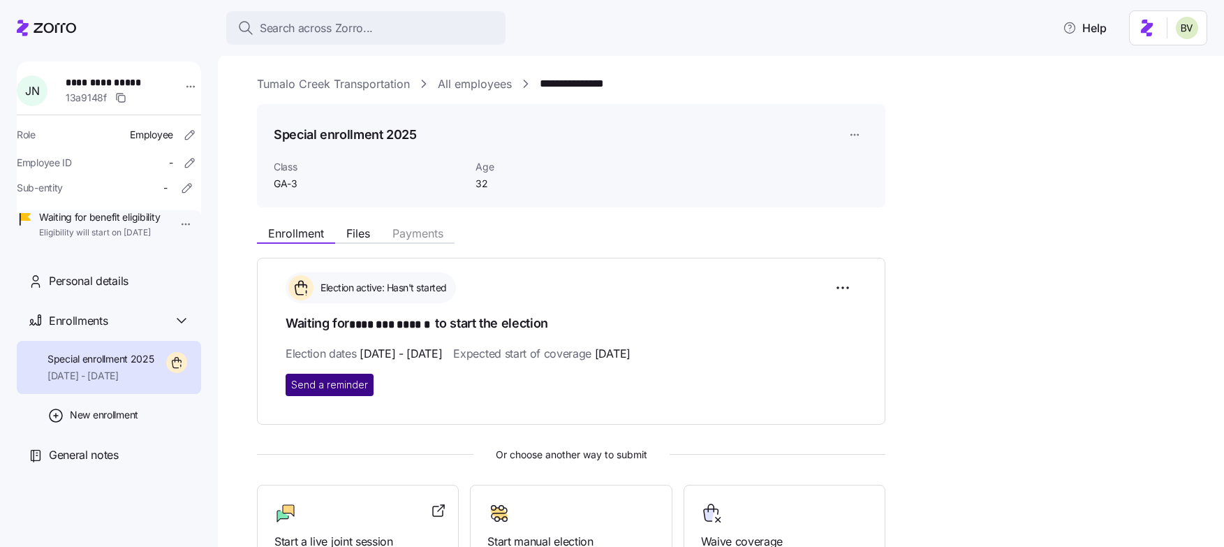
click at [309, 384] on span "Send a reminder" at bounding box center [329, 385] width 77 height 14
click at [646, 181] on div "Class GA-3 Age [DEMOGRAPHIC_DATA]" at bounding box center [571, 175] width 606 height 43
click at [494, 84] on link "All employees" at bounding box center [475, 83] width 74 height 17
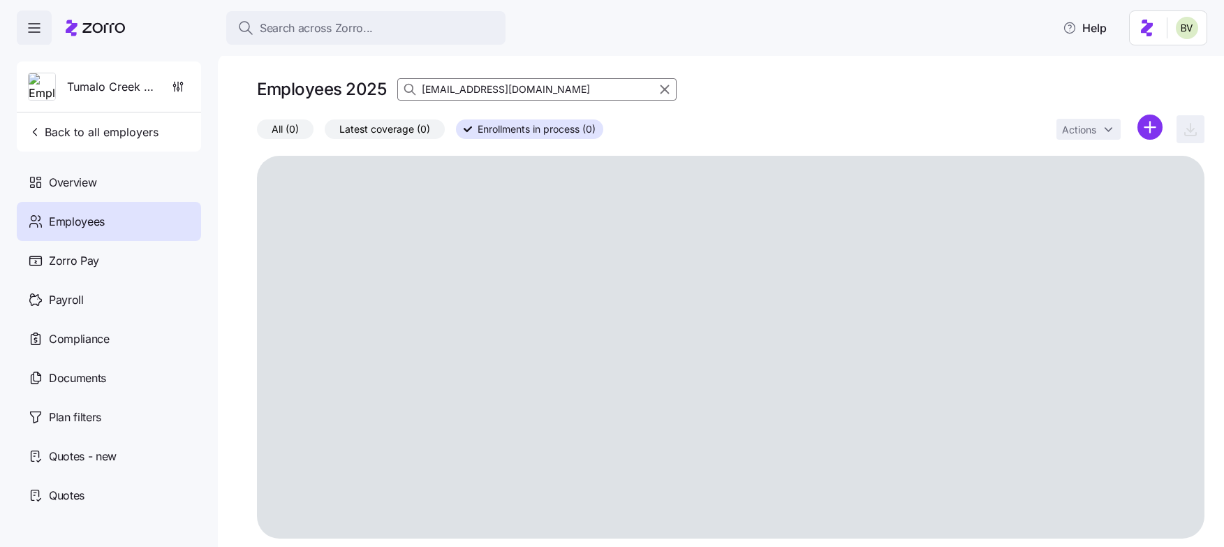
click at [522, 94] on input "[EMAIL_ADDRESS][DOMAIN_NAME]" at bounding box center [536, 89] width 279 height 22
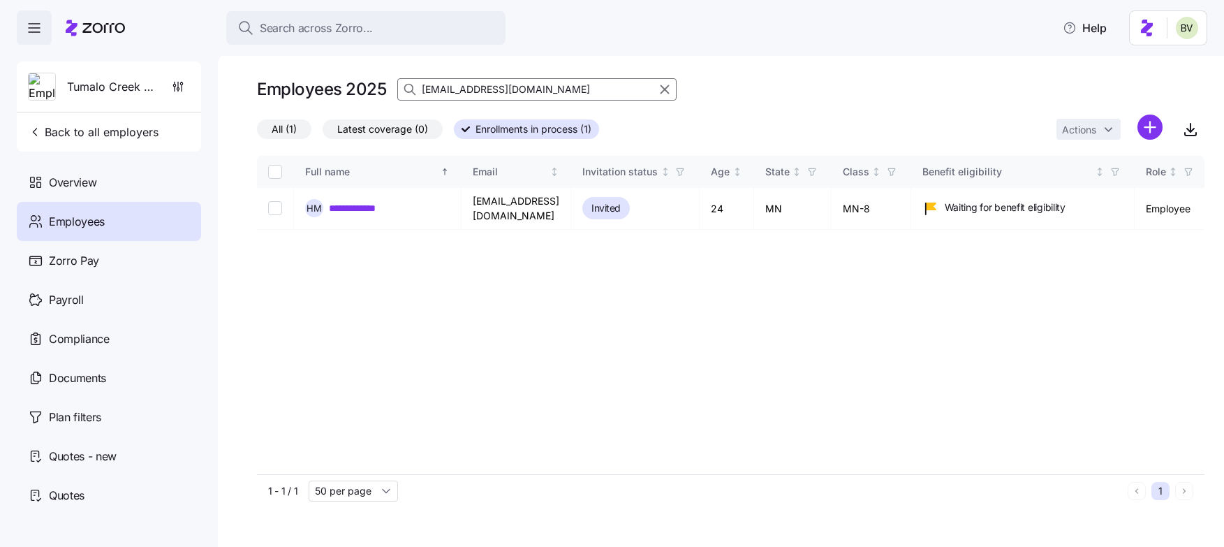
click at [522, 94] on input "[EMAIL_ADDRESS][DOMAIN_NAME]" at bounding box center [536, 89] width 279 height 22
click at [382, 201] on link "**********" at bounding box center [365, 208] width 72 height 14
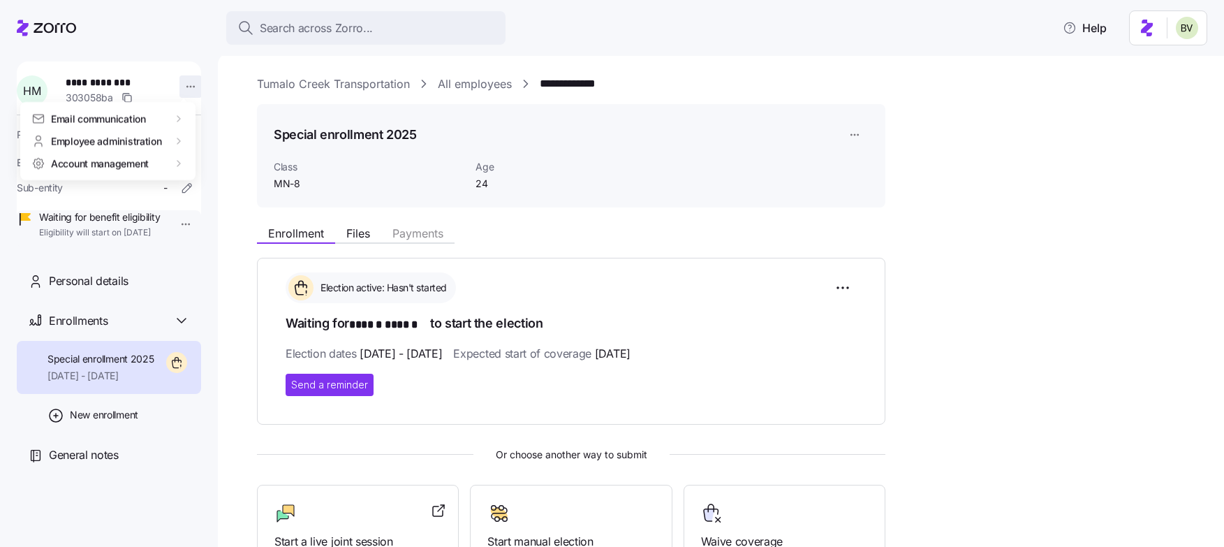
click at [184, 85] on html "**********" at bounding box center [612, 269] width 1224 height 538
click at [115, 296] on html "**********" at bounding box center [612, 269] width 1224 height 538
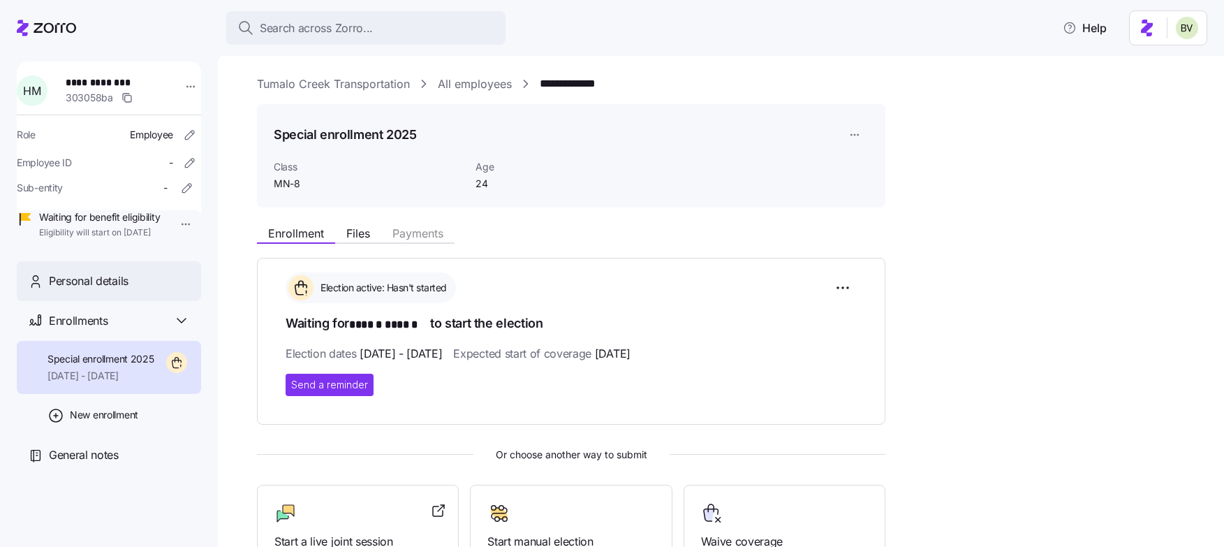
click at [103, 290] on span "Personal details" at bounding box center [89, 280] width 80 height 17
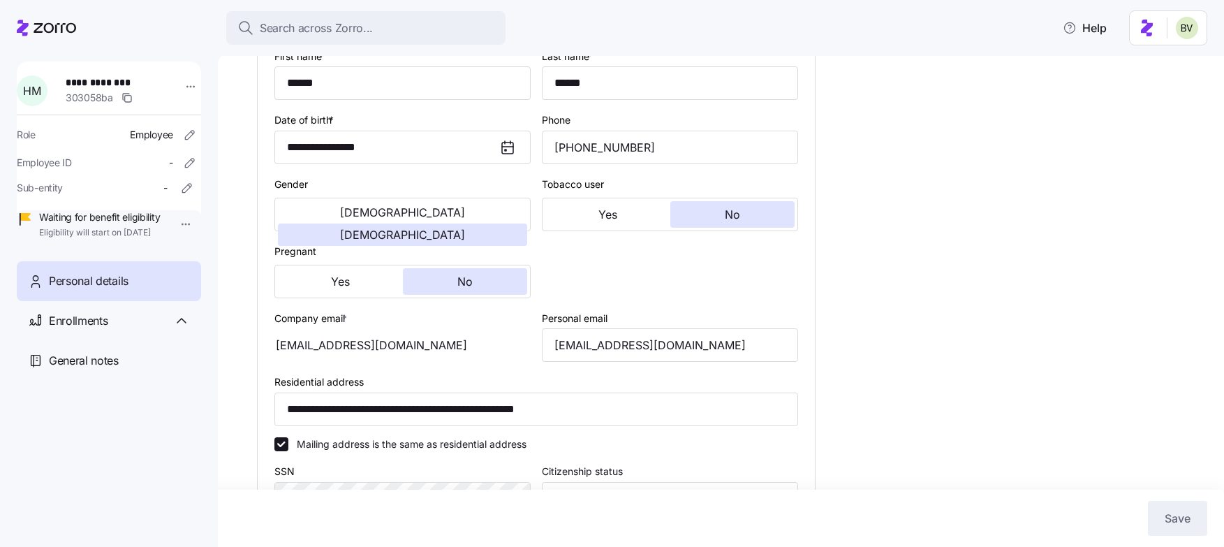
scroll to position [225, 0]
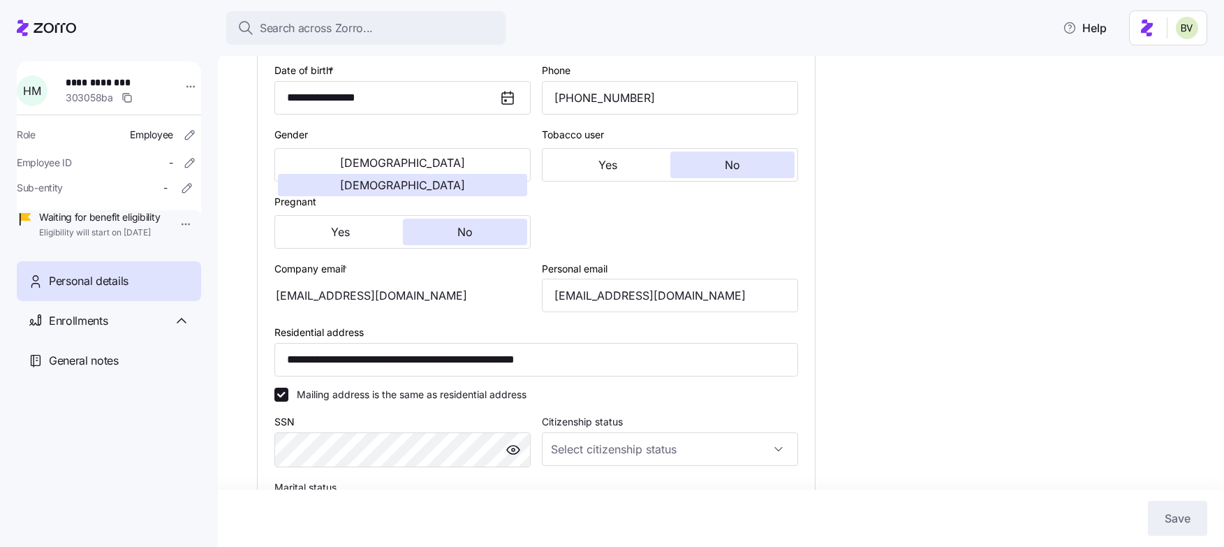
drag, startPoint x: 420, startPoint y: 298, endPoint x: 303, endPoint y: 292, distance: 116.7
click at [303, 292] on div "[EMAIL_ADDRESS][DOMAIN_NAME]" at bounding box center [402, 296] width 256 height 34
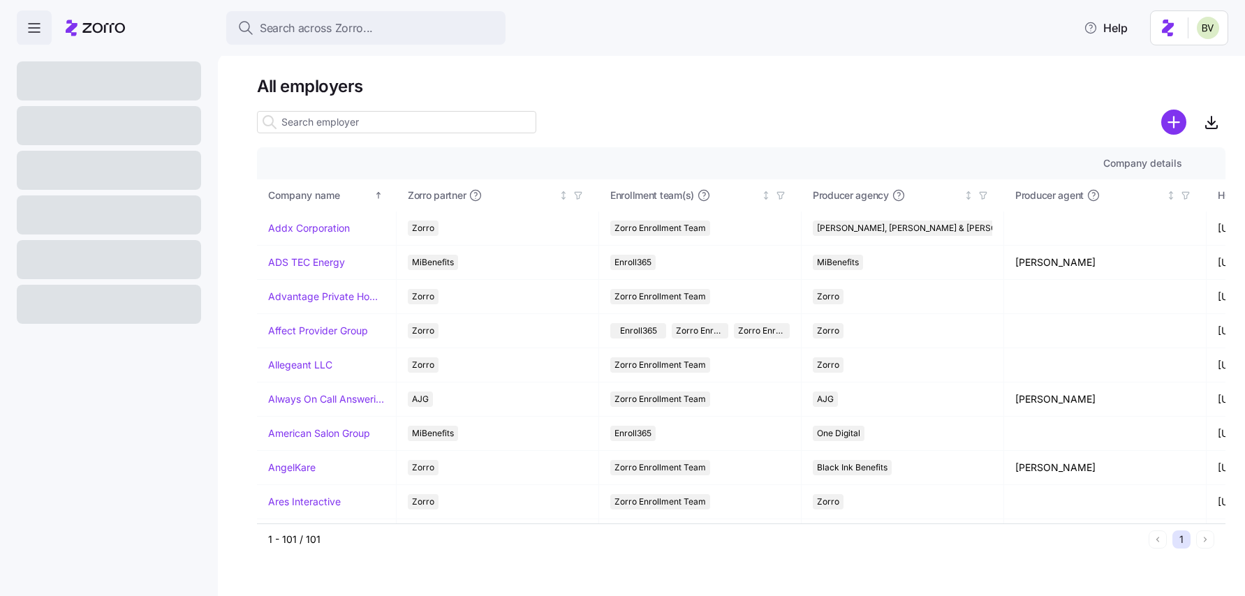
click at [319, 122] on input at bounding box center [396, 122] width 279 height 22
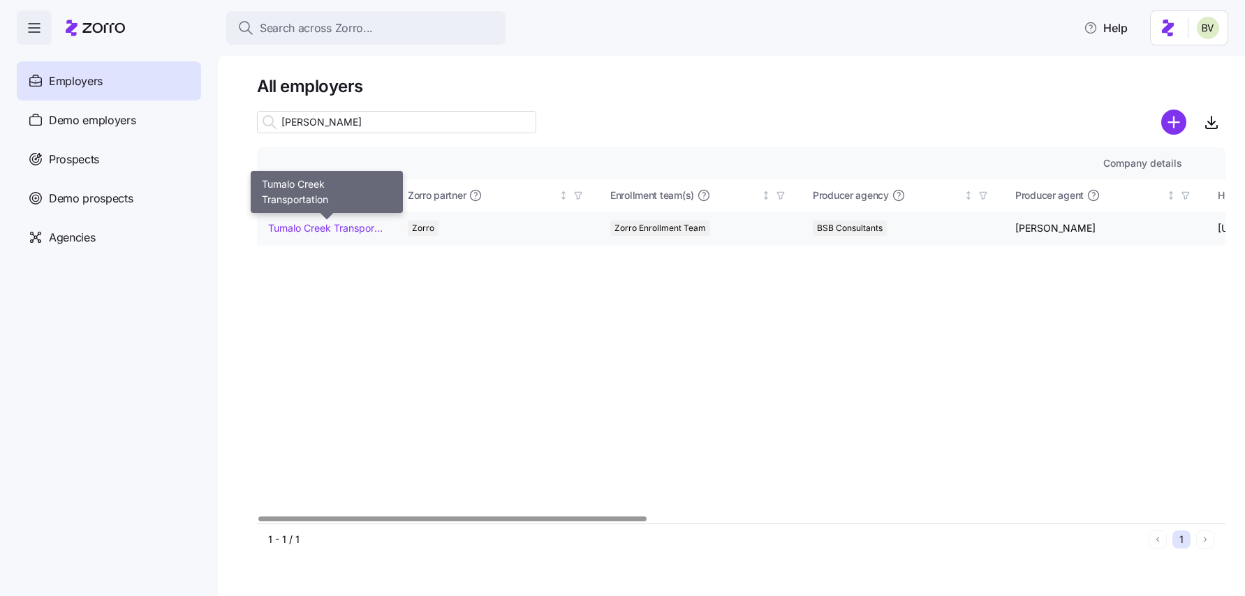
type input "tuma"
click at [320, 231] on link "Tumalo Creek Transportation" at bounding box center [326, 228] width 117 height 14
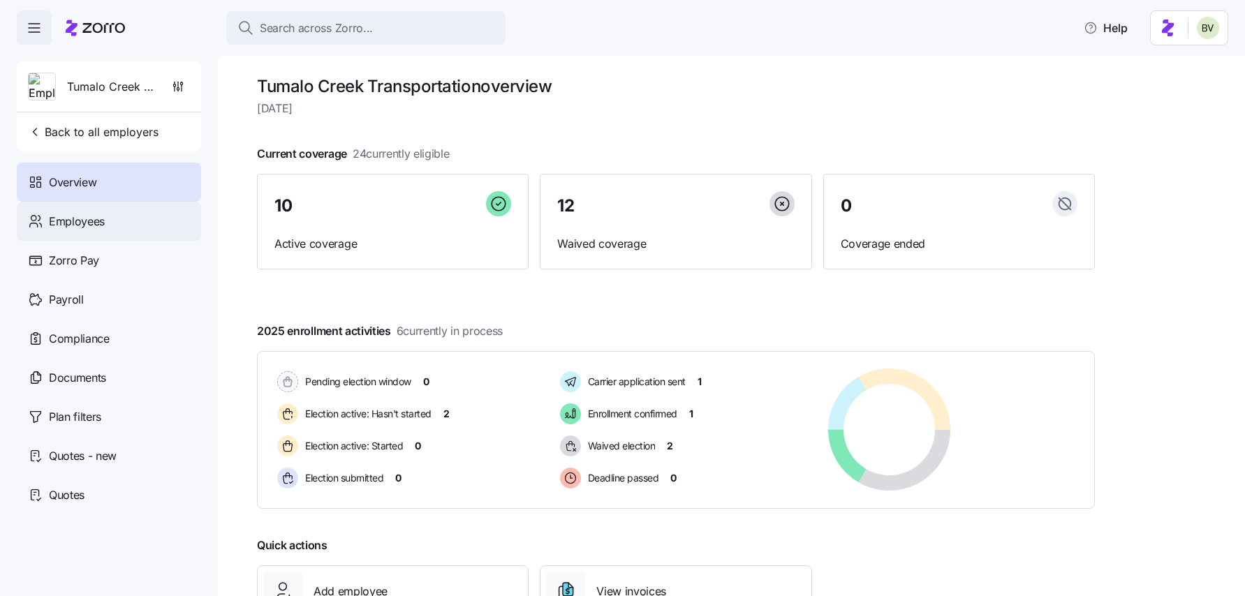
click at [112, 217] on div "Employees" at bounding box center [109, 221] width 184 height 39
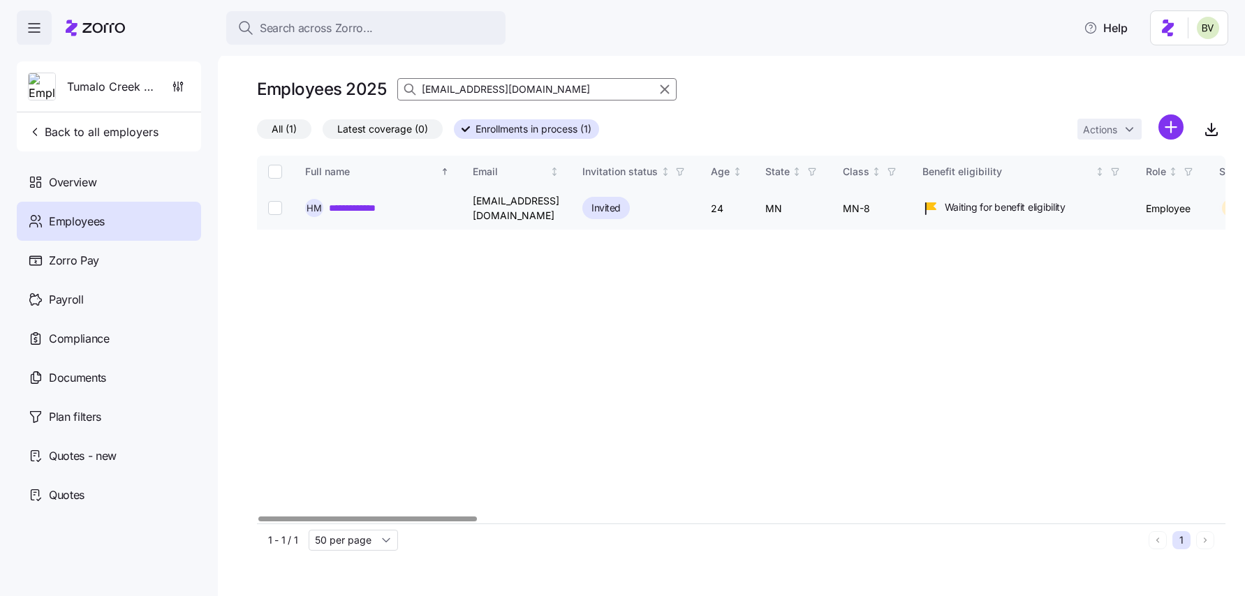
click at [376, 204] on link "**********" at bounding box center [365, 208] width 72 height 14
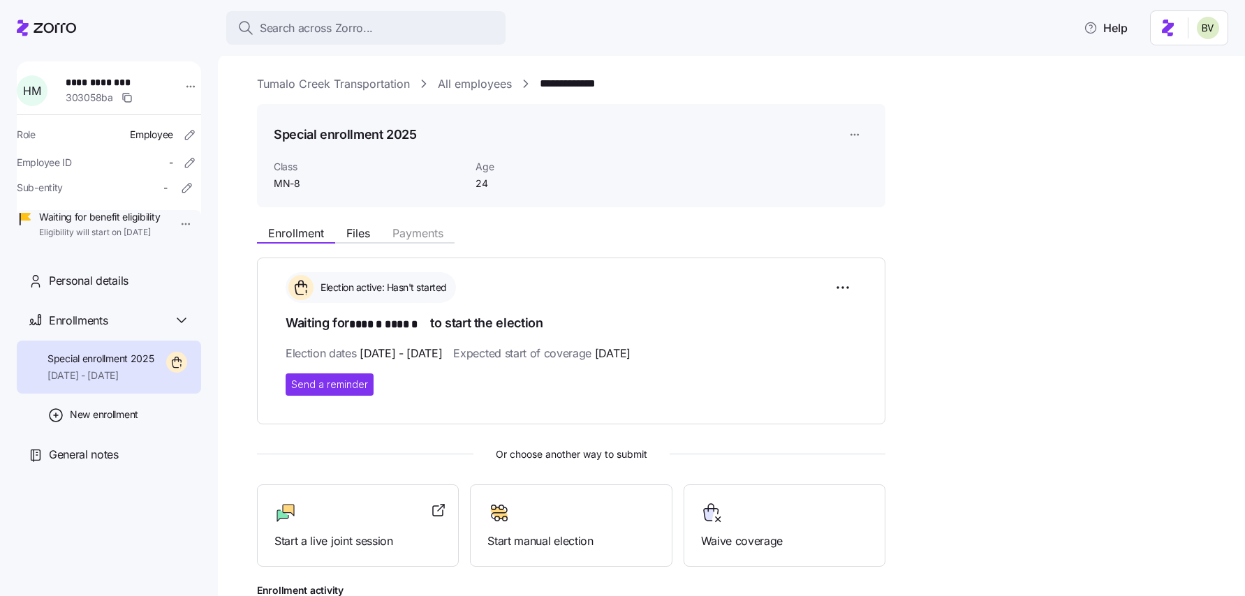
click at [356, 82] on link "Tumalo Creek Transportation" at bounding box center [333, 83] width 153 height 17
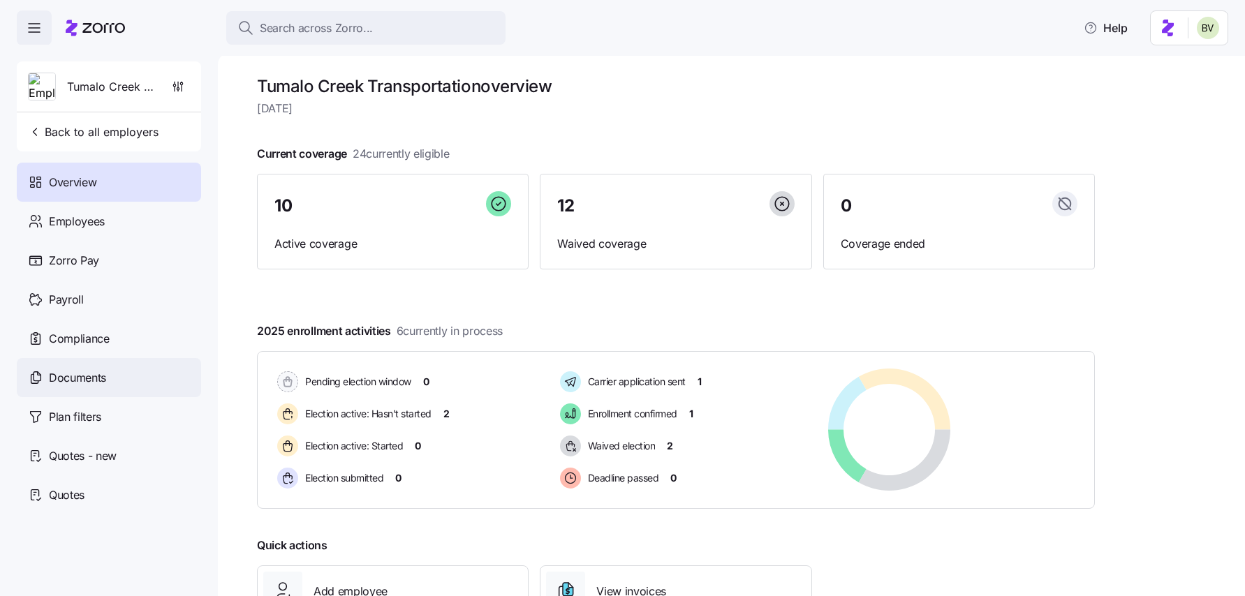
click at [80, 383] on span "Documents" at bounding box center [77, 377] width 57 height 17
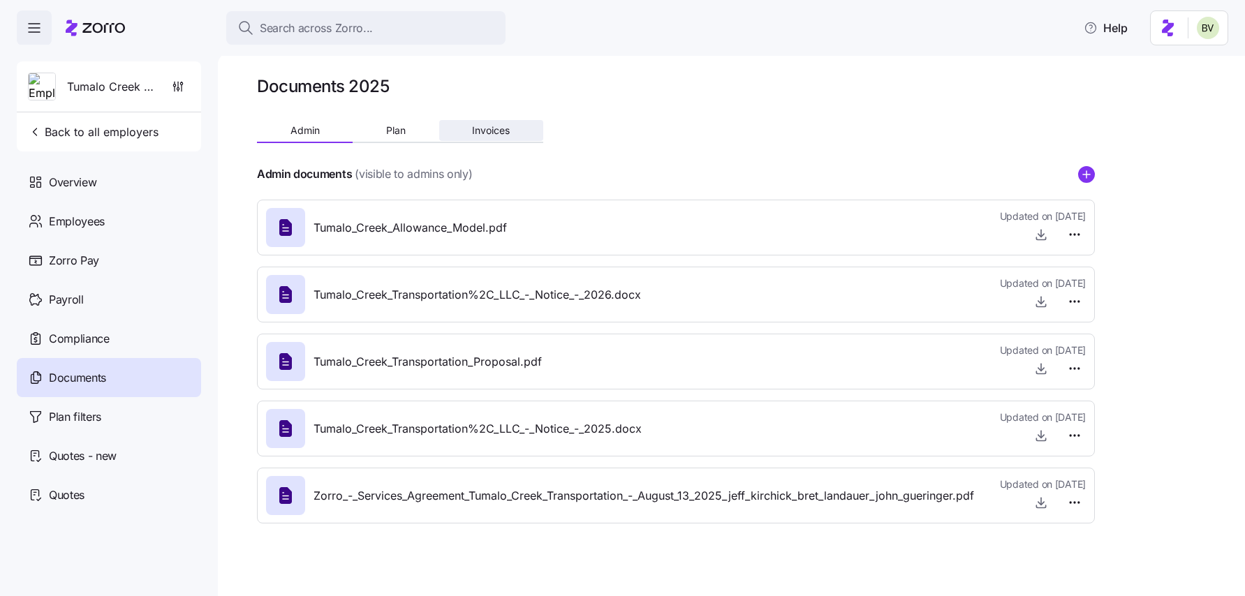
click at [468, 123] on button "Invoices" at bounding box center [491, 130] width 104 height 21
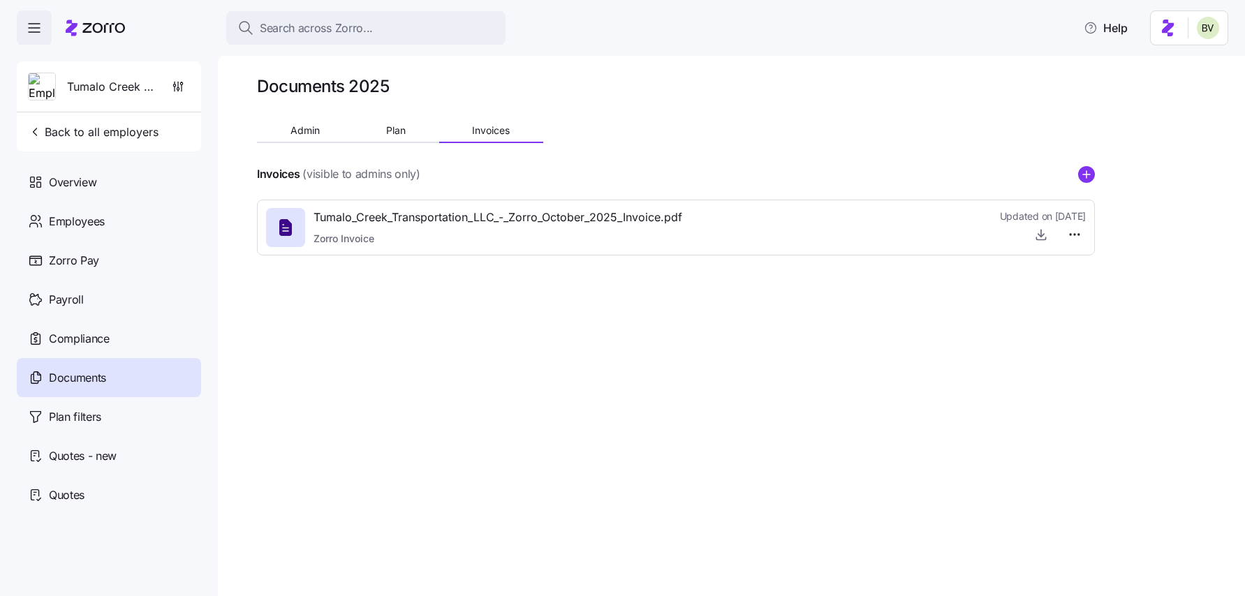
click at [406, 145] on div at bounding box center [676, 154] width 838 height 22
click at [391, 131] on span "Plan" at bounding box center [396, 131] width 20 height 10
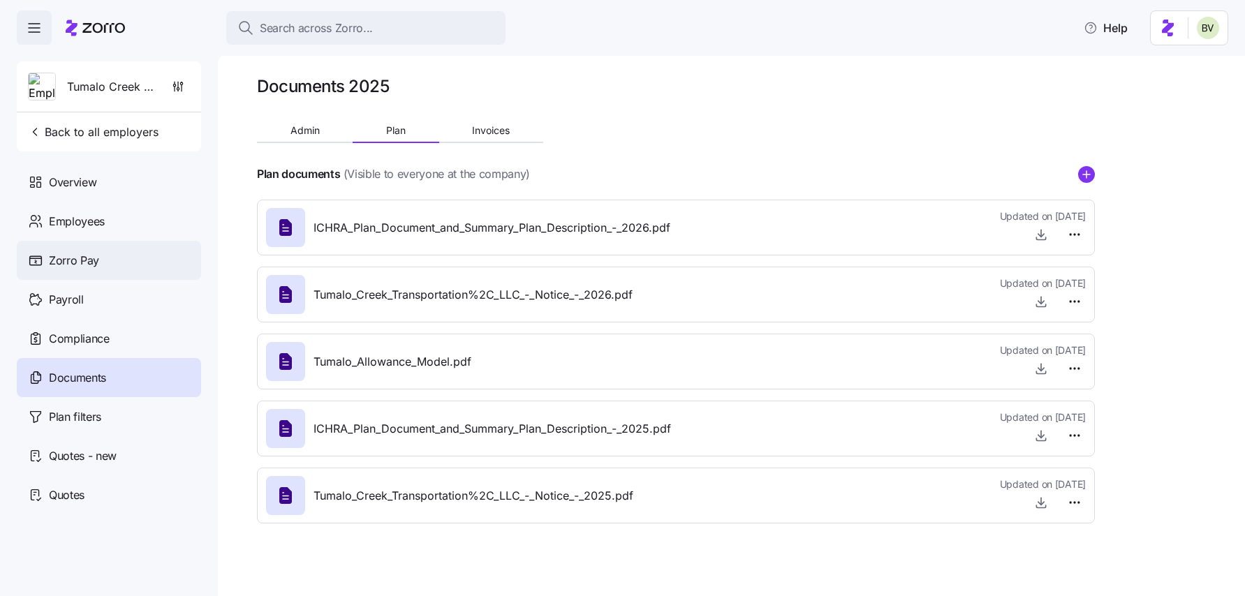
click at [142, 256] on div "Zorro Pay" at bounding box center [109, 260] width 184 height 39
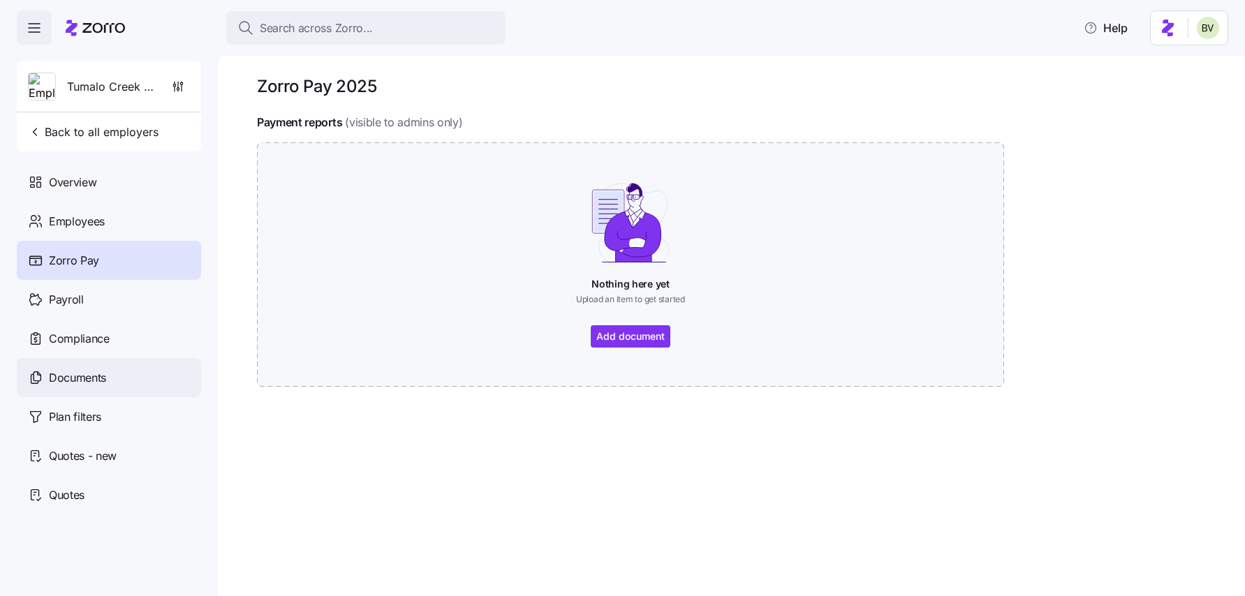
click at [84, 389] on div "Documents" at bounding box center [109, 377] width 184 height 39
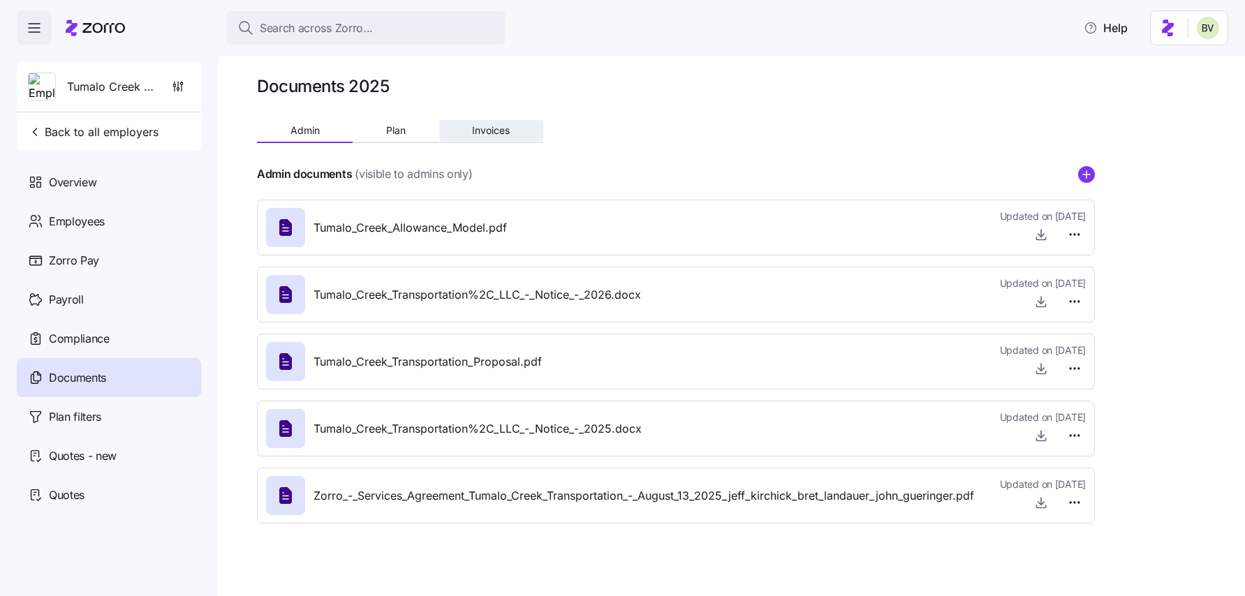
click at [463, 128] on button "Invoices" at bounding box center [491, 130] width 104 height 21
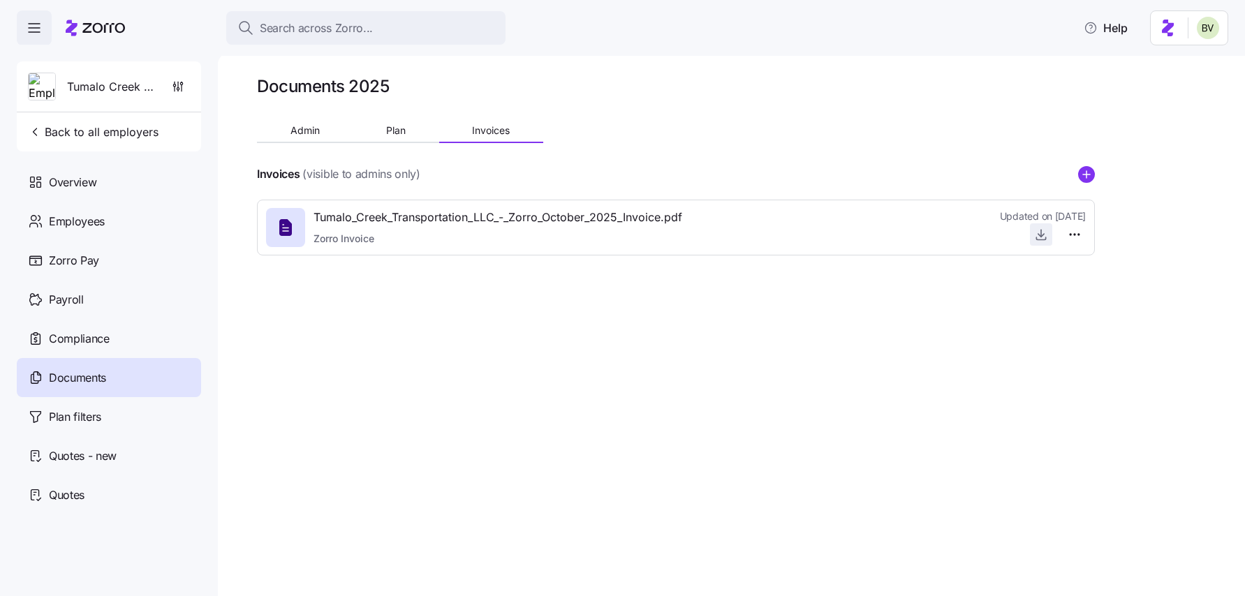
click at [1045, 233] on icon "button" at bounding box center [1041, 235] width 14 height 14
click at [117, 209] on div "Employees" at bounding box center [109, 221] width 184 height 39
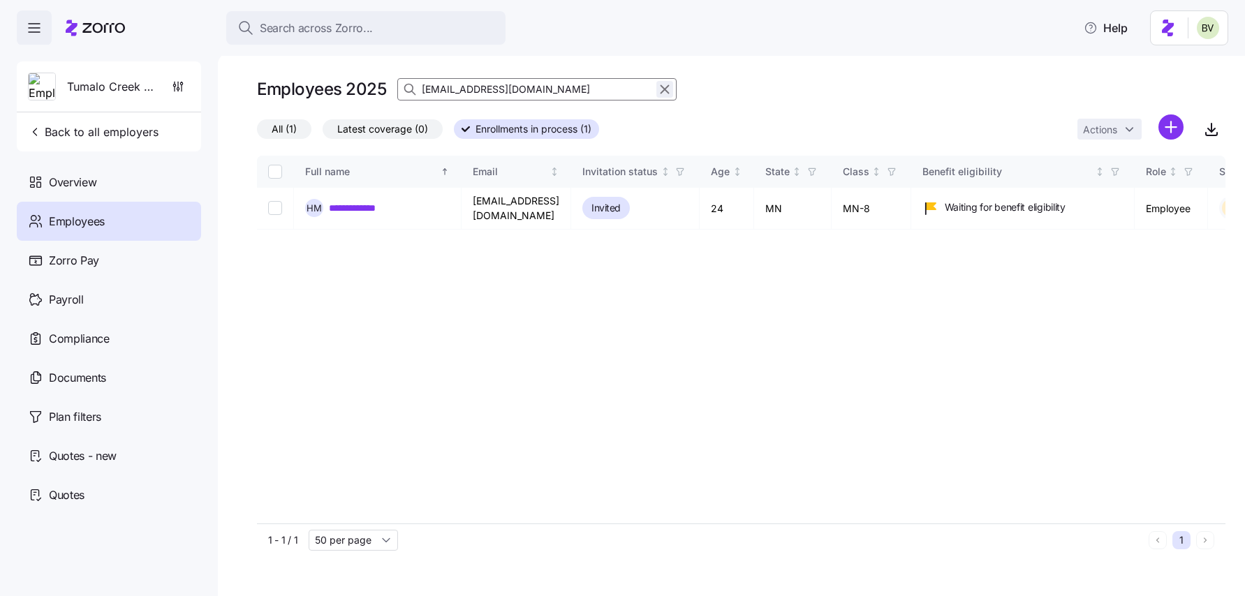
click at [662, 85] on icon "button" at bounding box center [664, 89] width 15 height 17
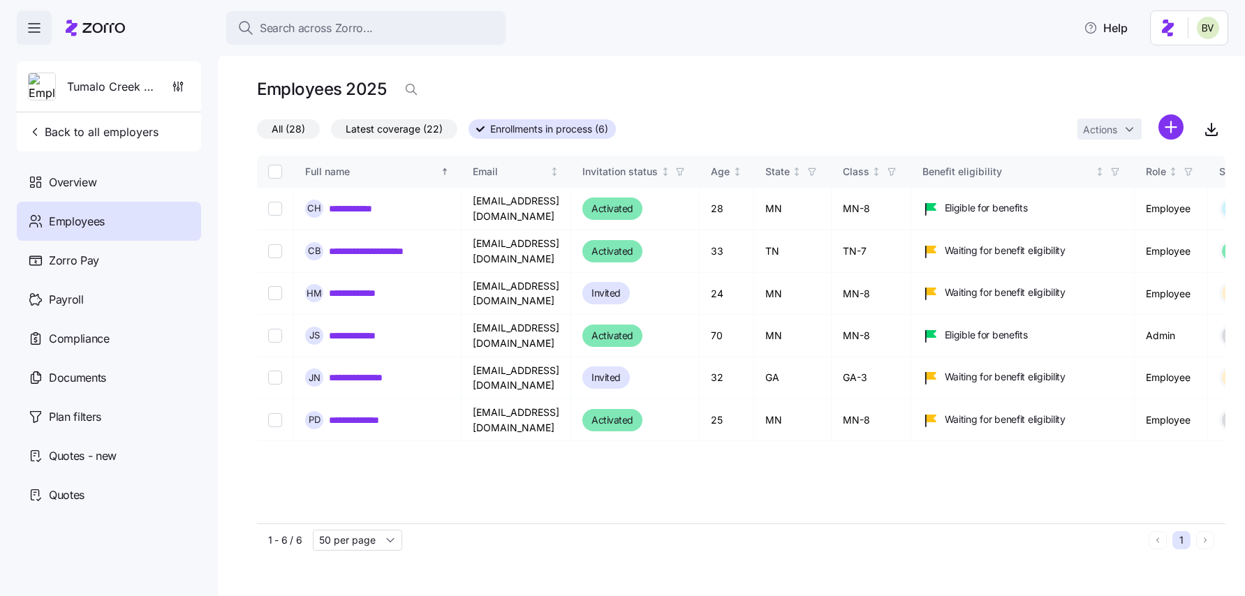
click at [298, 131] on span "All (28)" at bounding box center [289, 129] width 34 height 18
click at [257, 133] on input "All (28)" at bounding box center [257, 133] width 0 height 0
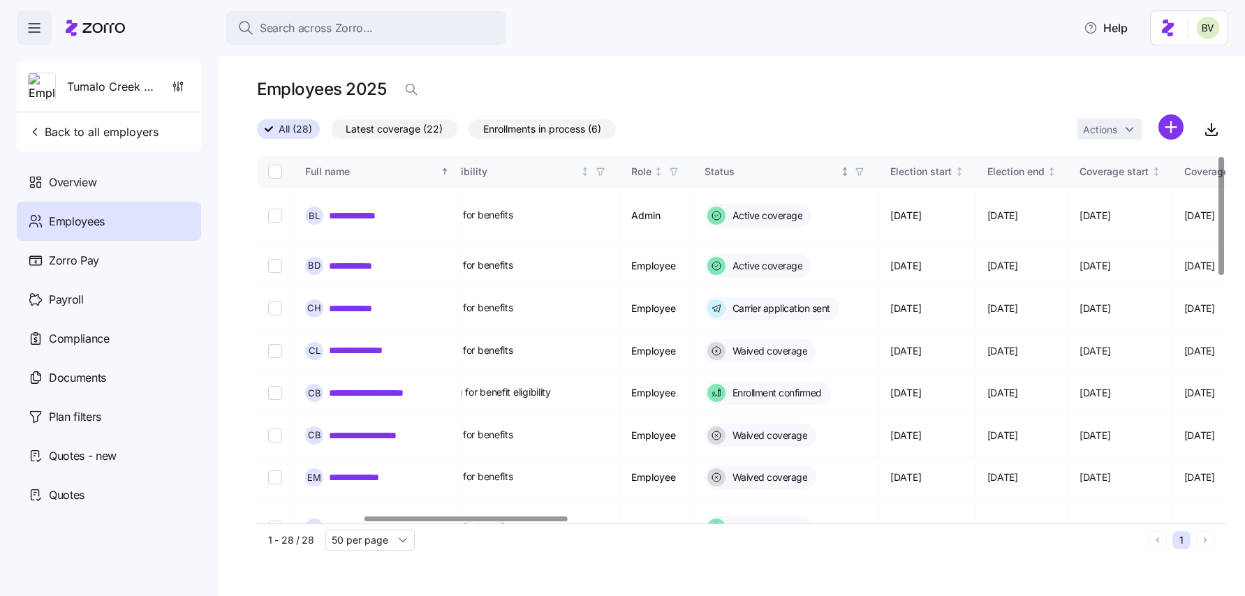
scroll to position [0, 517]
click at [861, 172] on icon "button" at bounding box center [857, 172] width 10 height 10
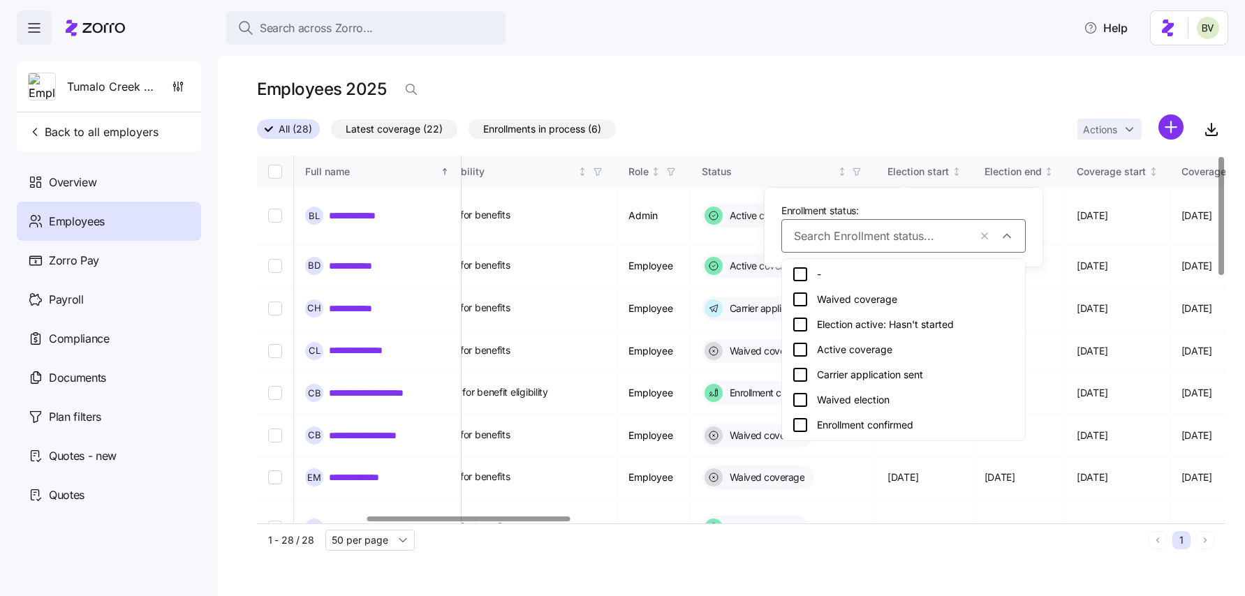
click at [806, 348] on icon at bounding box center [800, 349] width 13 height 13
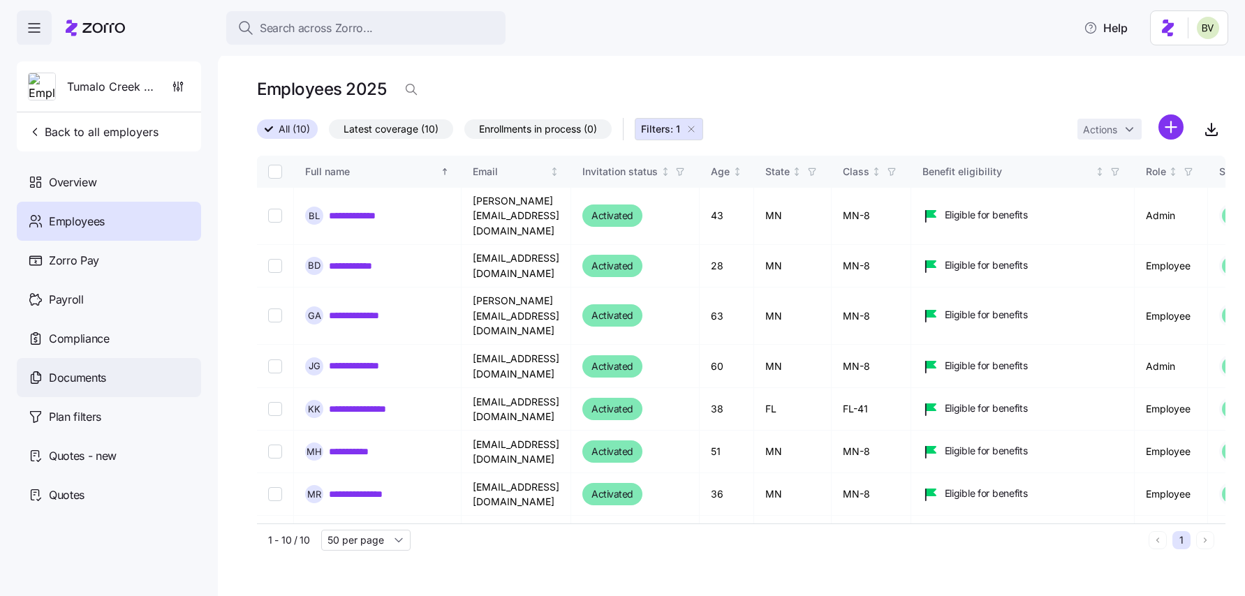
click at [82, 369] on span "Documents" at bounding box center [77, 377] width 57 height 17
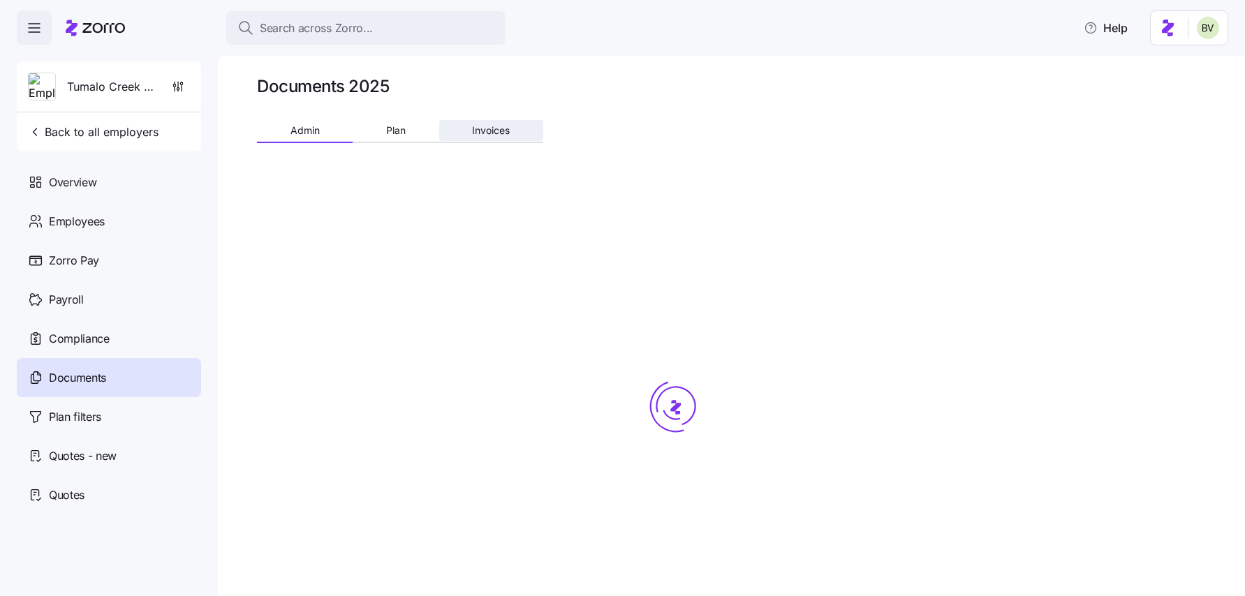
click at [494, 134] on span "Invoices" at bounding box center [491, 131] width 38 height 10
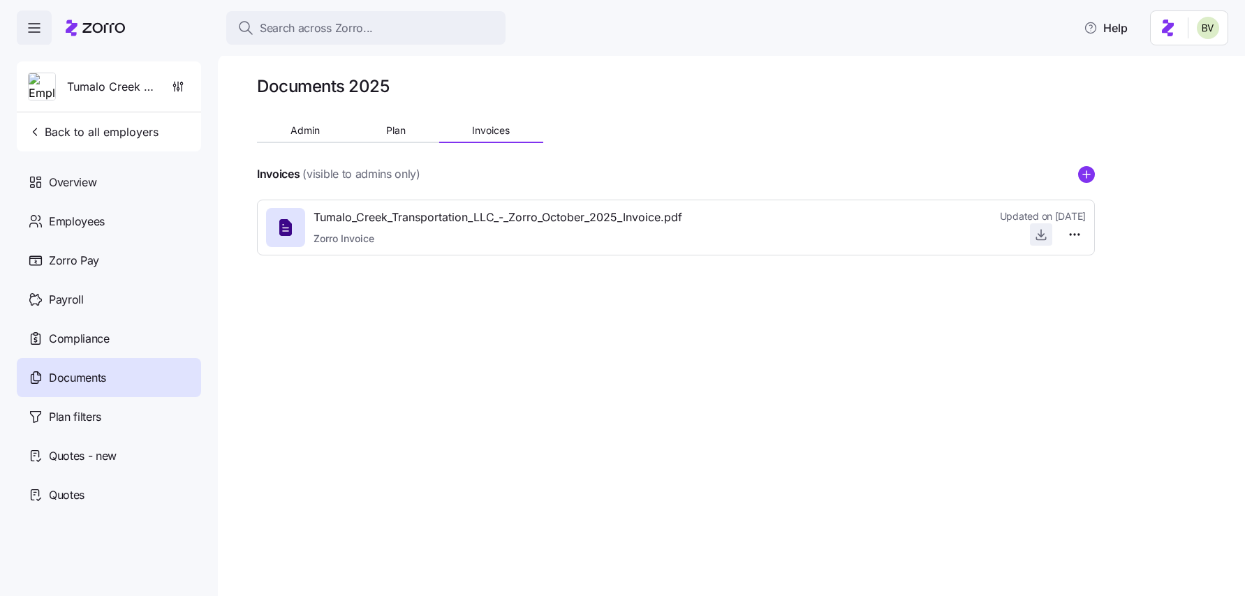
click at [1032, 235] on span "button" at bounding box center [1040, 234] width 21 height 21
click at [85, 375] on span "Documents" at bounding box center [77, 377] width 57 height 17
